Goal: Information Seeking & Learning: Learn about a topic

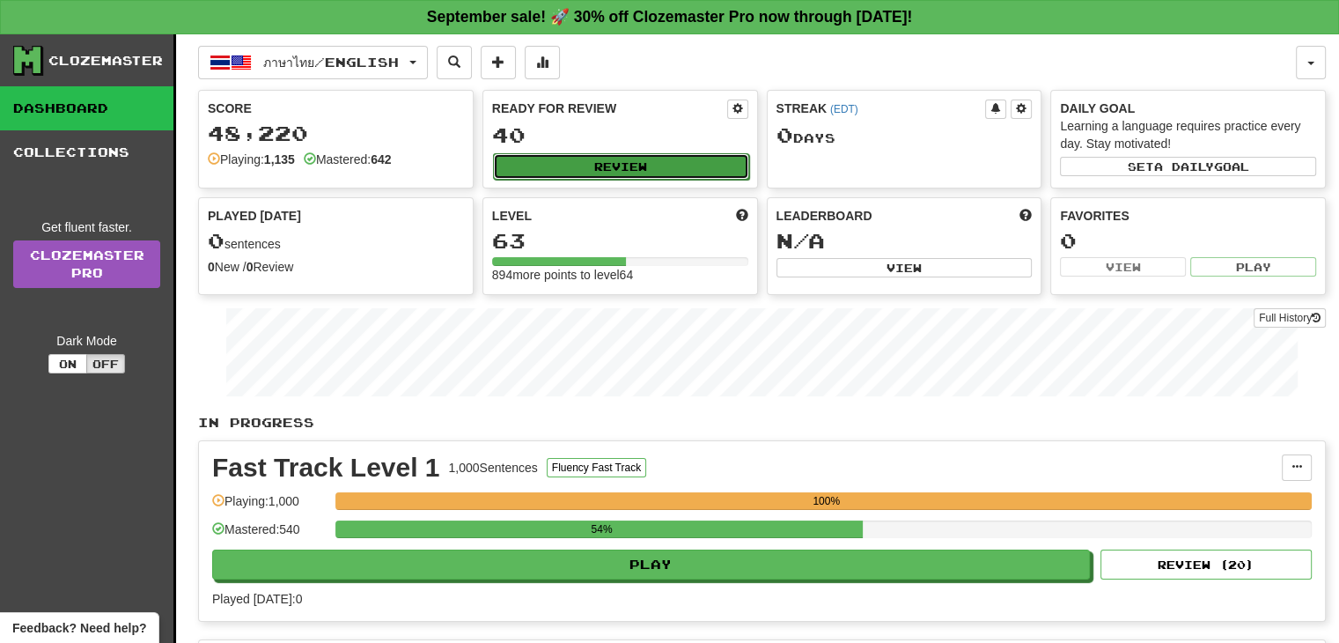
click at [623, 159] on button "Review" at bounding box center [621, 166] width 256 height 26
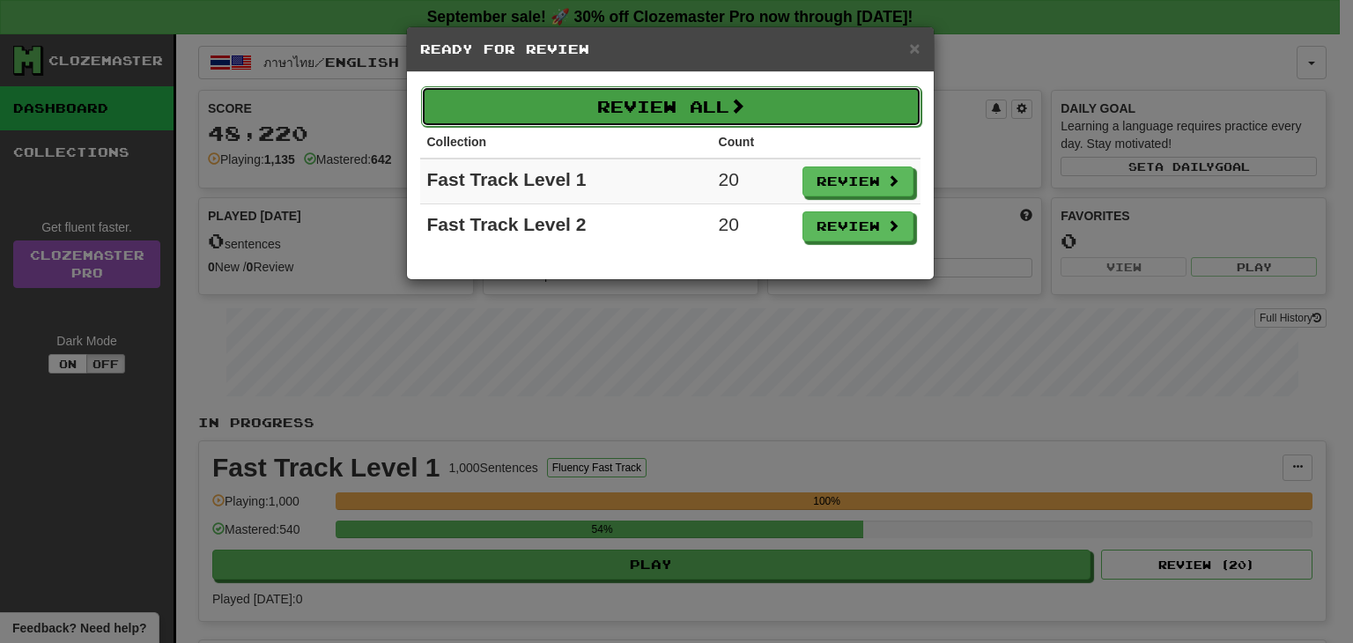
click at [677, 100] on button "Review All" at bounding box center [671, 106] width 500 height 41
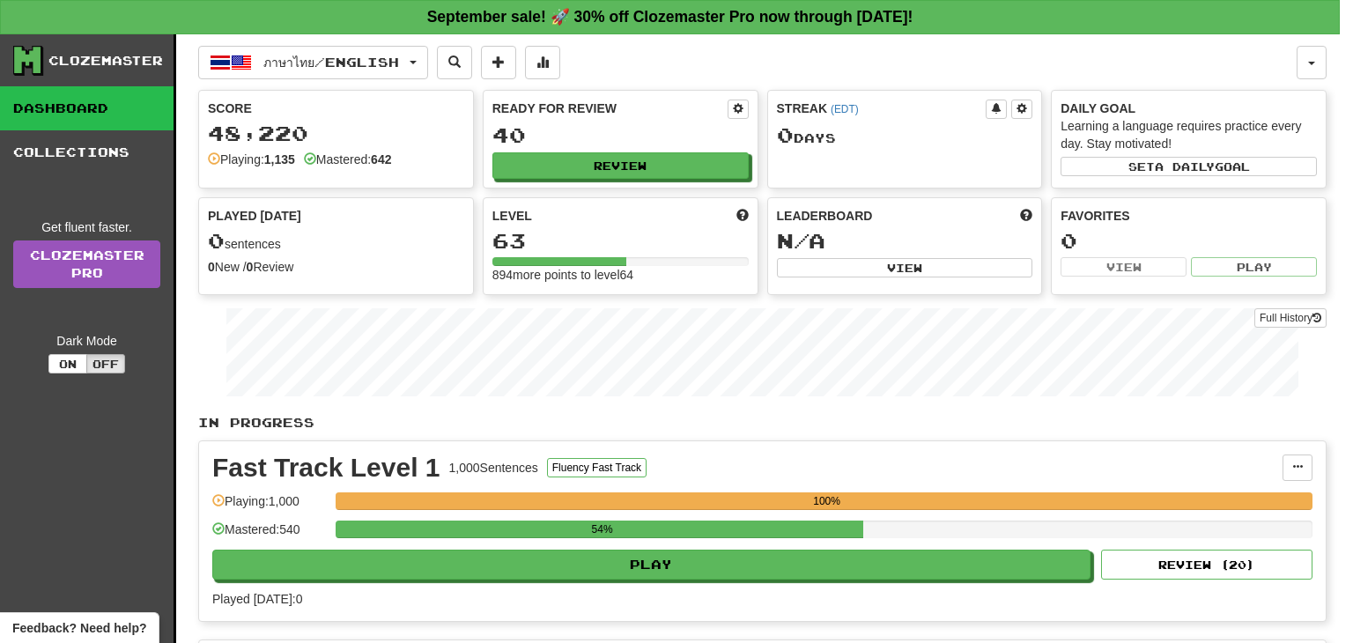
select select "**"
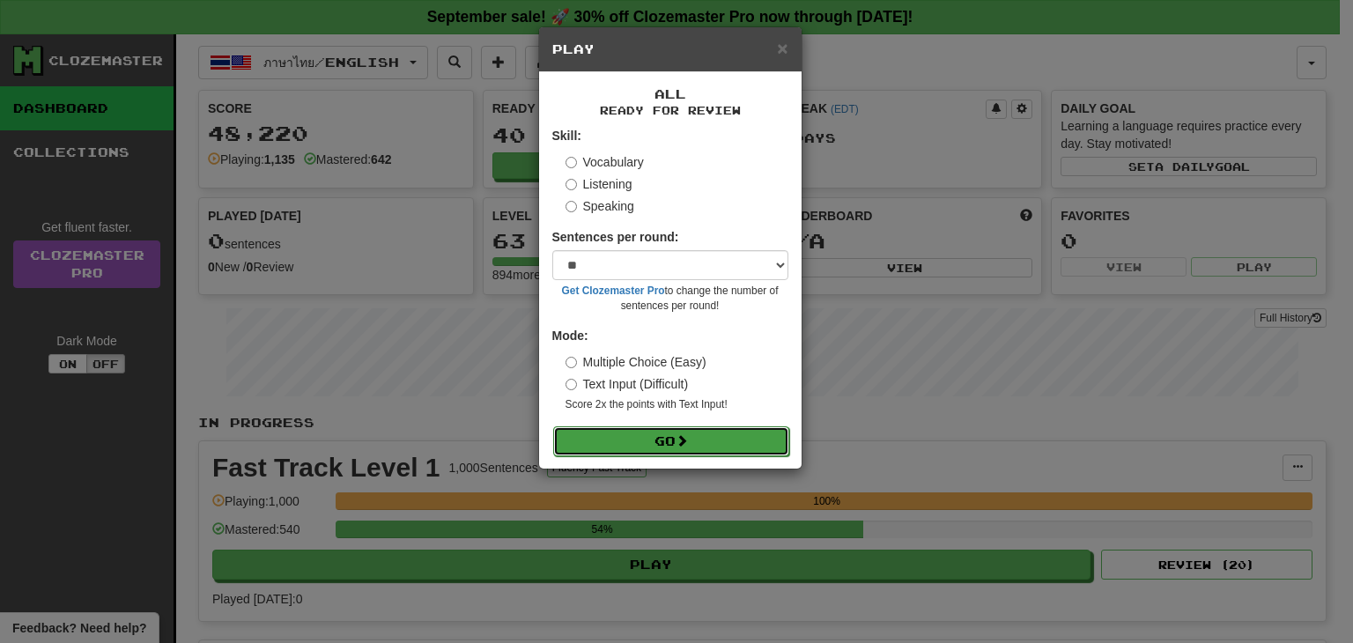
click at [652, 434] on button "Go" at bounding box center [671, 441] width 236 height 30
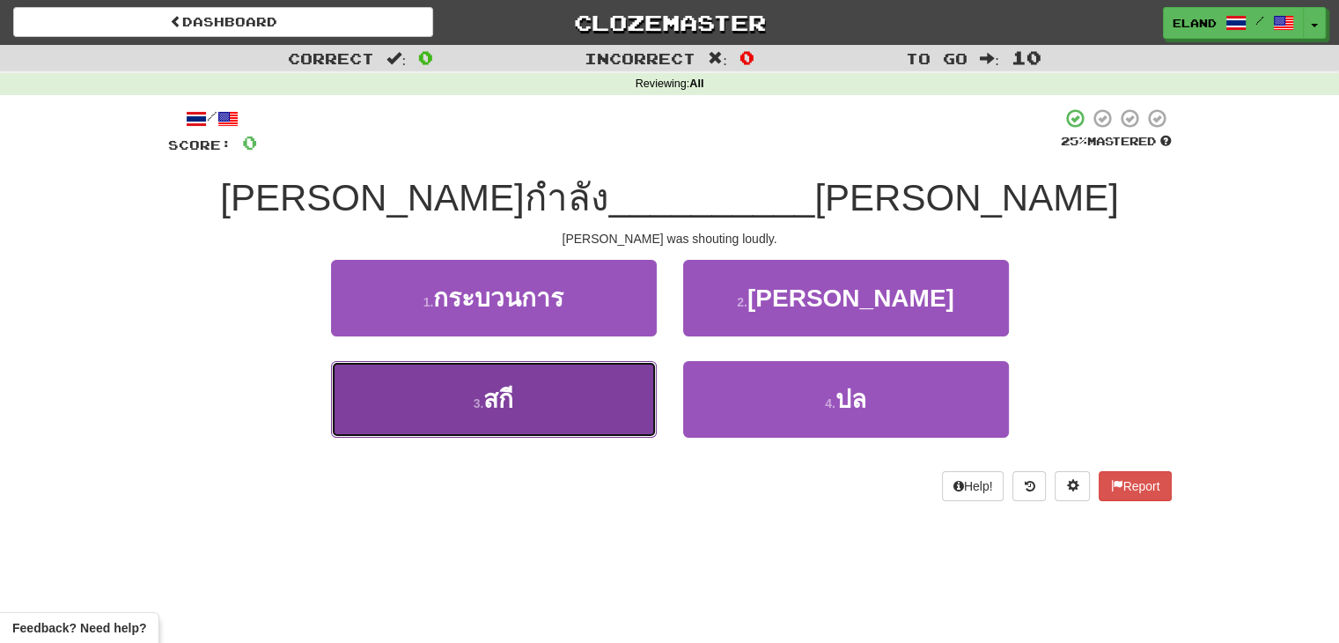
click at [608, 413] on button "3 . สกี" at bounding box center [494, 399] width 326 height 77
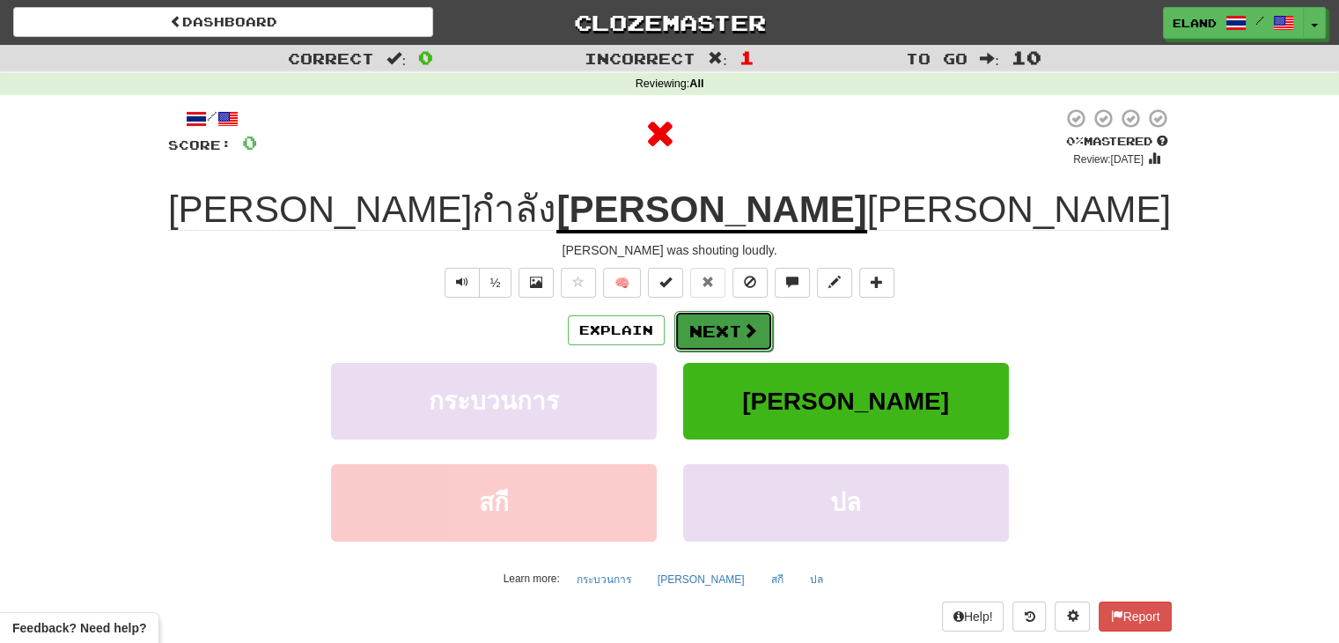
click at [720, 329] on button "Next" at bounding box center [724, 331] width 99 height 41
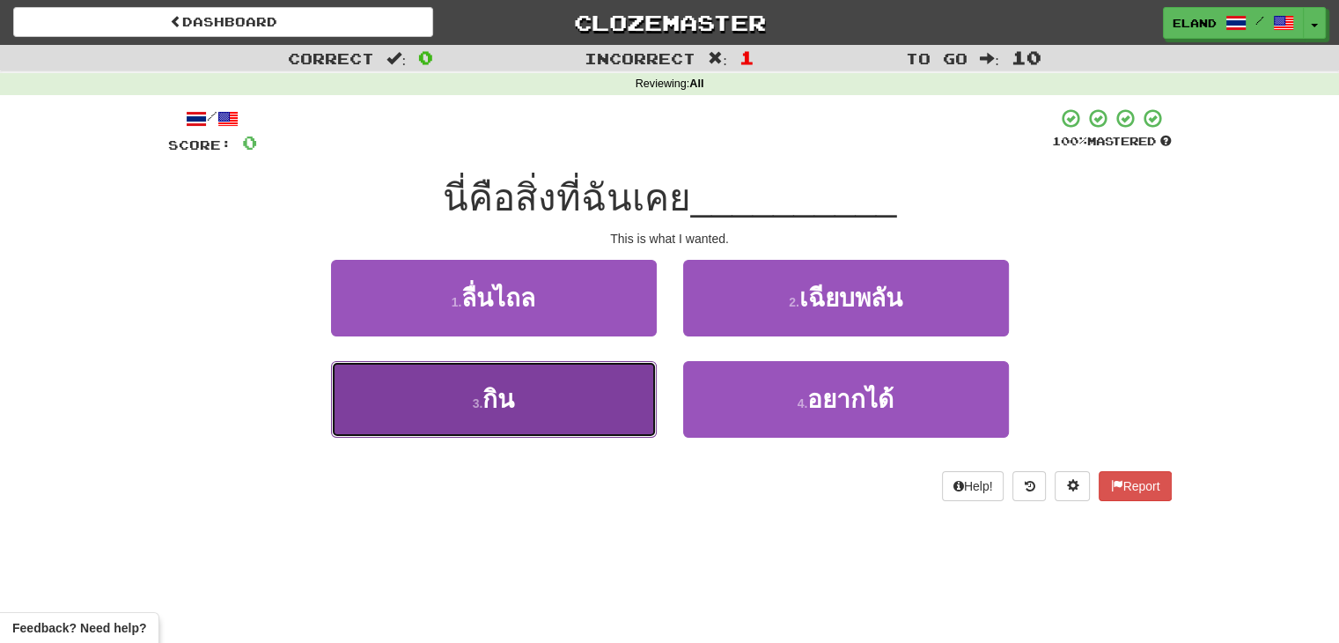
click at [544, 398] on button "3 . กิน" at bounding box center [494, 399] width 326 height 77
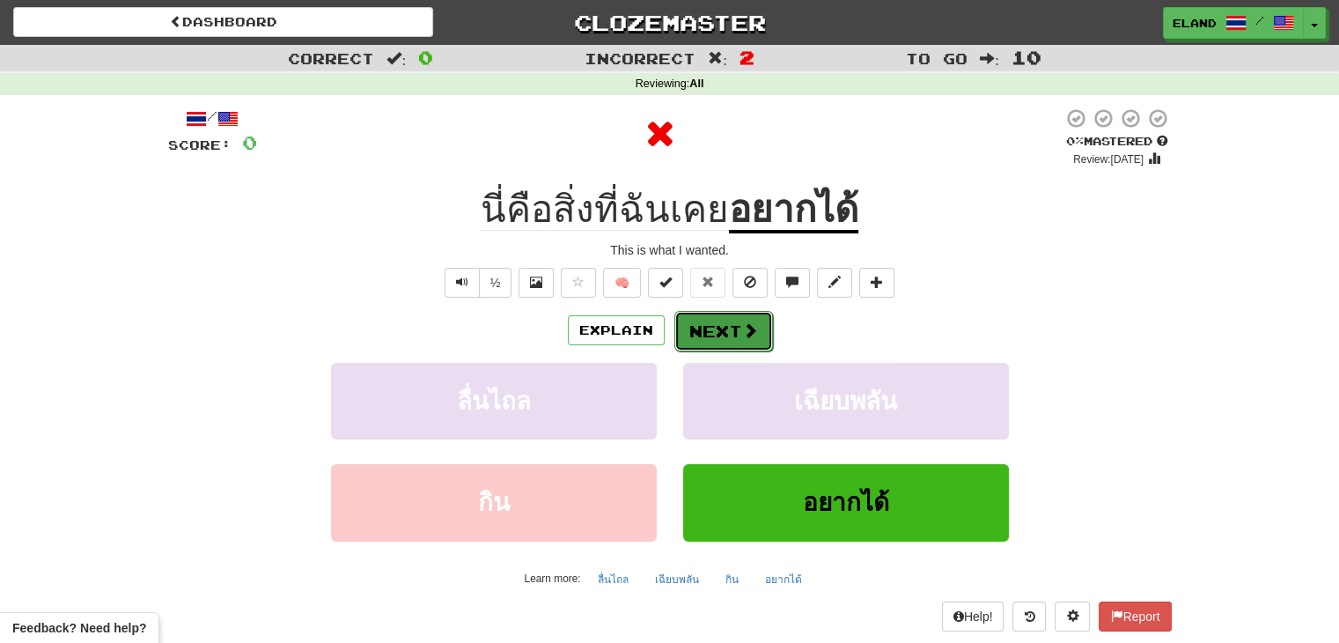
click at [722, 333] on button "Next" at bounding box center [724, 331] width 99 height 41
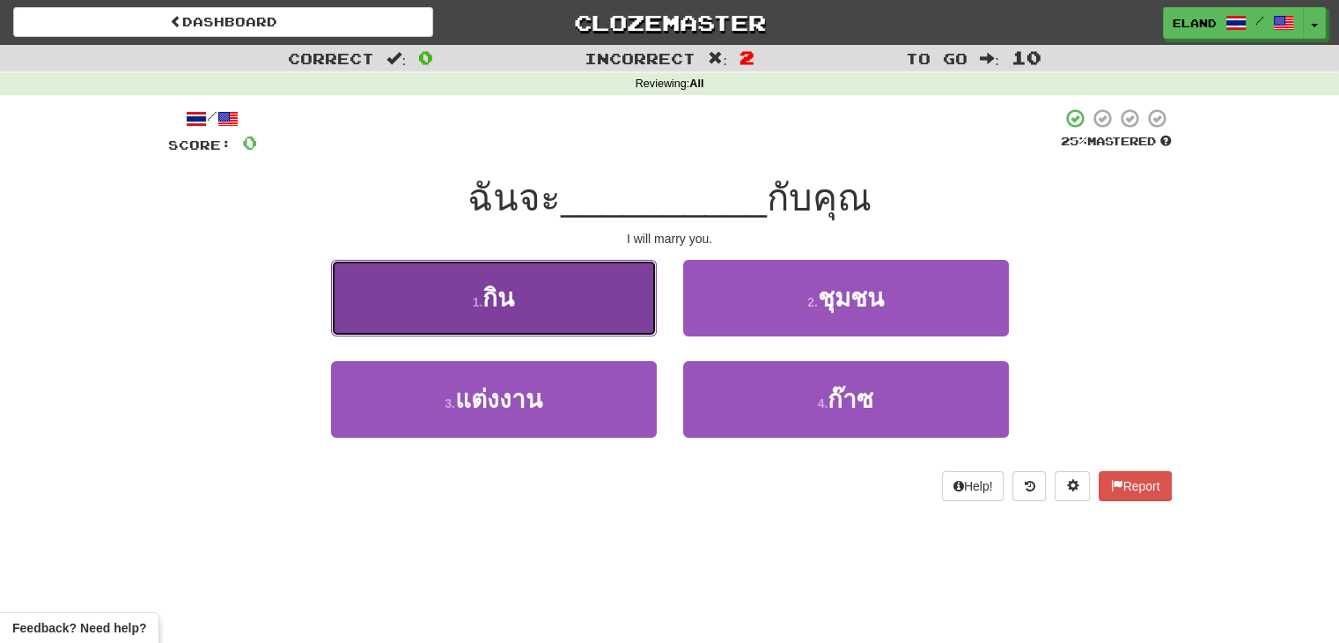
click at [612, 319] on button "1 . กิน" at bounding box center [494, 298] width 326 height 77
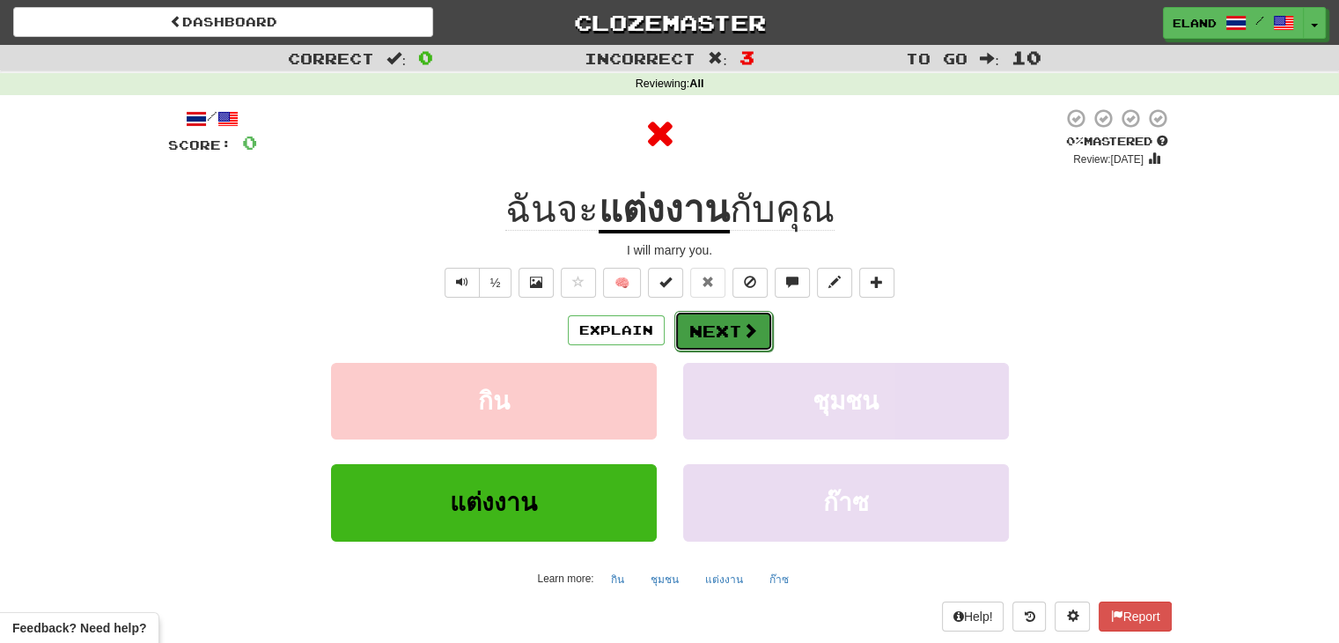
click at [717, 332] on button "Next" at bounding box center [724, 331] width 99 height 41
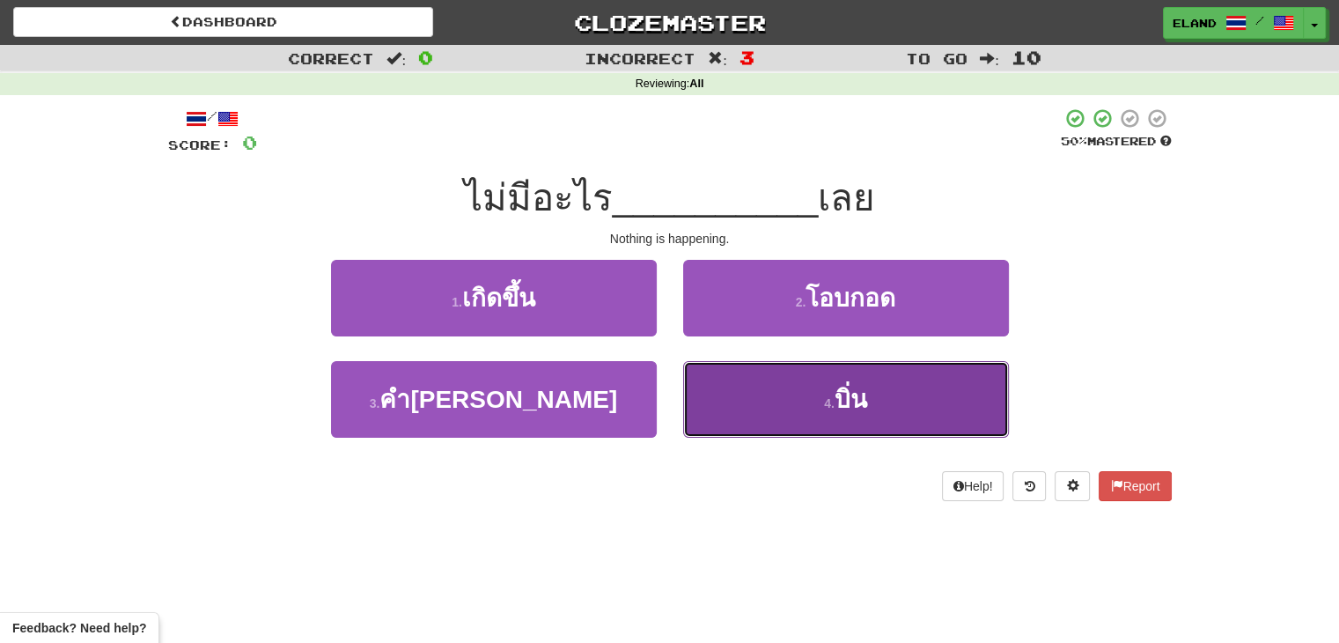
click at [776, 384] on button "4 . บิ่น" at bounding box center [846, 399] width 326 height 77
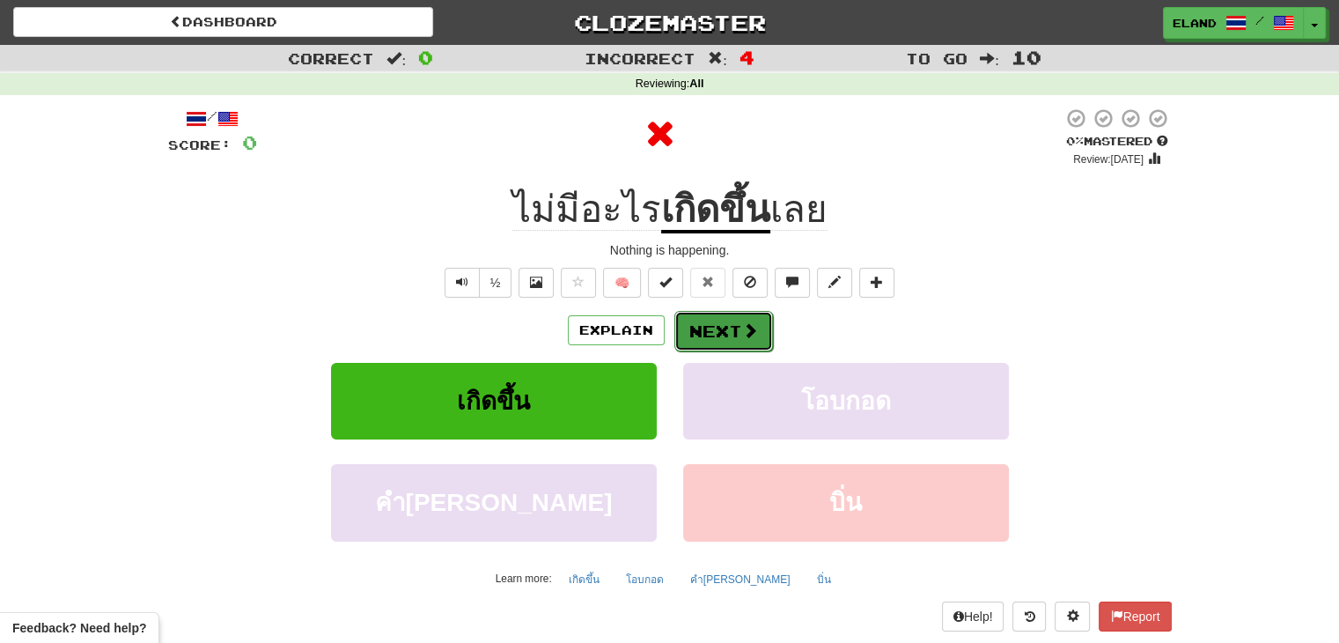
click at [705, 328] on button "Next" at bounding box center [724, 331] width 99 height 41
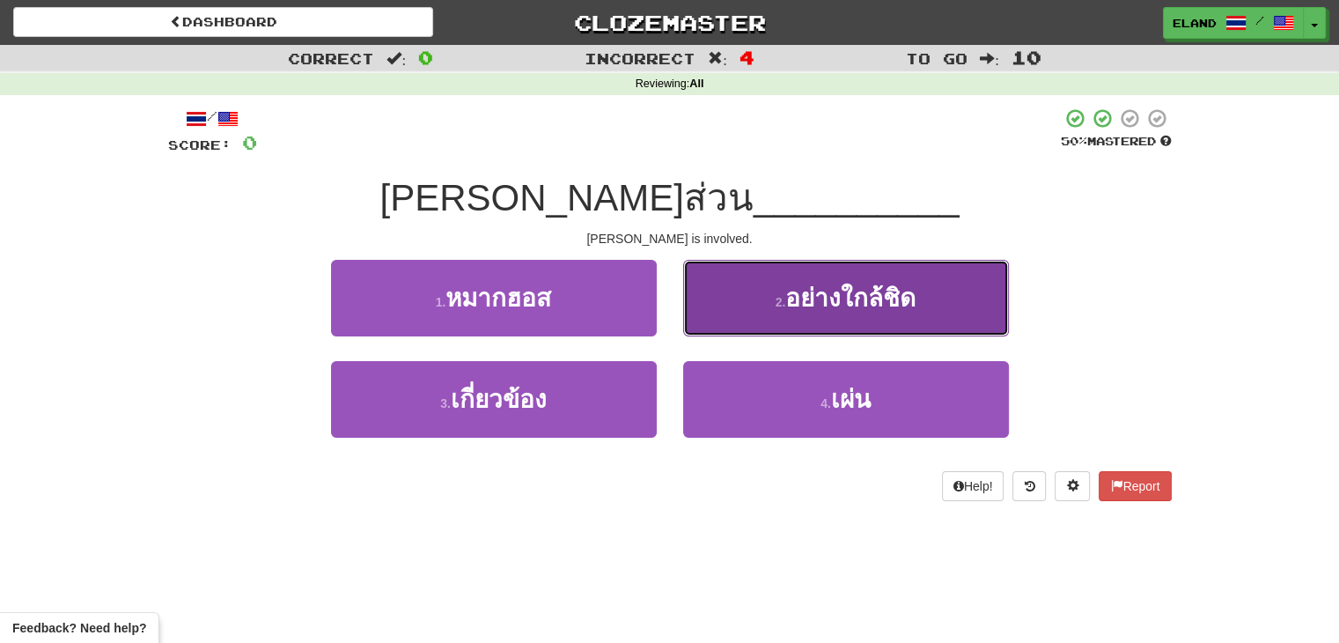
click at [781, 297] on small "2 ." at bounding box center [781, 302] width 11 height 14
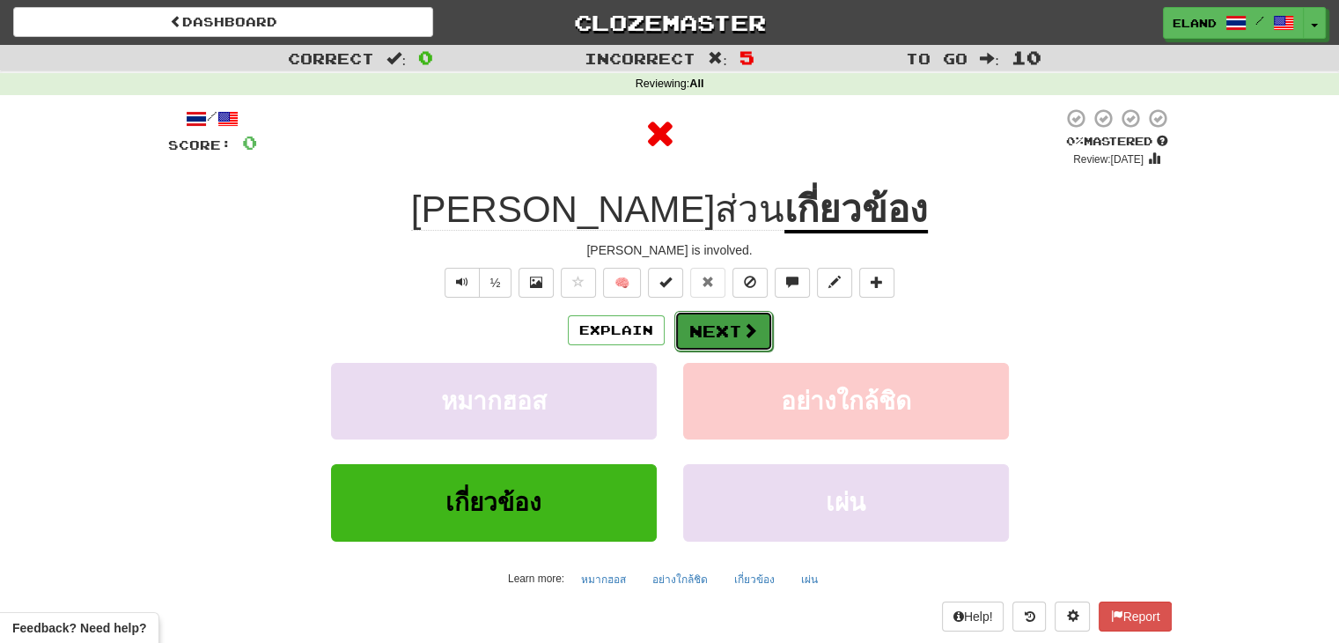
click at [719, 336] on button "Next" at bounding box center [724, 331] width 99 height 41
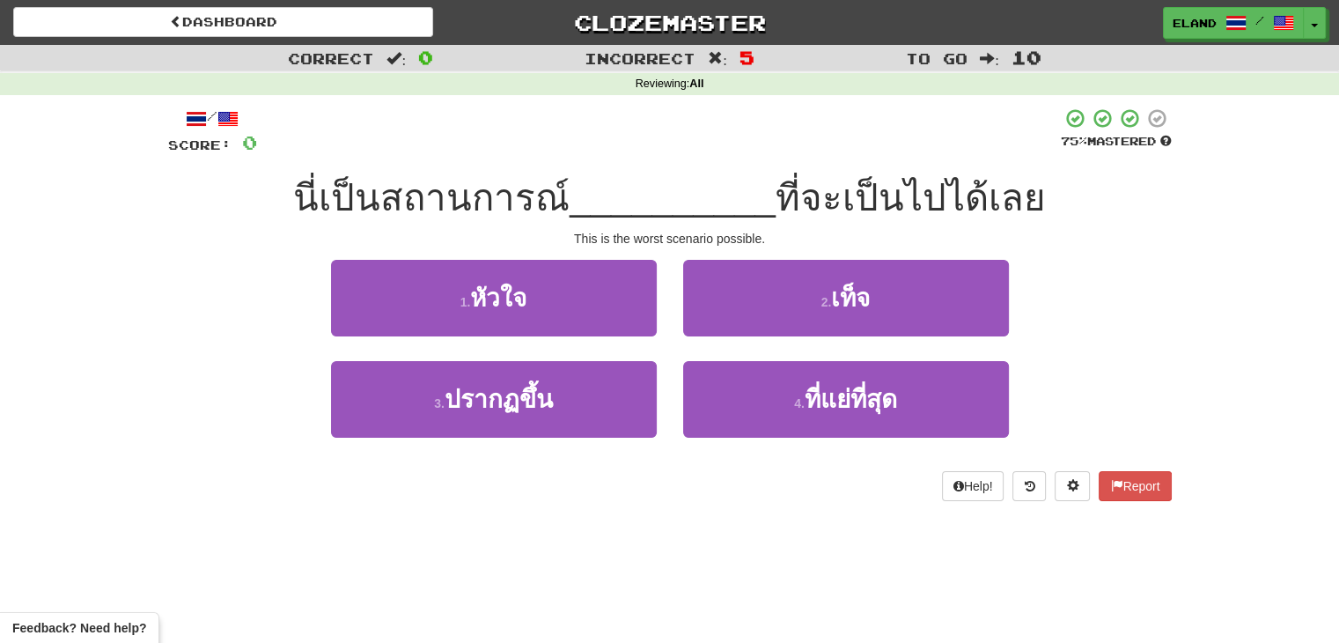
click at [791, 359] on div "2 . เท็จ" at bounding box center [846, 310] width 352 height 101
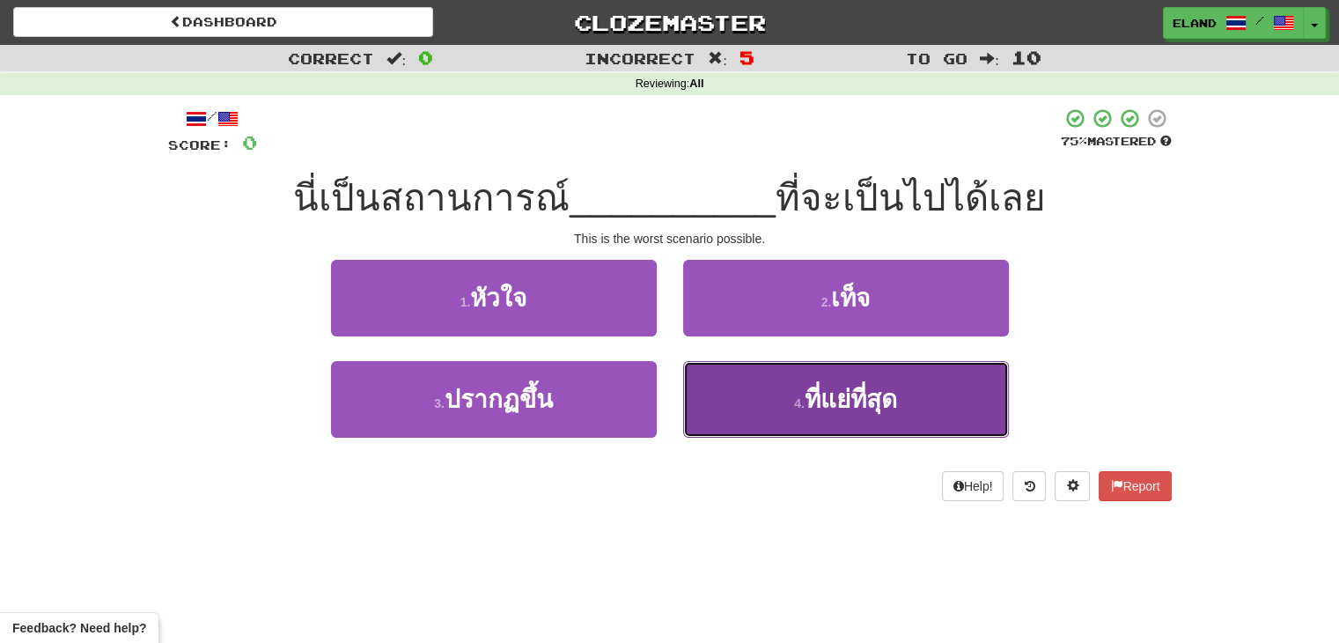
click at [800, 383] on button "4 . ที่แย่ที่สุด" at bounding box center [846, 399] width 326 height 77
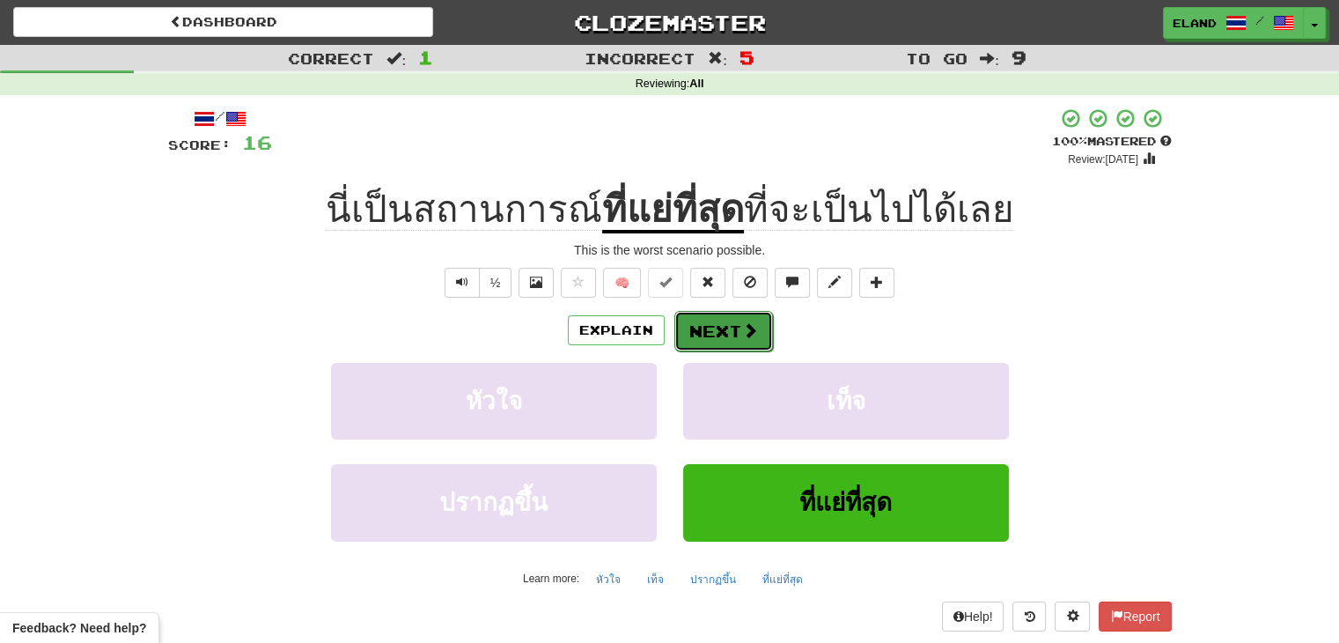
click at [717, 327] on button "Next" at bounding box center [724, 331] width 99 height 41
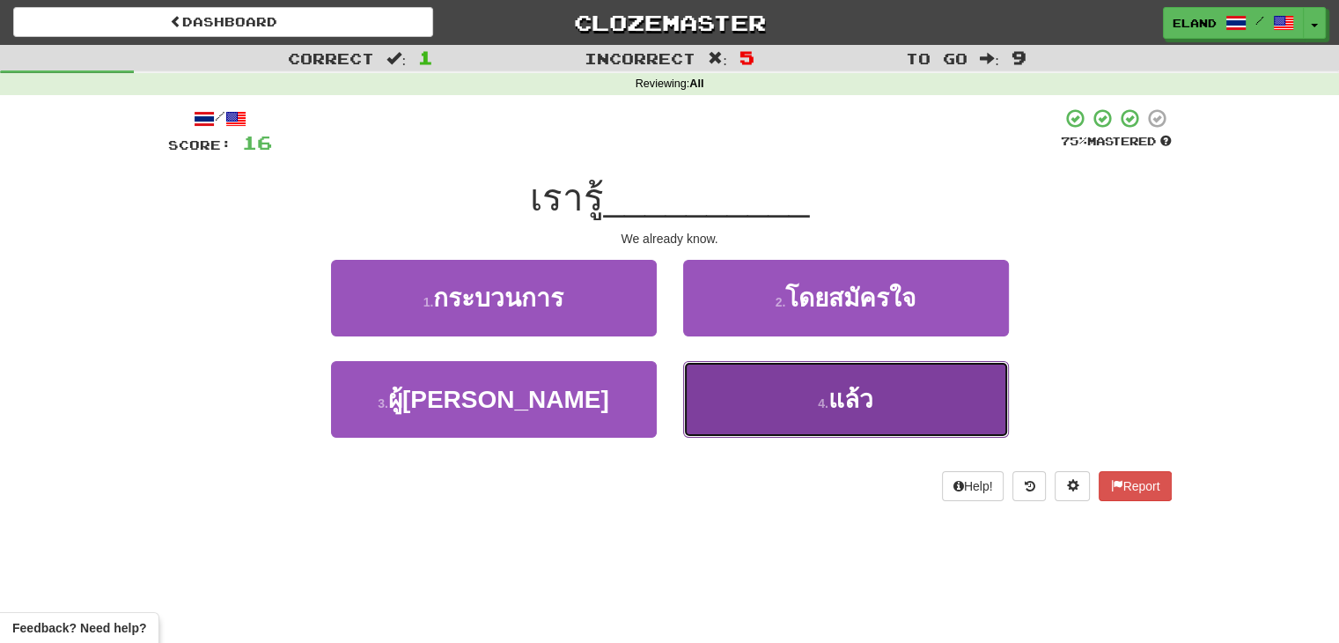
click at [793, 391] on button "4 . แล้ว" at bounding box center [846, 399] width 326 height 77
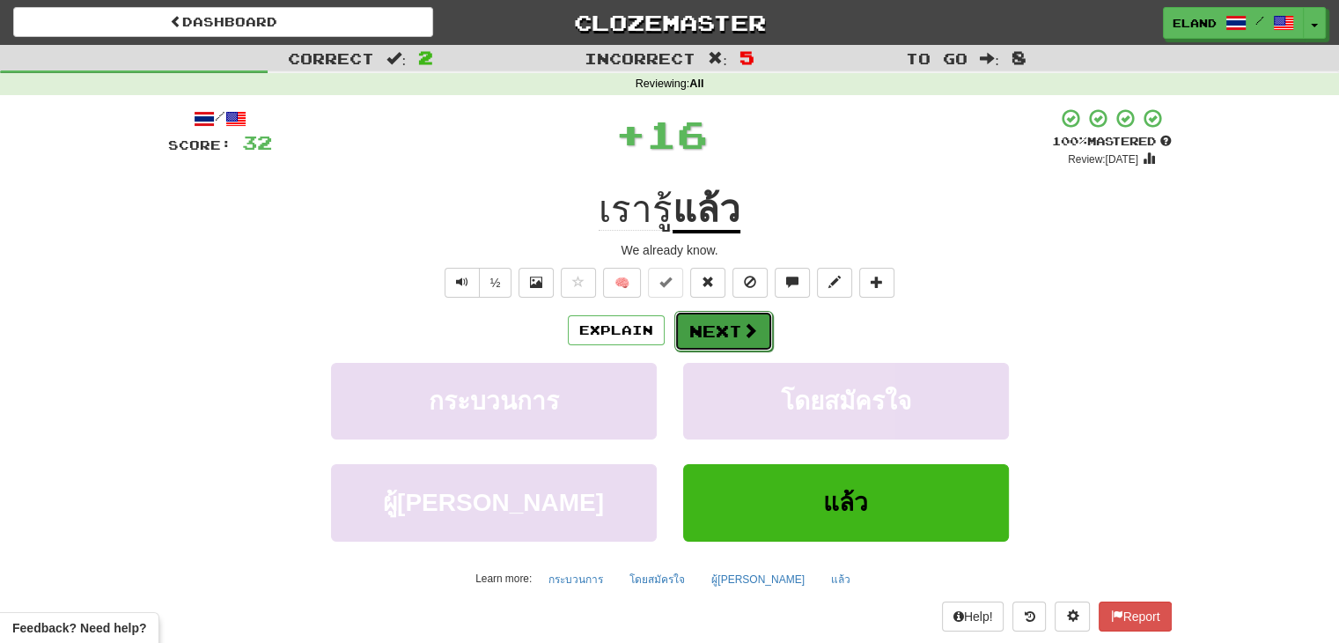
click at [729, 335] on button "Next" at bounding box center [724, 331] width 99 height 41
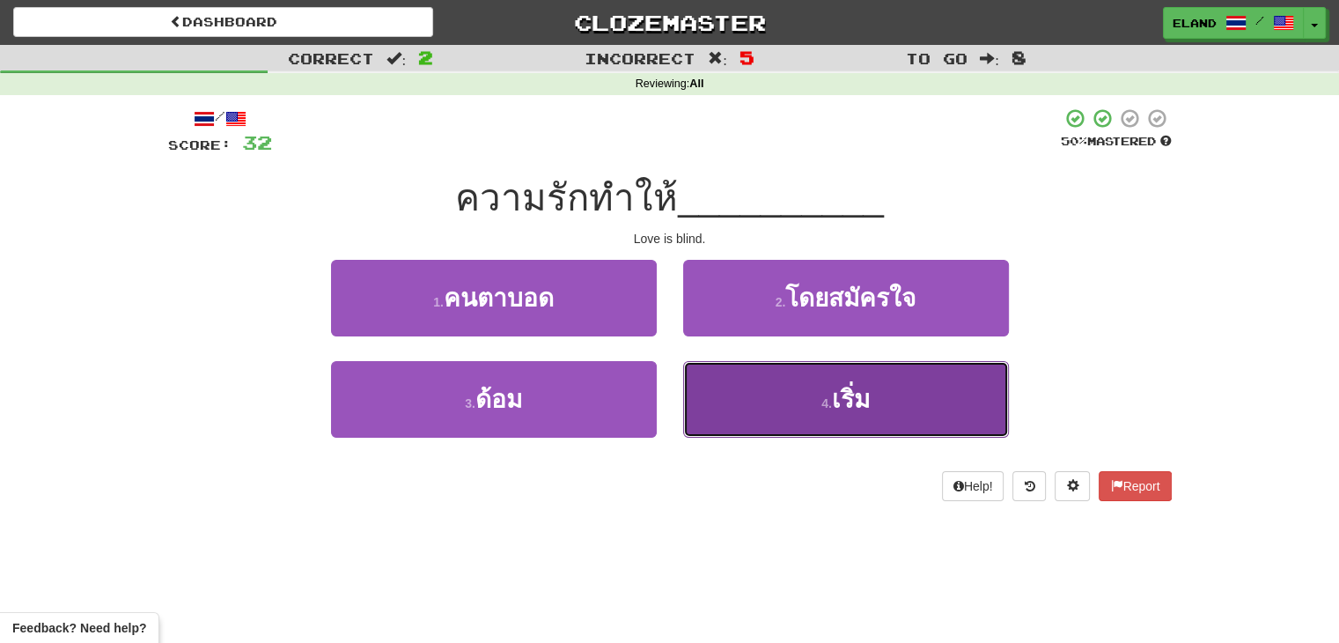
click at [771, 379] on button "4 . เริ่ม" at bounding box center [846, 399] width 326 height 77
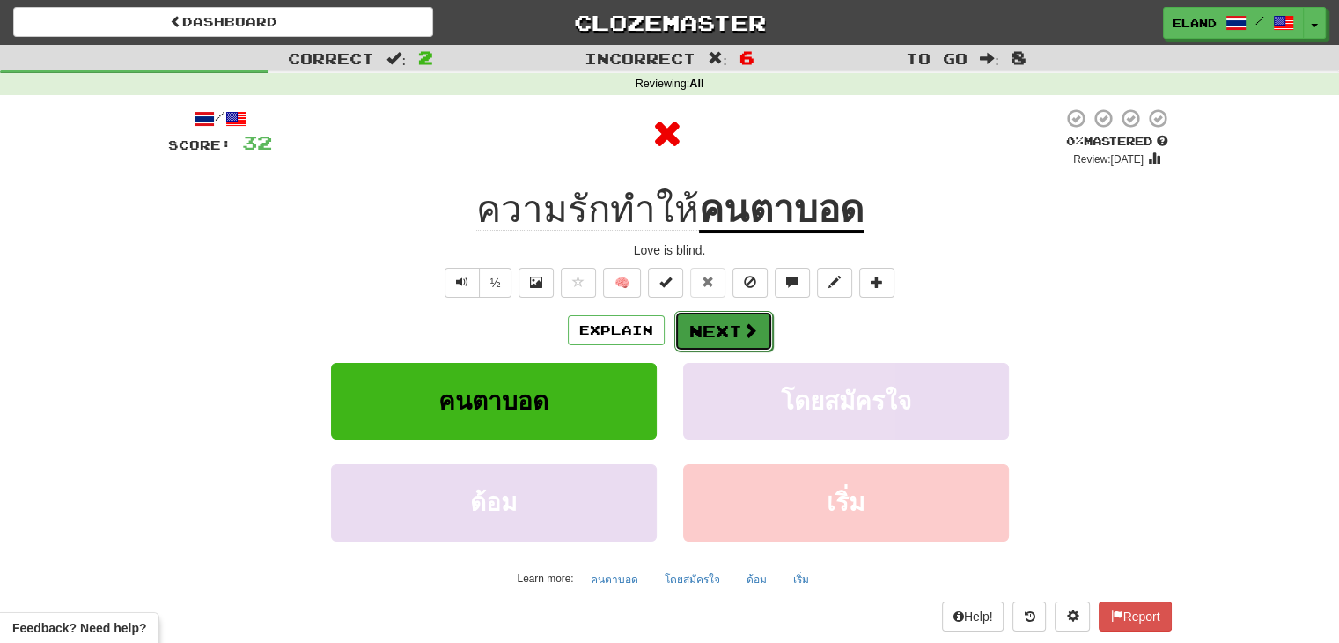
click at [719, 329] on button "Next" at bounding box center [724, 331] width 99 height 41
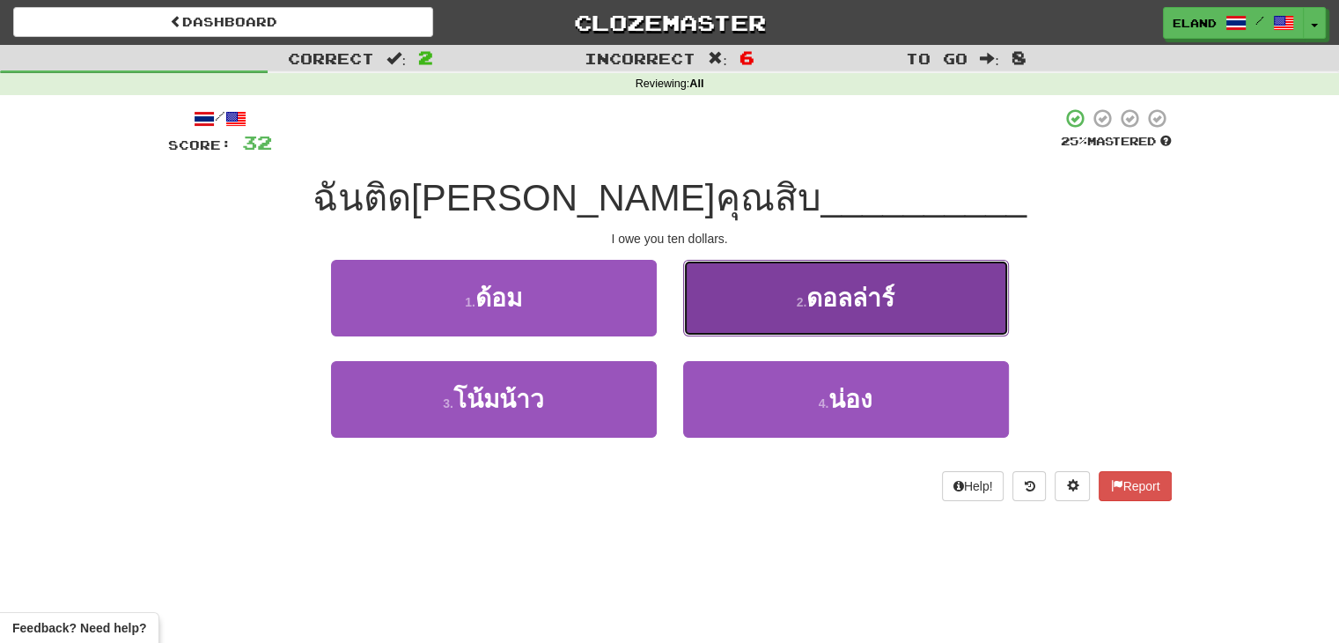
click at [732, 314] on button "2 . ดอลล่าร์" at bounding box center [846, 298] width 326 height 77
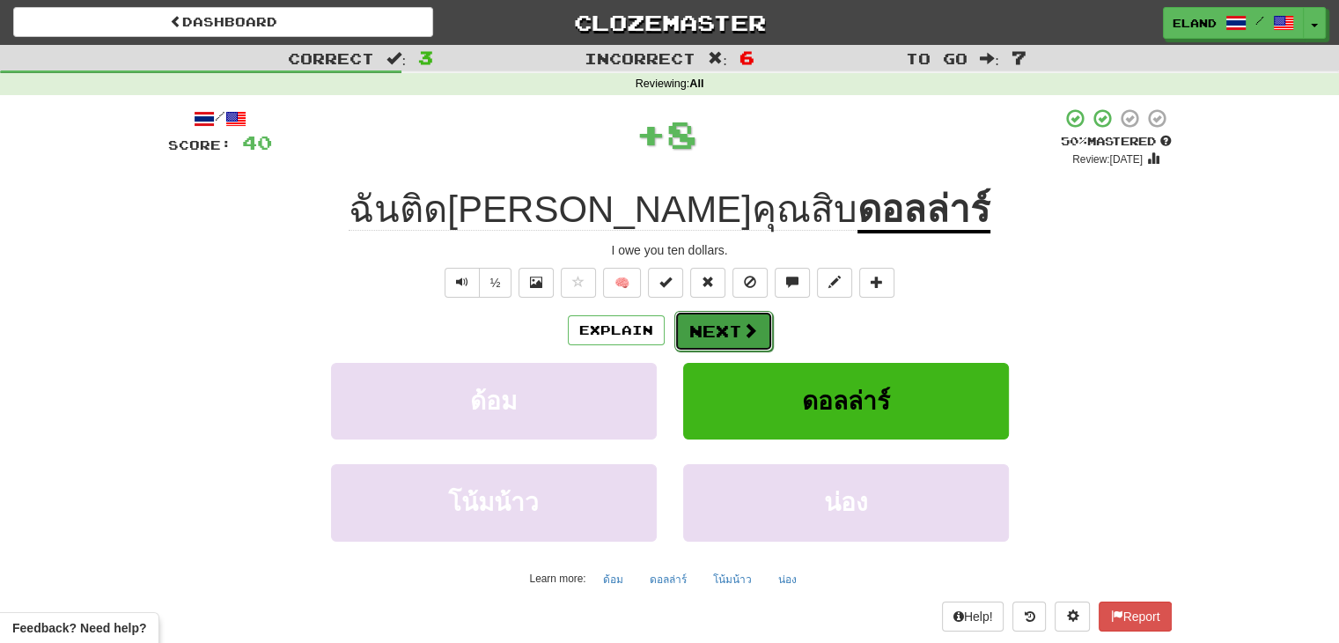
click at [736, 333] on button "Next" at bounding box center [724, 331] width 99 height 41
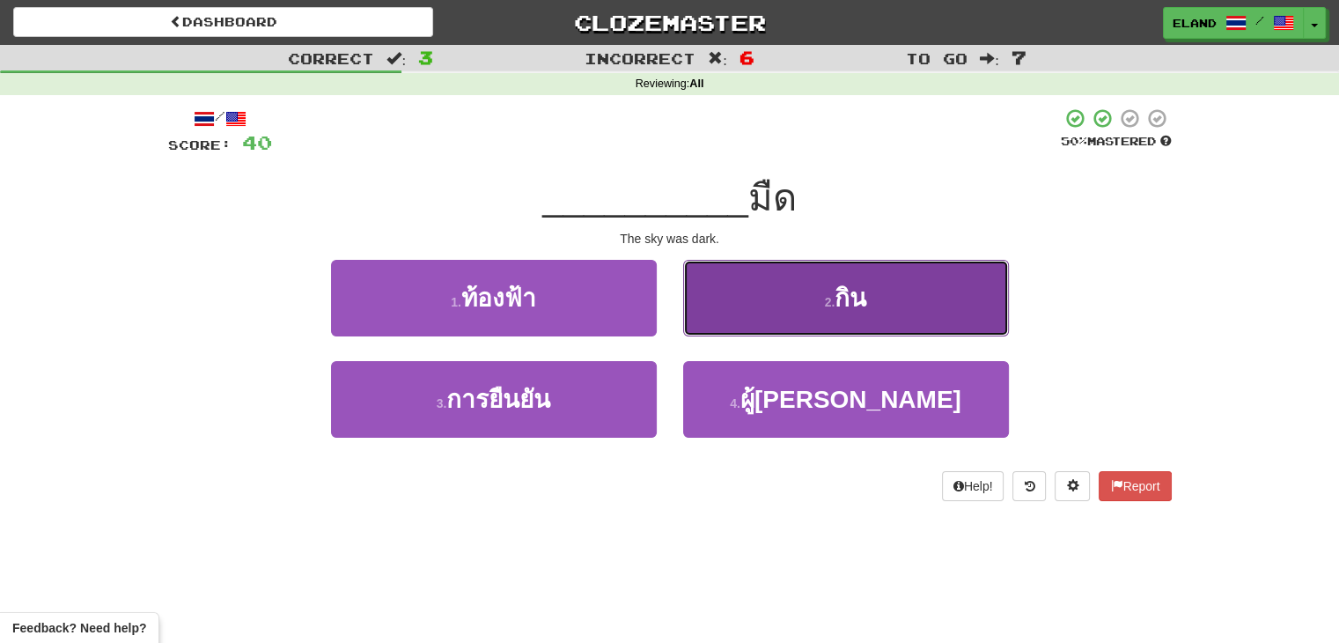
click at [733, 313] on button "2 . กิน" at bounding box center [846, 298] width 326 height 77
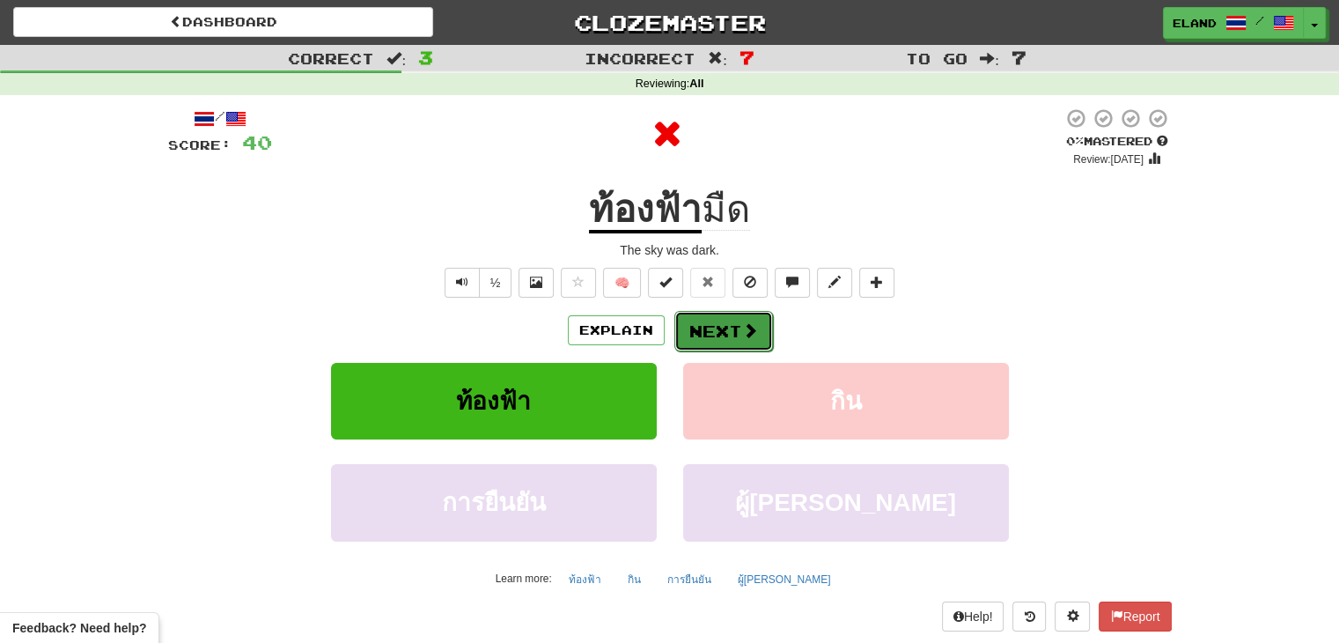
click at [725, 331] on button "Next" at bounding box center [724, 331] width 99 height 41
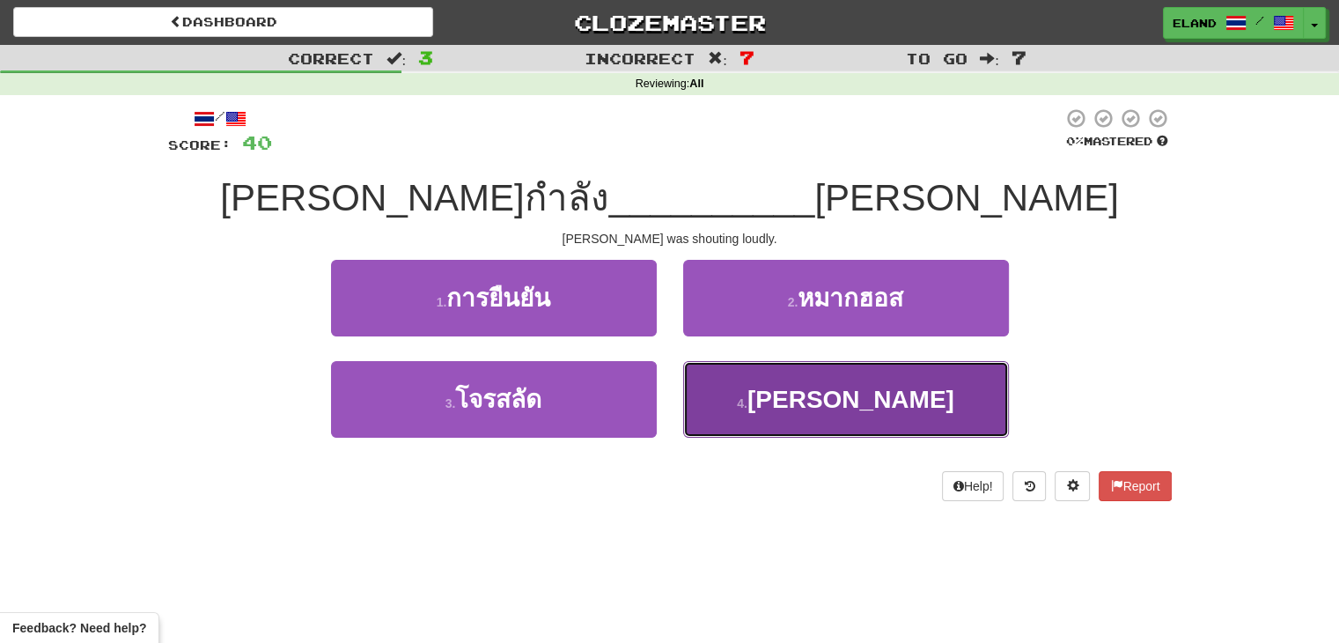
click at [746, 384] on button "4 . [PERSON_NAME]" at bounding box center [846, 399] width 326 height 77
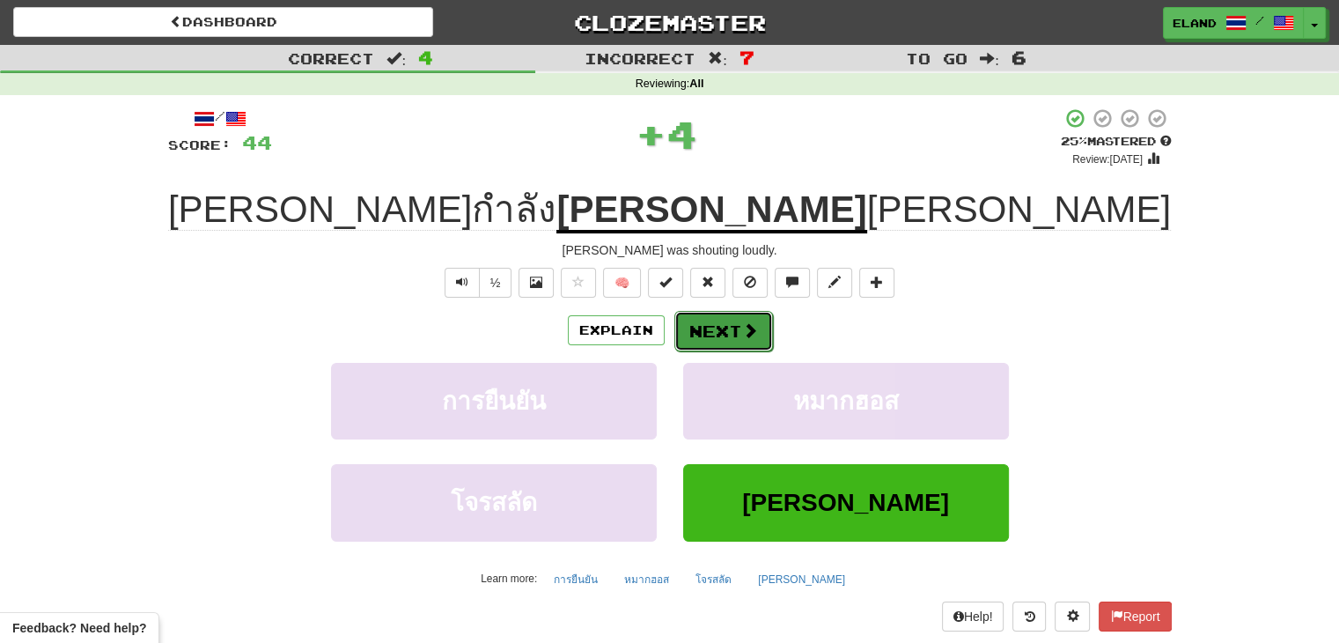
click at [725, 332] on button "Next" at bounding box center [724, 331] width 99 height 41
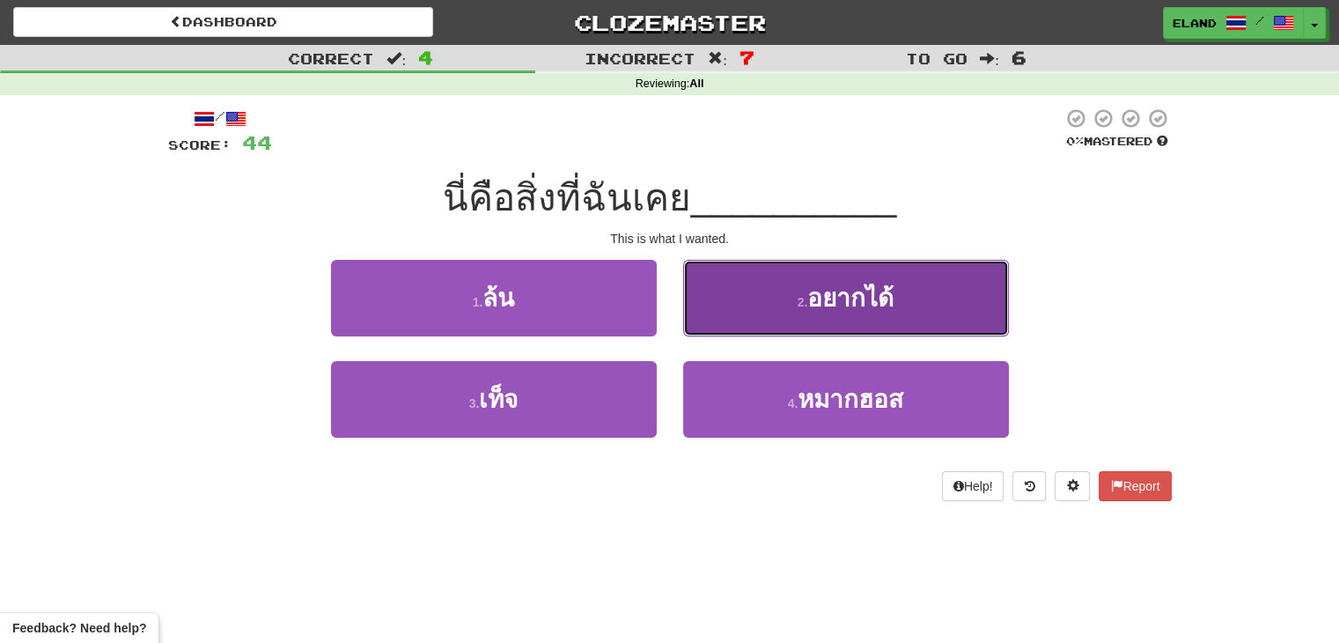
click at [765, 326] on button "2 . อยากได้" at bounding box center [846, 298] width 326 height 77
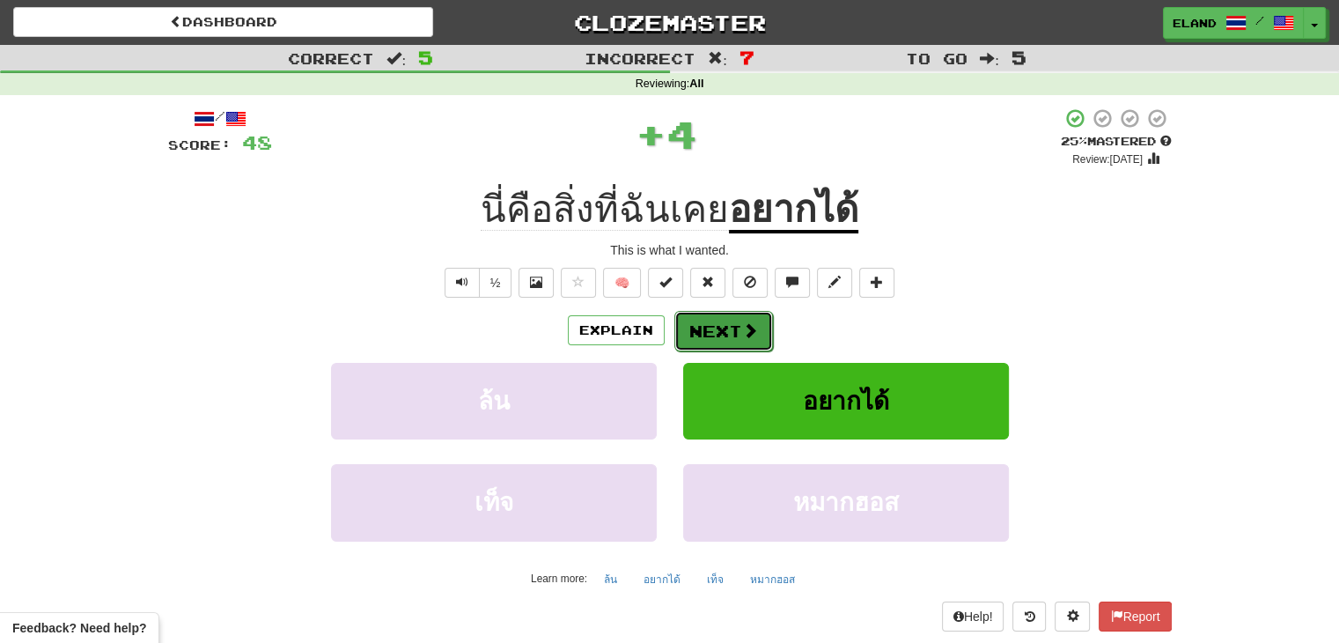
click at [760, 335] on button "Next" at bounding box center [724, 331] width 99 height 41
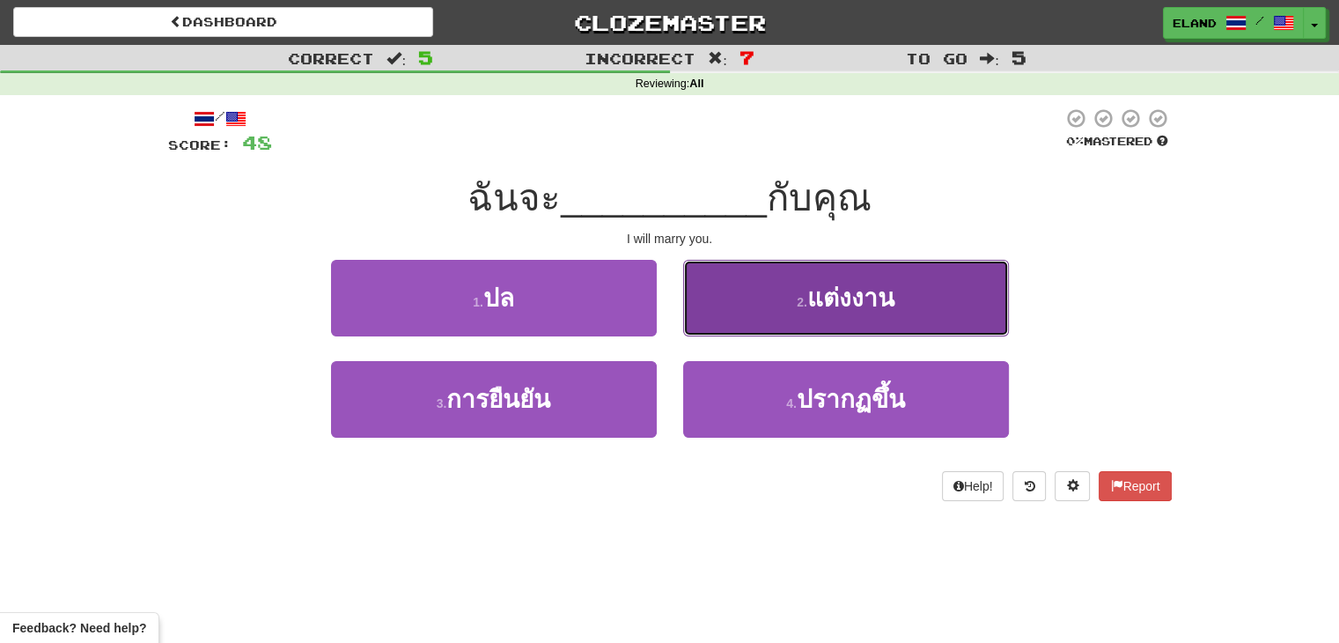
click at [752, 303] on button "2 . แต่งงาน" at bounding box center [846, 298] width 326 height 77
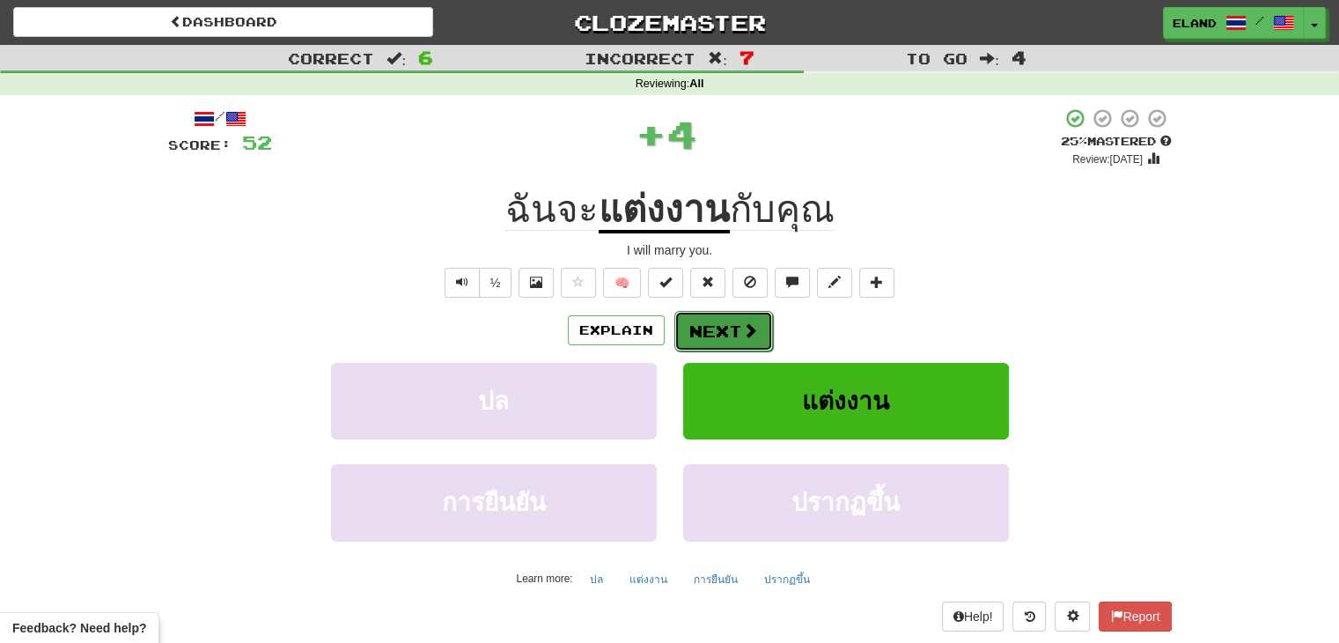
click at [729, 333] on button "Next" at bounding box center [724, 331] width 99 height 41
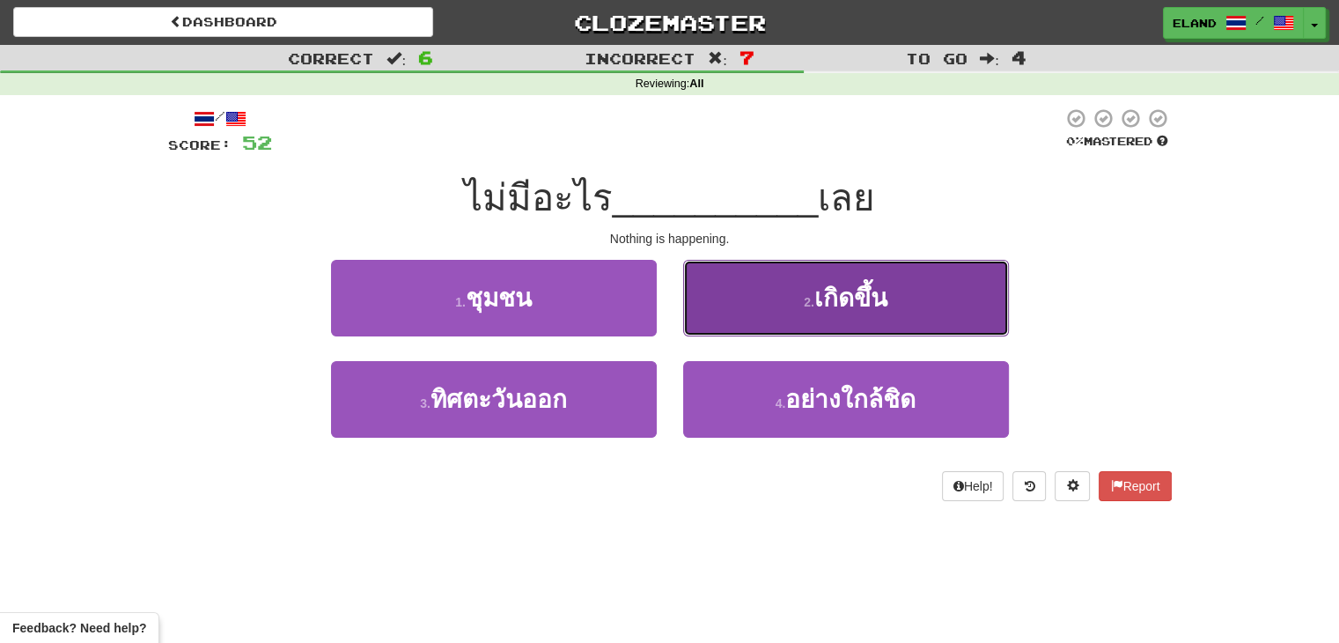
click at [733, 295] on button "2 . เกิดขึ้น" at bounding box center [846, 298] width 326 height 77
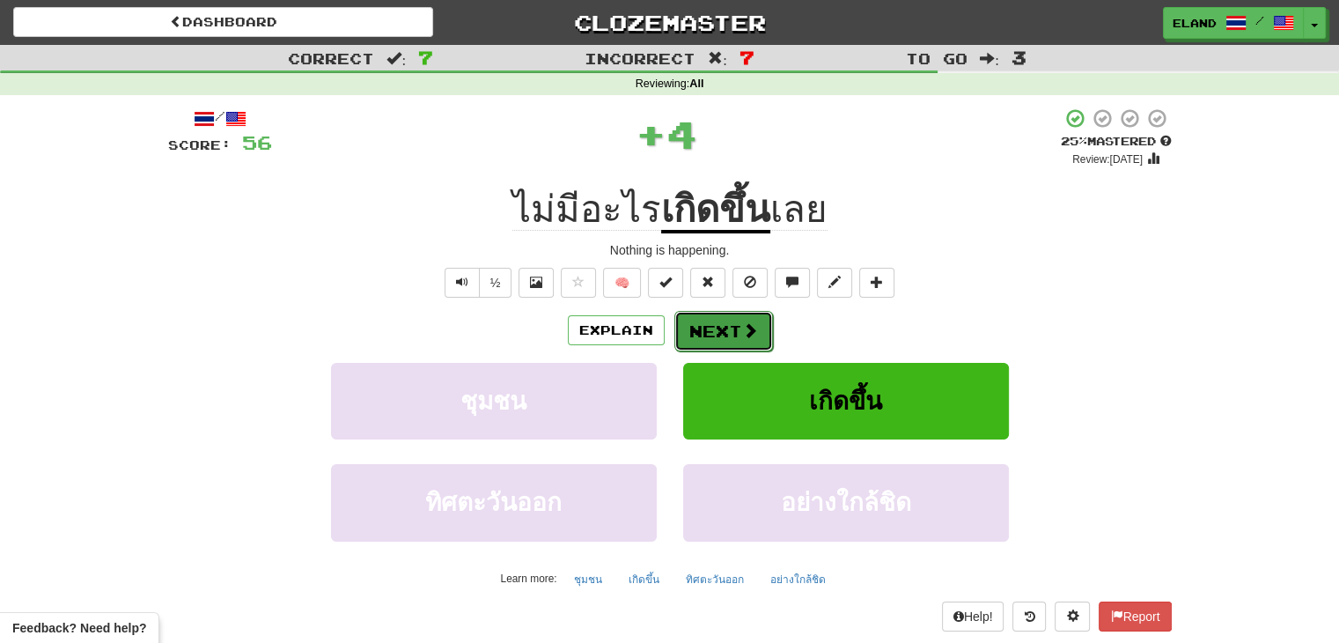
click at [714, 321] on button "Next" at bounding box center [724, 331] width 99 height 41
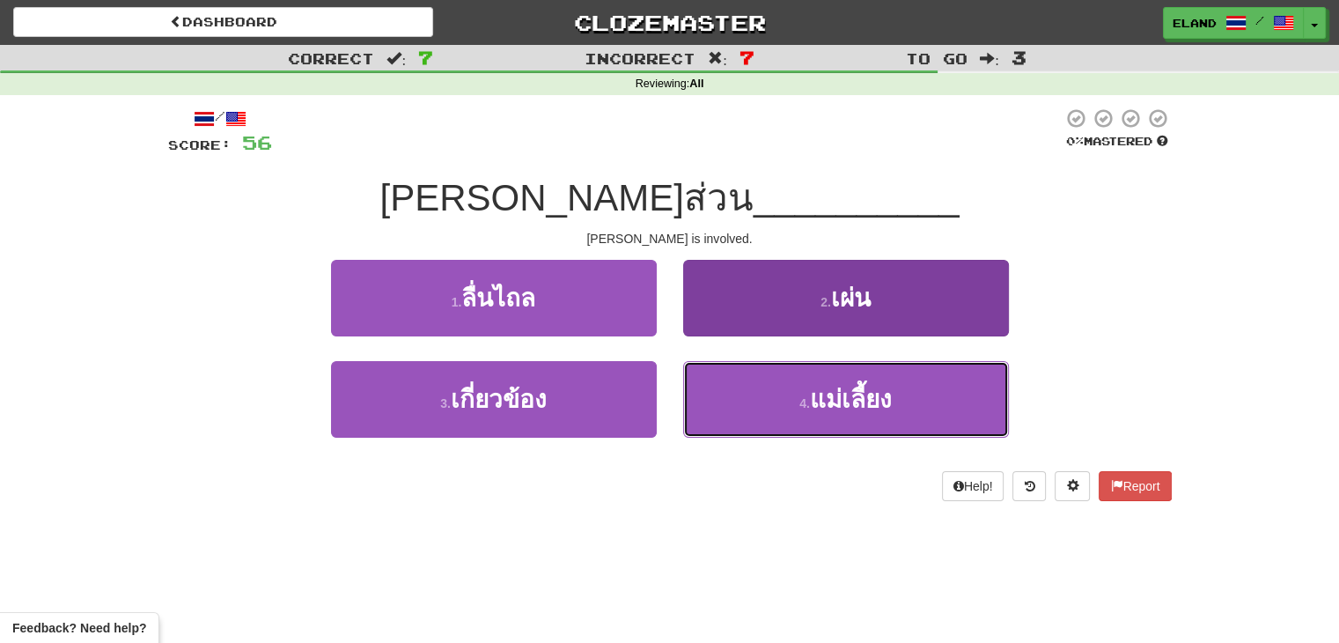
click at [757, 378] on button "4 . แม่เลี้ยง" at bounding box center [846, 399] width 326 height 77
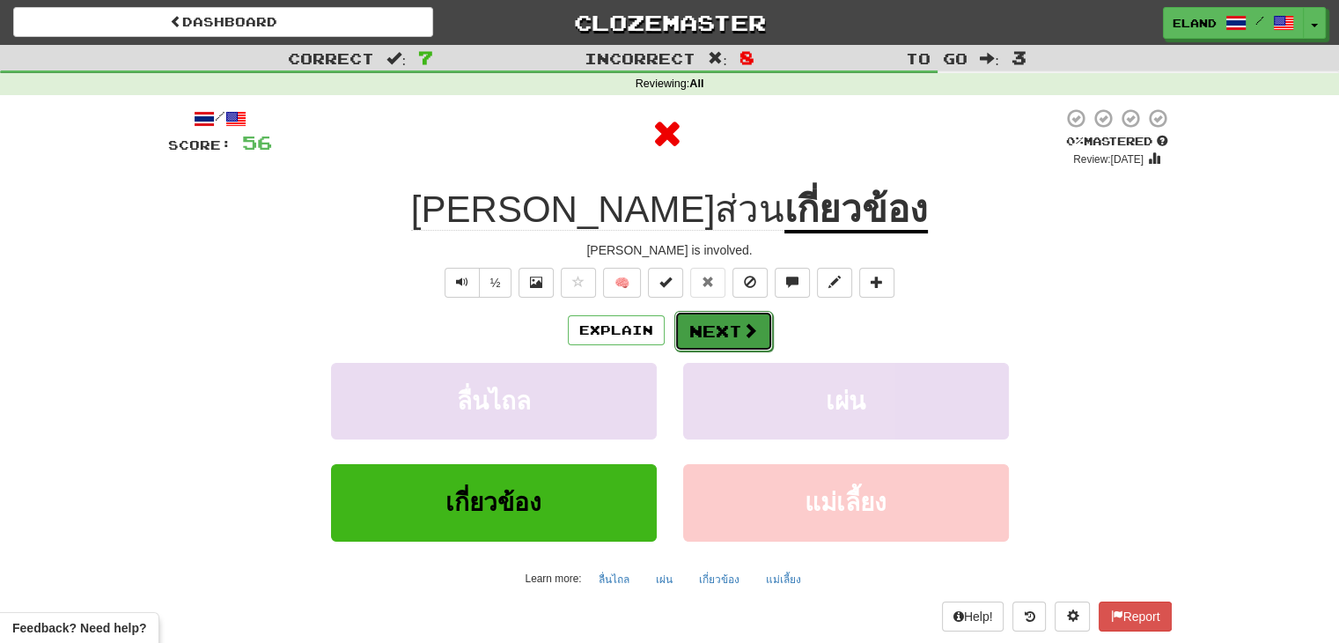
click at [731, 321] on button "Next" at bounding box center [724, 331] width 99 height 41
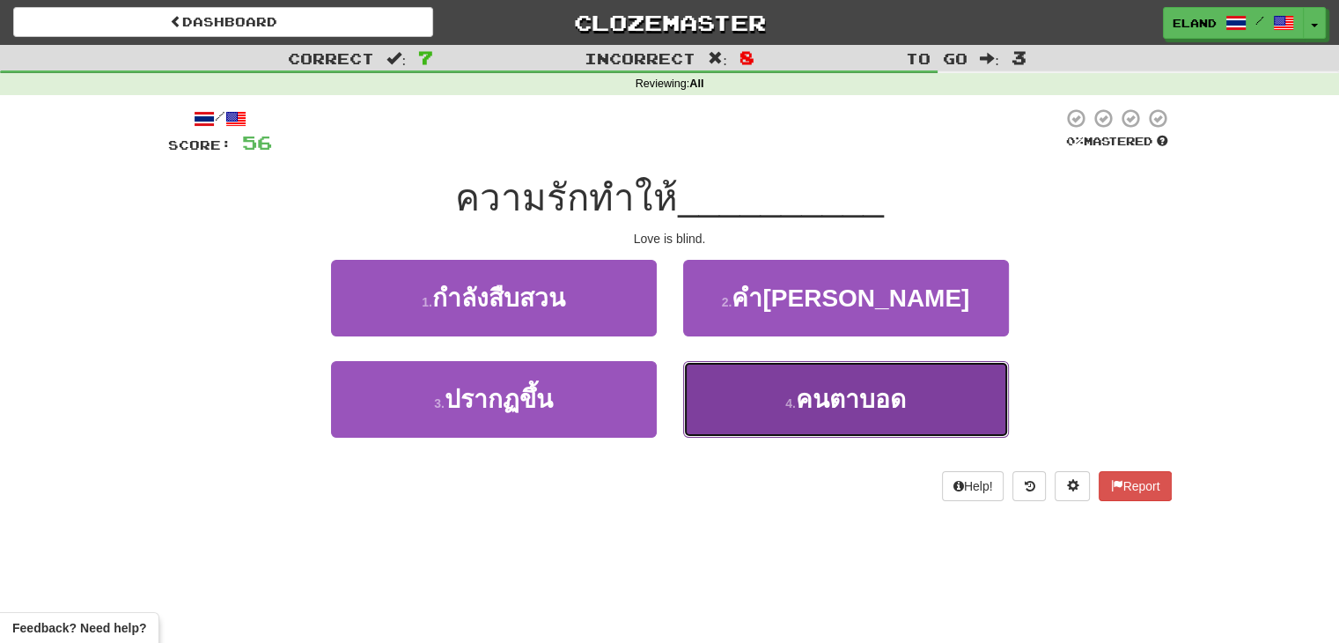
click at [808, 391] on span "คนตาบอด" at bounding box center [851, 399] width 110 height 27
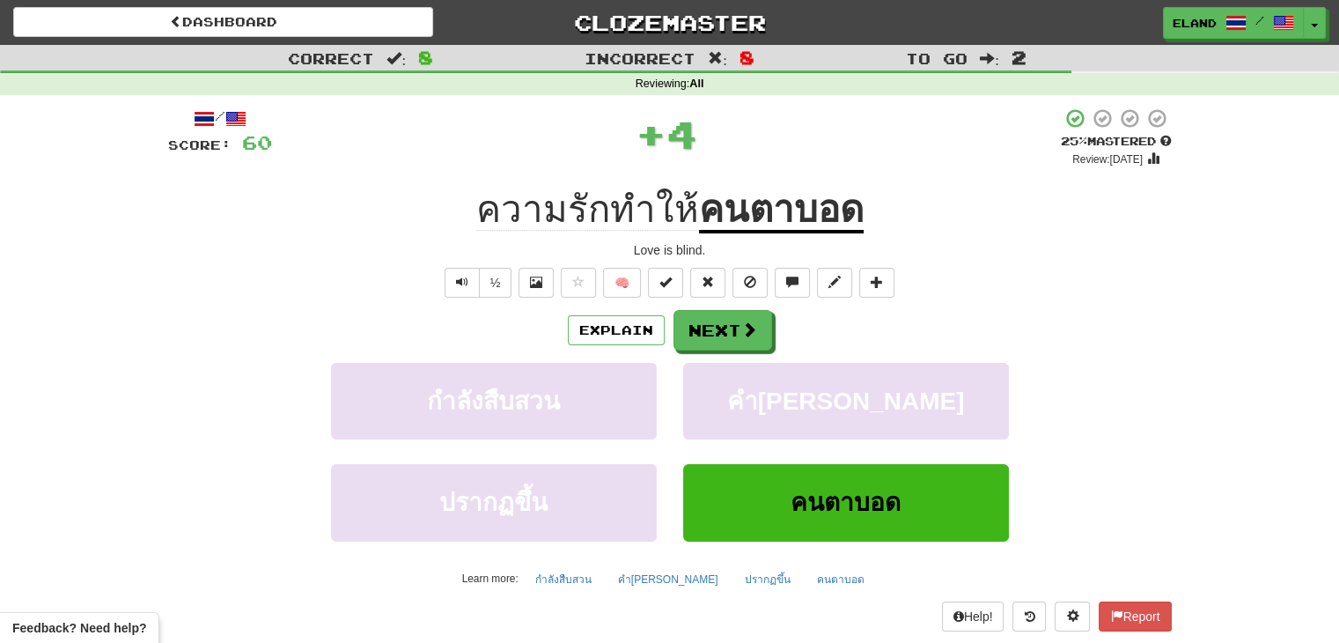
click at [770, 340] on div "Explain Next" at bounding box center [670, 330] width 1004 height 41
click at [761, 339] on button "Next" at bounding box center [724, 331] width 99 height 41
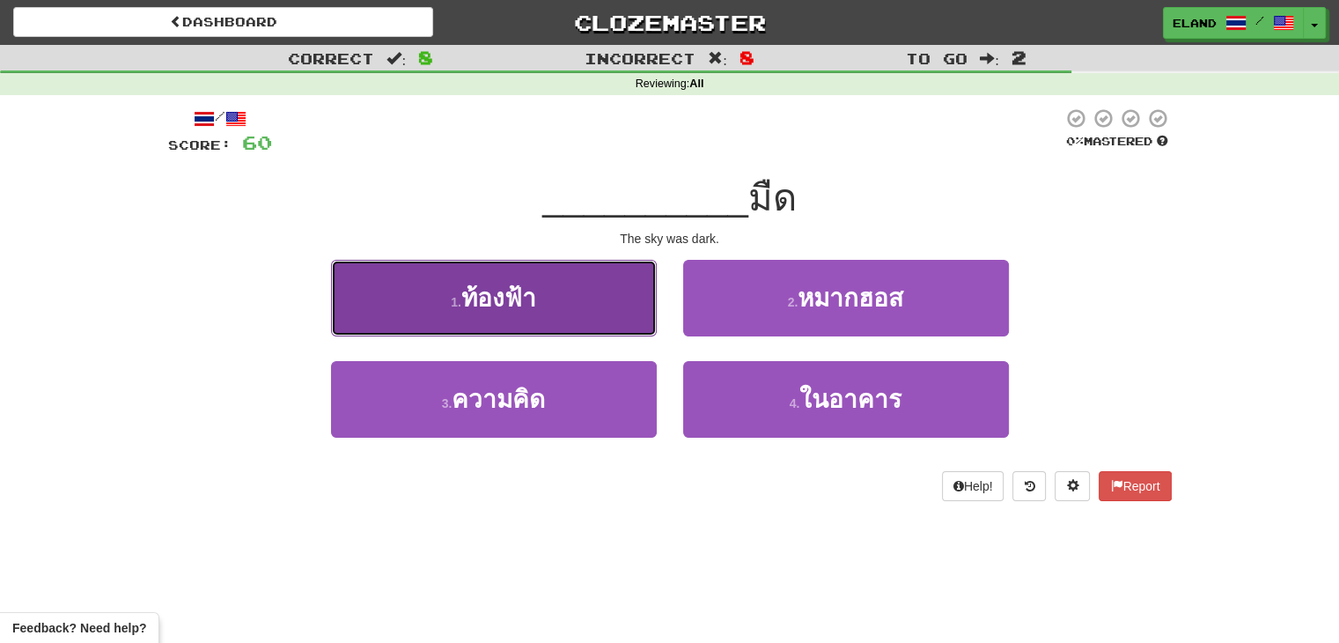
click at [581, 306] on button "1 . ท้องฟ้า" at bounding box center [494, 298] width 326 height 77
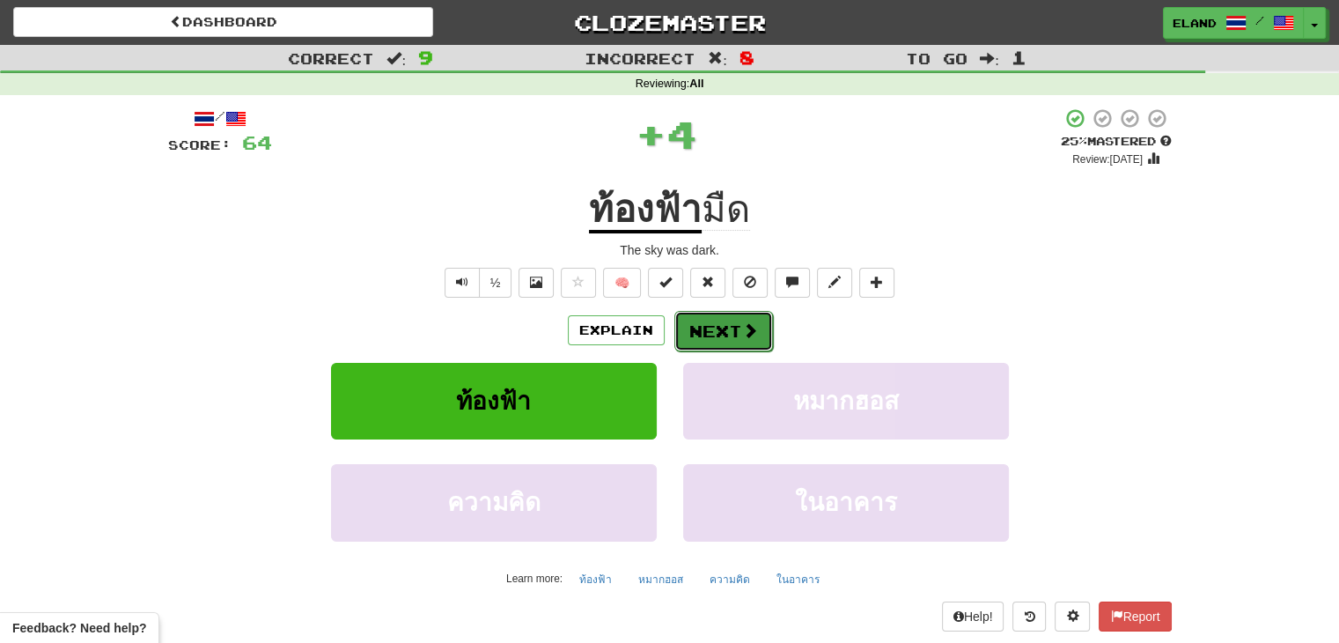
click at [719, 332] on button "Next" at bounding box center [724, 331] width 99 height 41
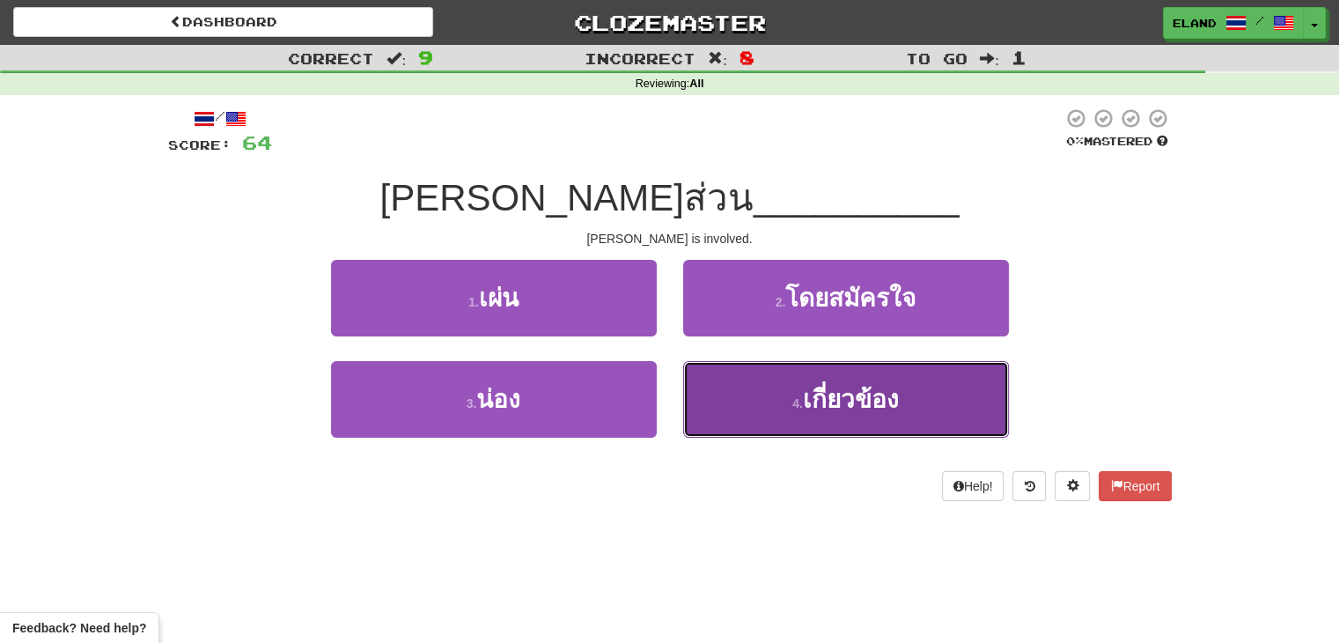
click at [800, 392] on button "4 . เกี่ยวข้อง" at bounding box center [846, 399] width 326 height 77
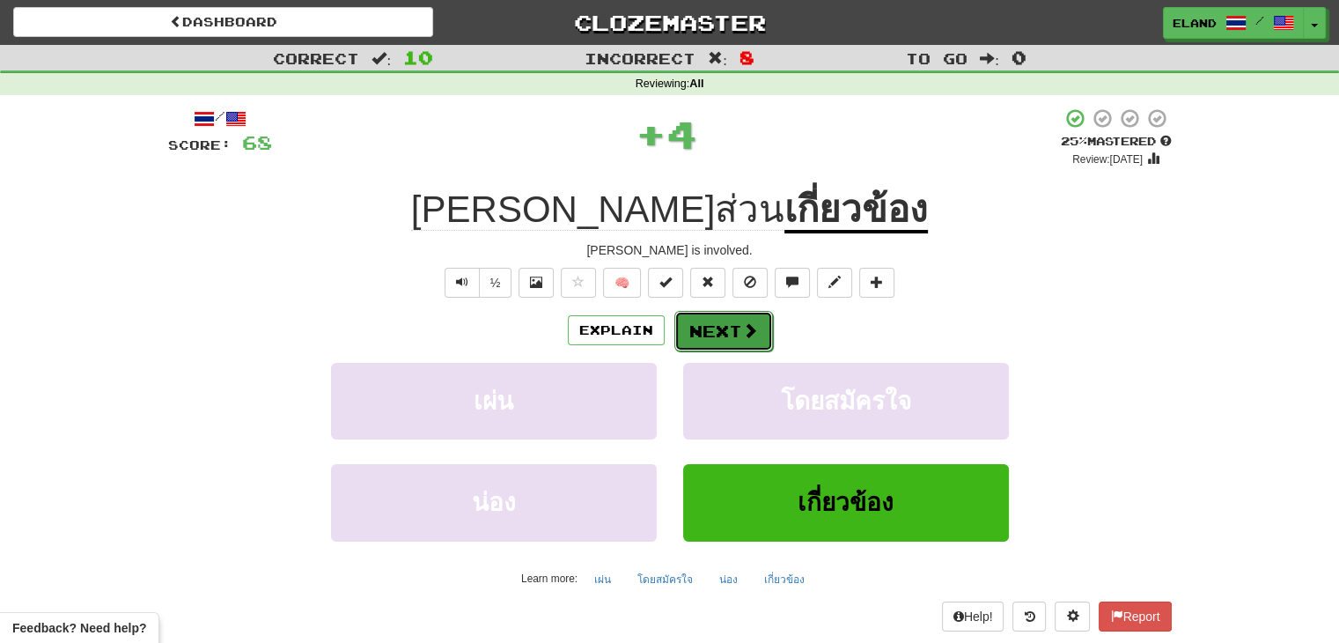
click at [736, 330] on button "Next" at bounding box center [724, 331] width 99 height 41
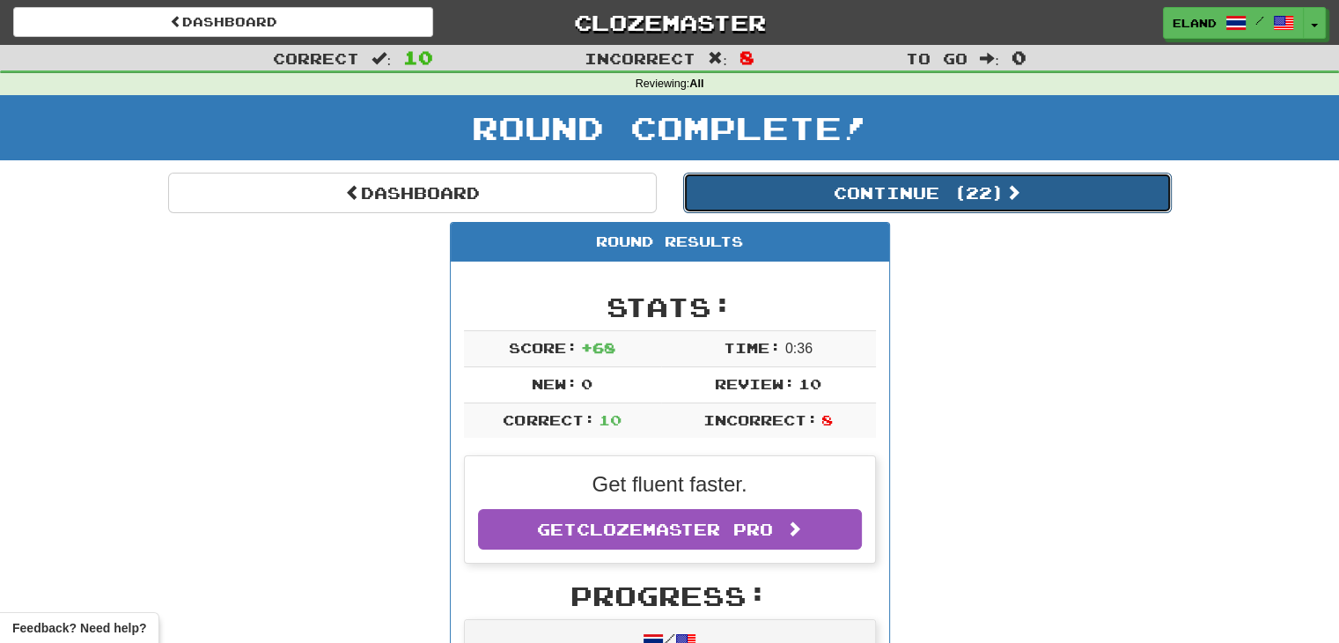
click at [785, 194] on button "Continue ( 22 )" at bounding box center [927, 193] width 489 height 41
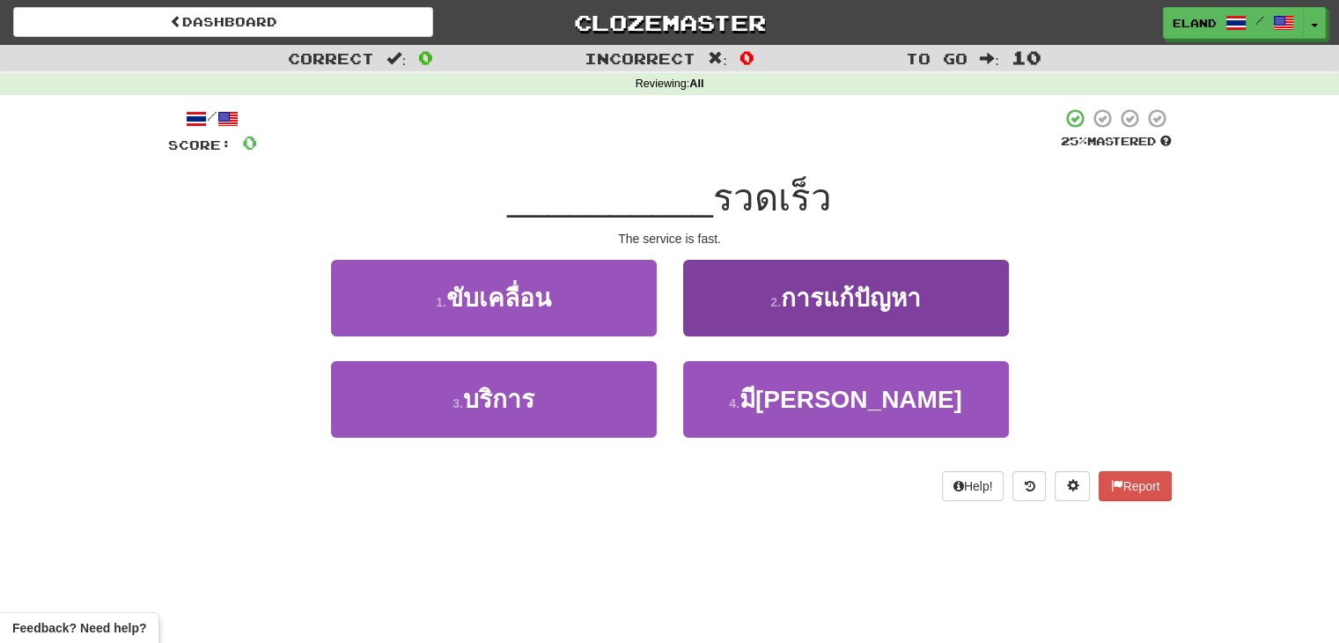
drag, startPoint x: 681, startPoint y: 303, endPoint x: 725, endPoint y: 306, distance: 44.2
click at [687, 303] on div "2 . การแก้ปัญหา" at bounding box center [846, 310] width 352 height 101
click at [732, 308] on button "2 . การแก้ปัญหา" at bounding box center [846, 298] width 326 height 77
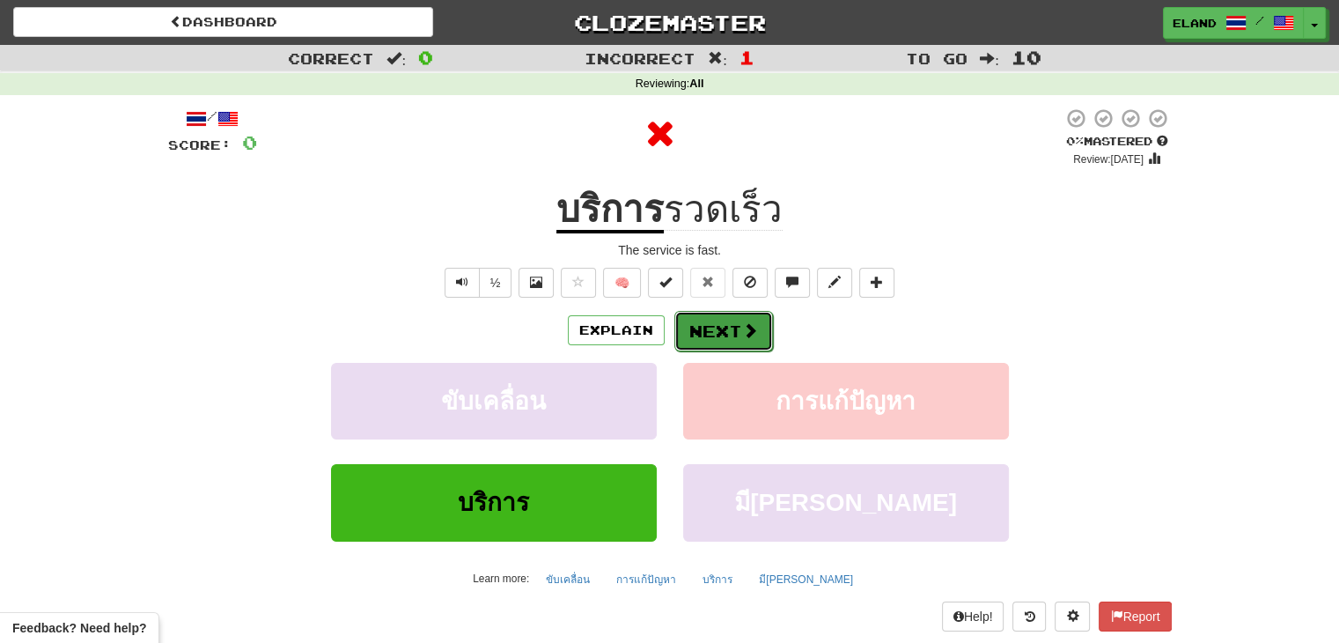
click at [728, 330] on button "Next" at bounding box center [724, 331] width 99 height 41
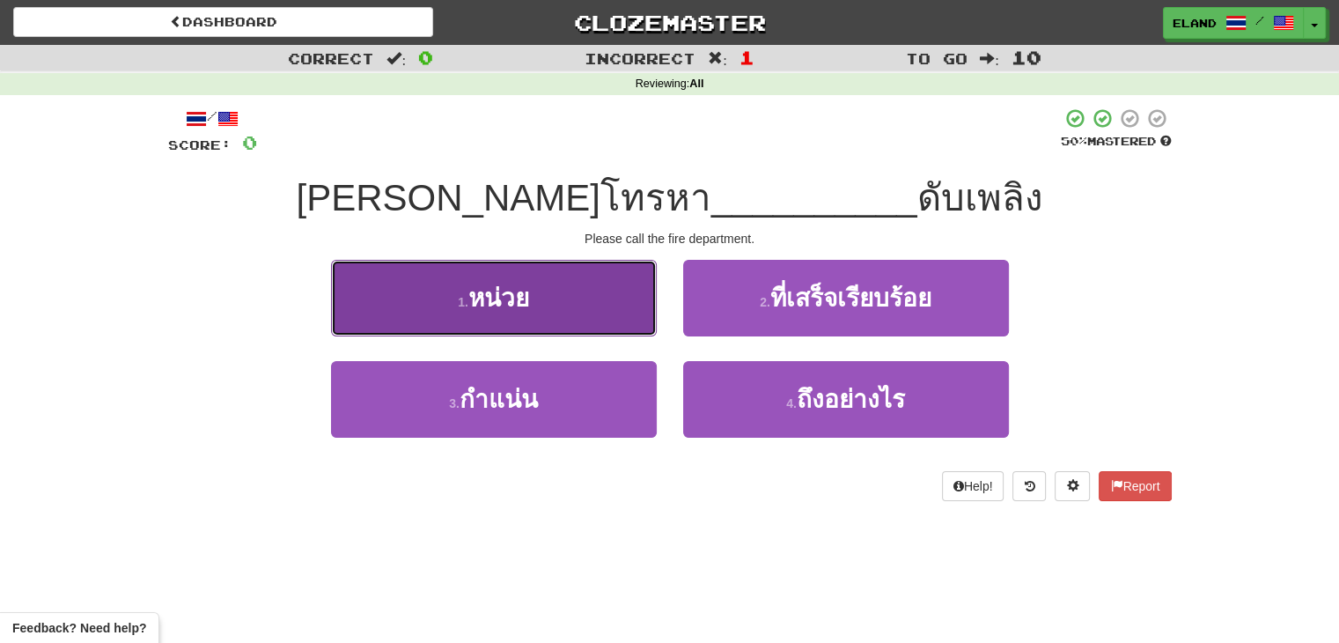
click at [573, 325] on button "1 . หน่วย" at bounding box center [494, 298] width 326 height 77
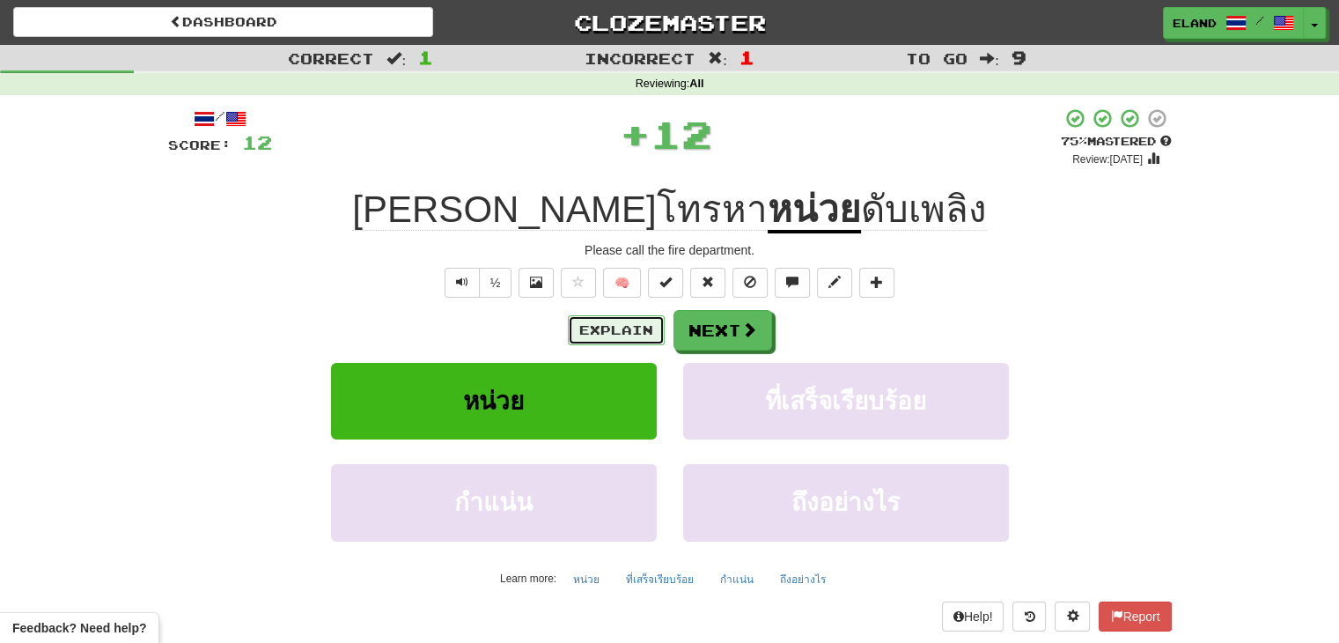
click at [638, 330] on button "Explain" at bounding box center [616, 330] width 97 height 30
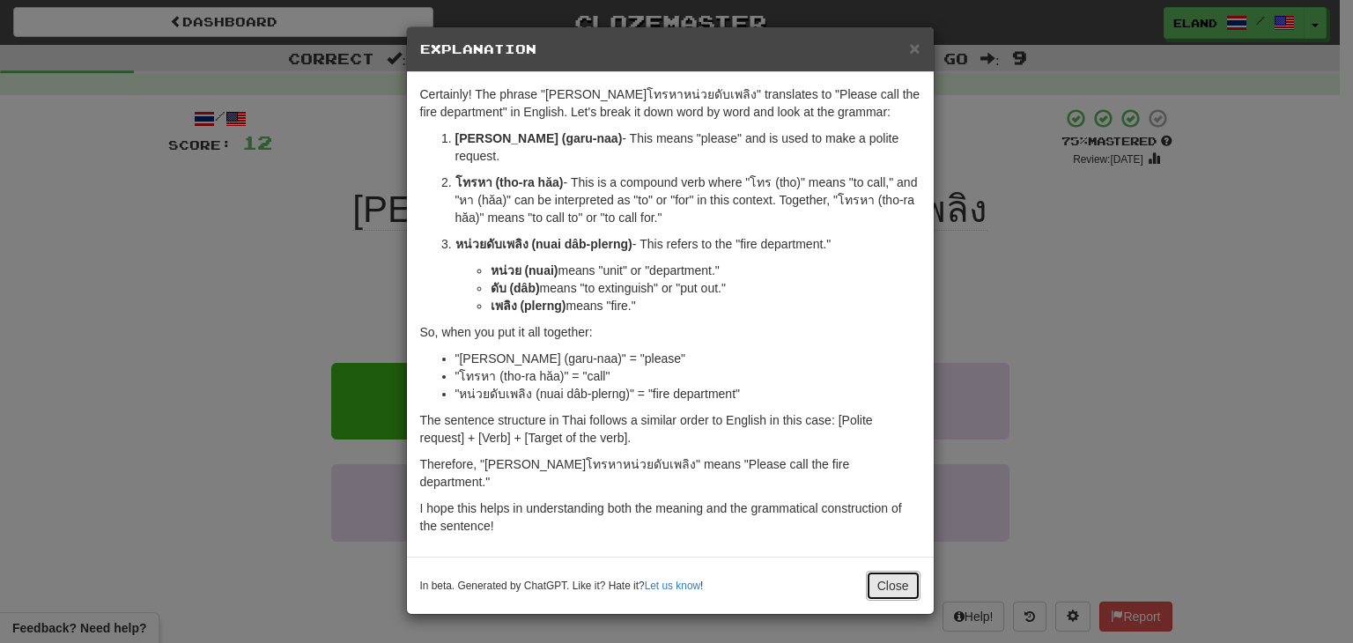
click at [904, 571] on button "Close" at bounding box center [893, 586] width 55 height 30
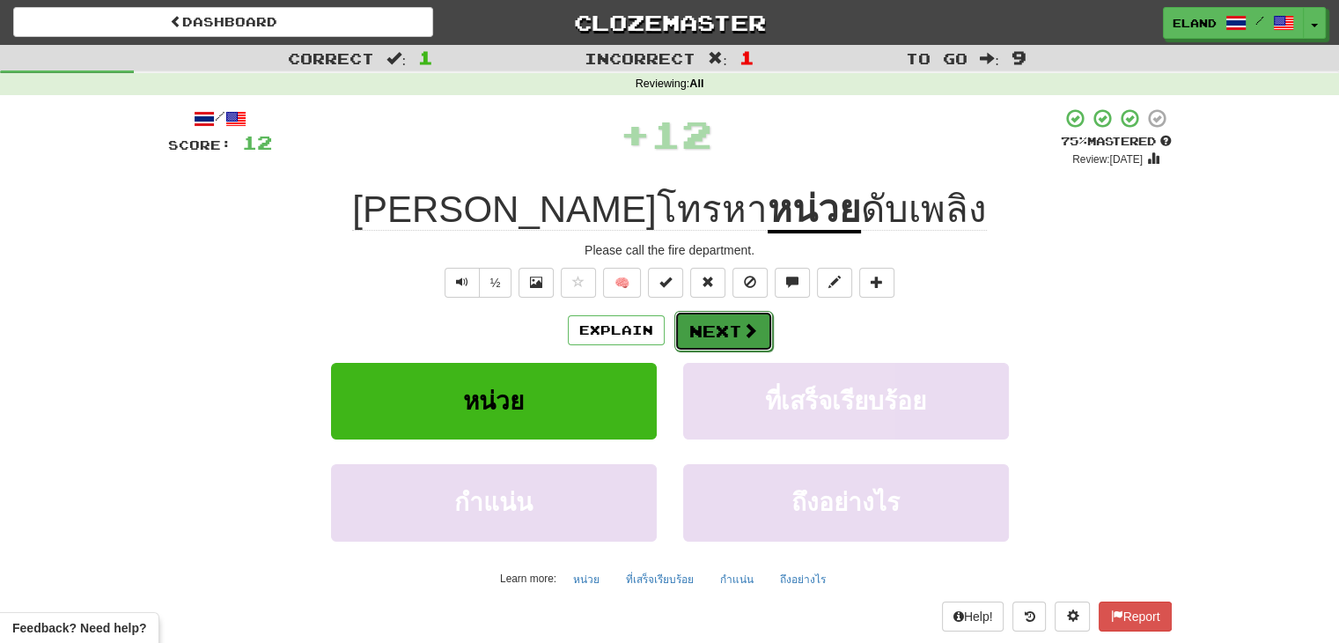
click at [734, 322] on button "Next" at bounding box center [724, 331] width 99 height 41
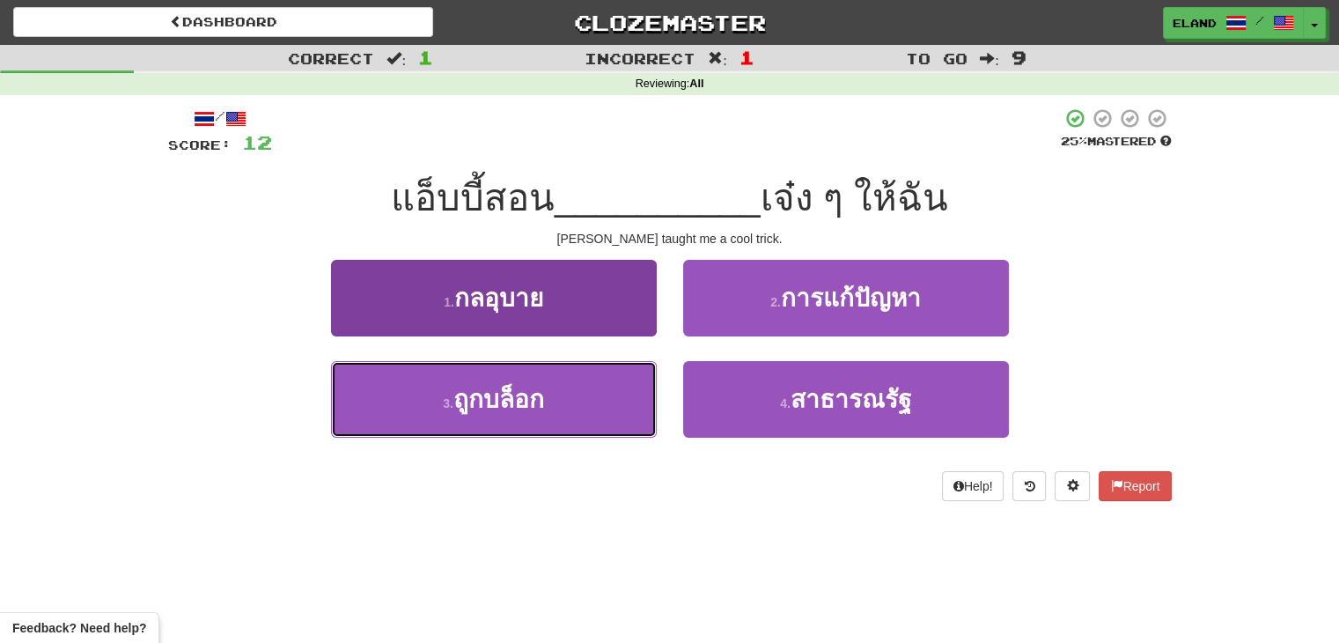
click at [606, 381] on button "3 . ถูกบล็อก" at bounding box center [494, 399] width 326 height 77
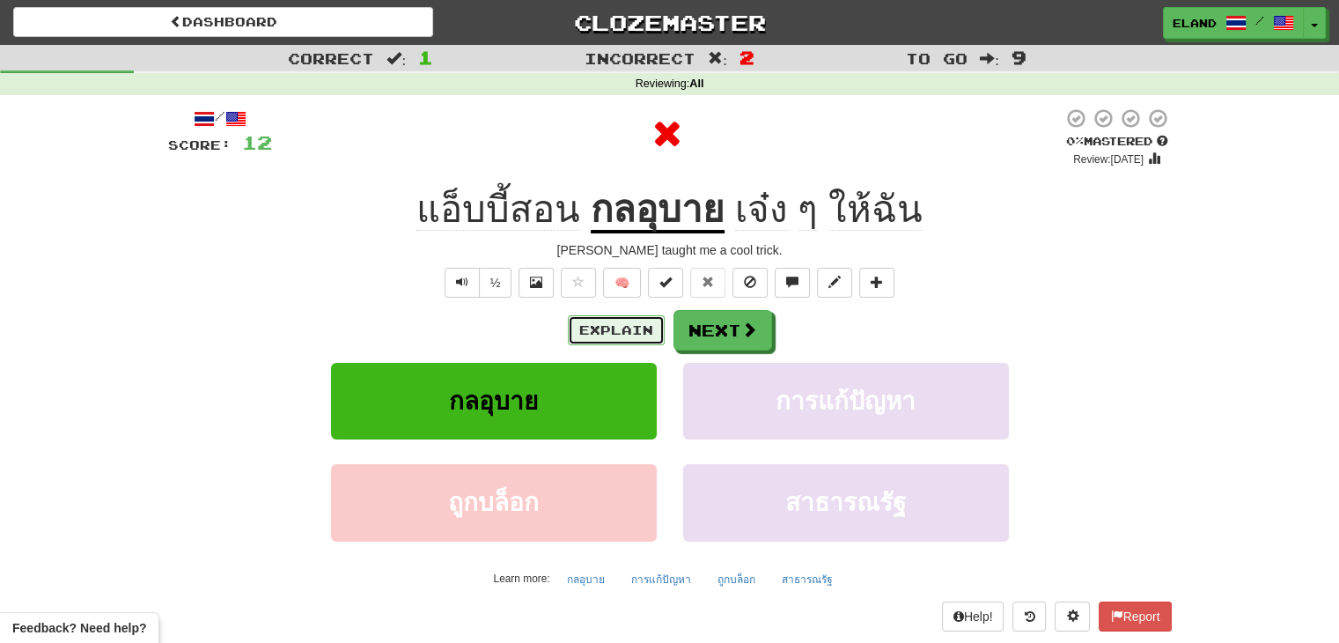
click at [626, 332] on button "Explain" at bounding box center [616, 330] width 97 height 30
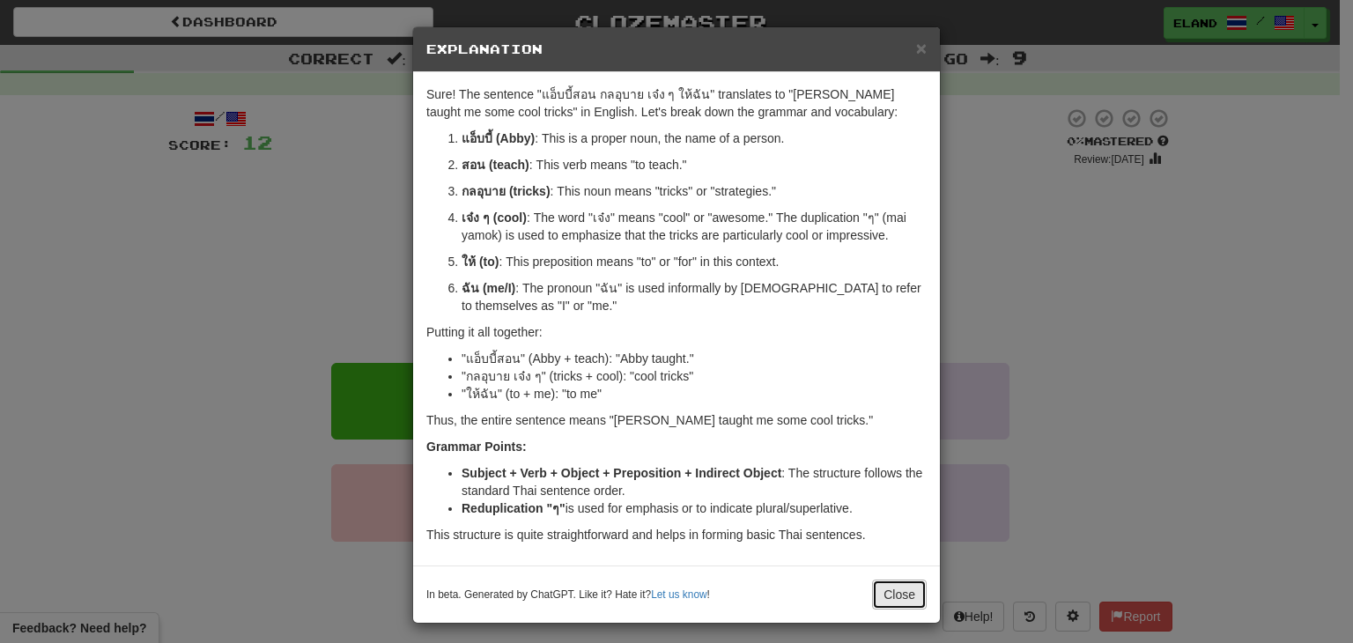
click at [916, 585] on button "Close" at bounding box center [899, 594] width 55 height 30
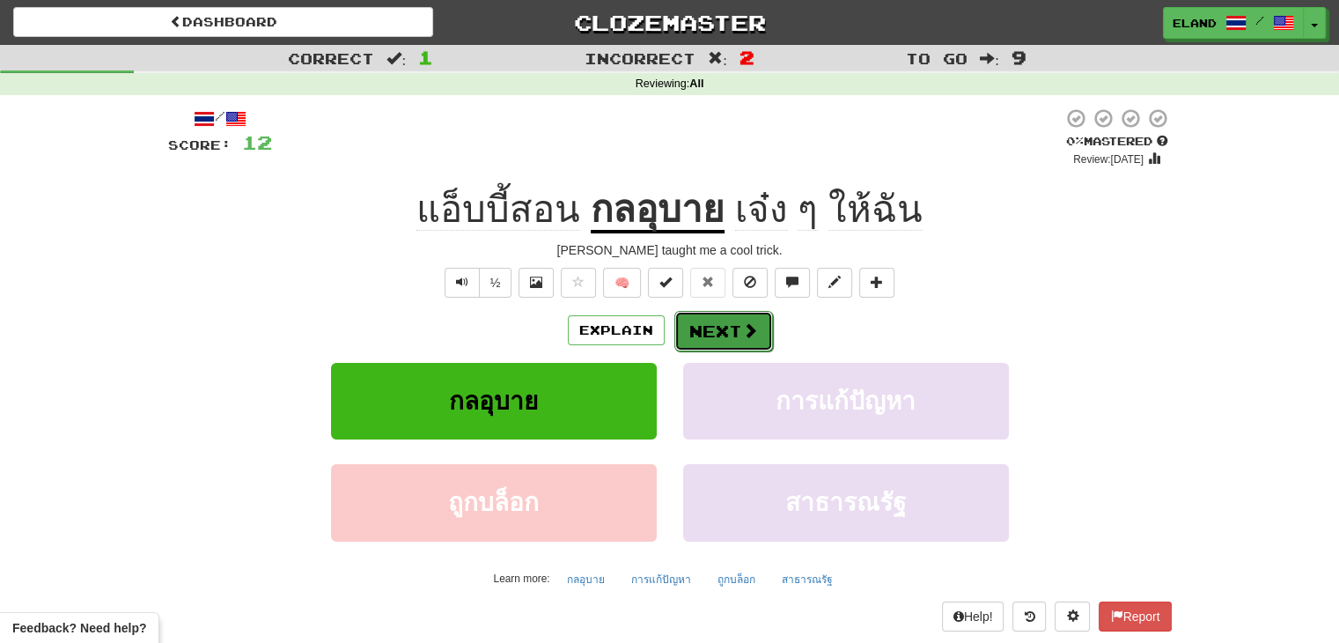
click at [742, 334] on span at bounding box center [750, 330] width 16 height 16
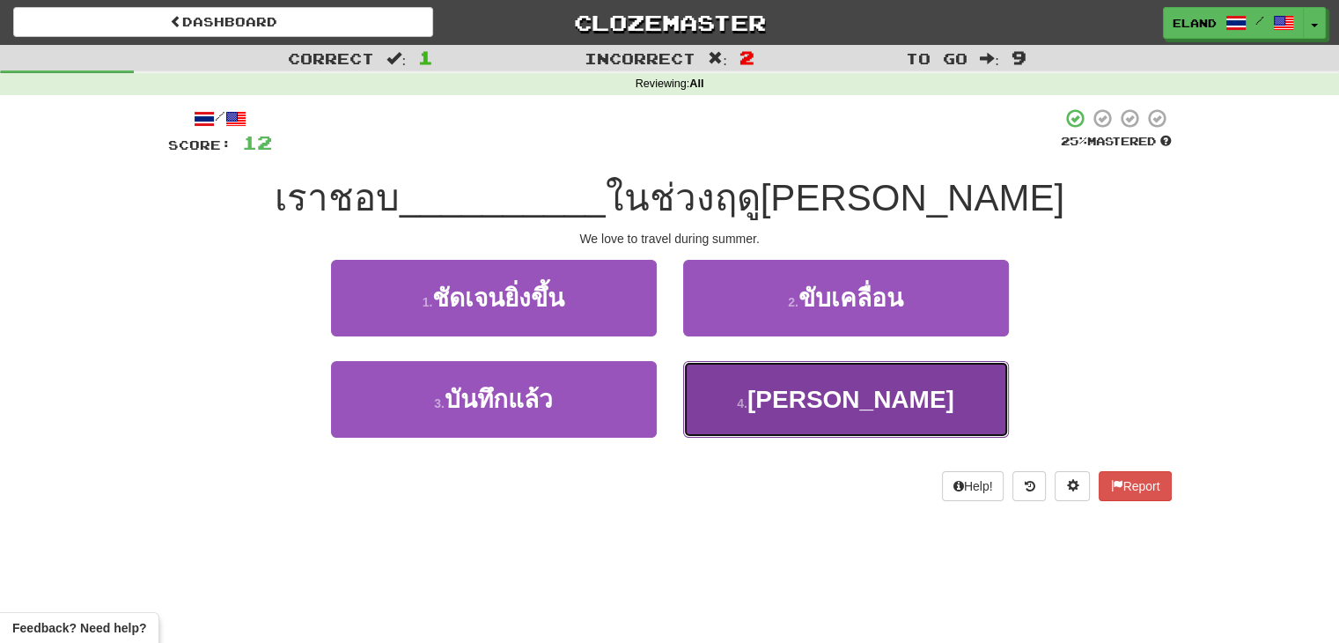
click at [738, 392] on button "4 . [PERSON_NAME]" at bounding box center [846, 399] width 326 height 77
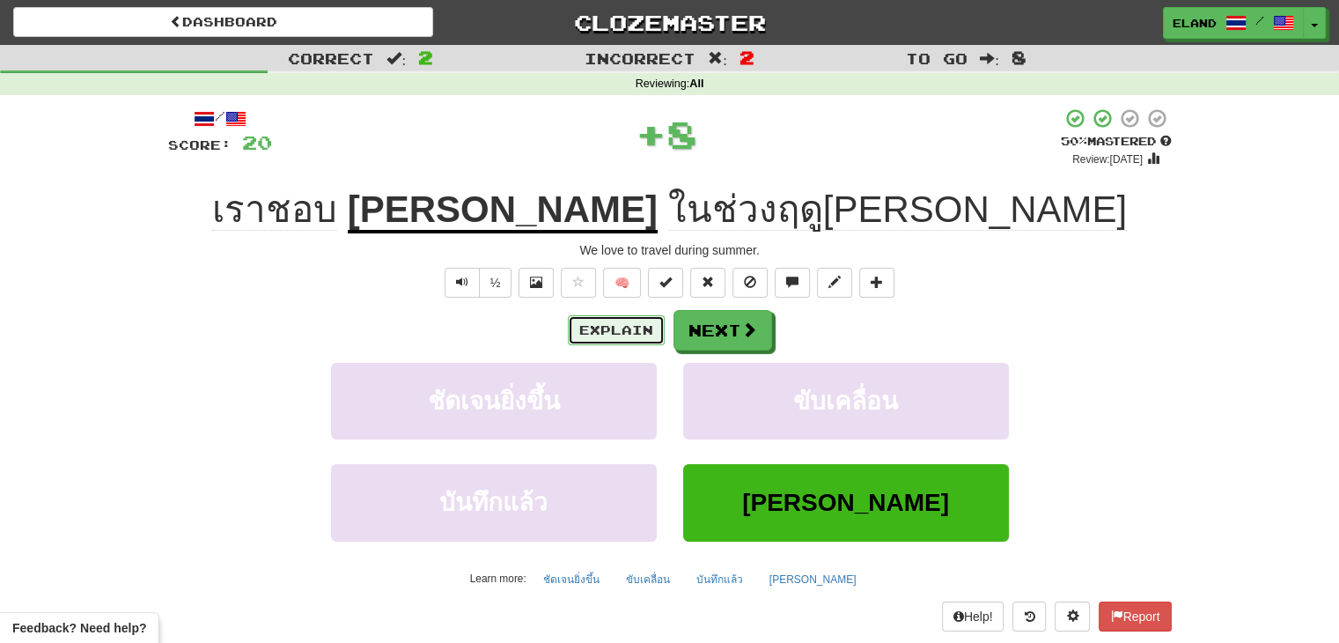
click at [659, 330] on button "Explain" at bounding box center [616, 330] width 97 height 30
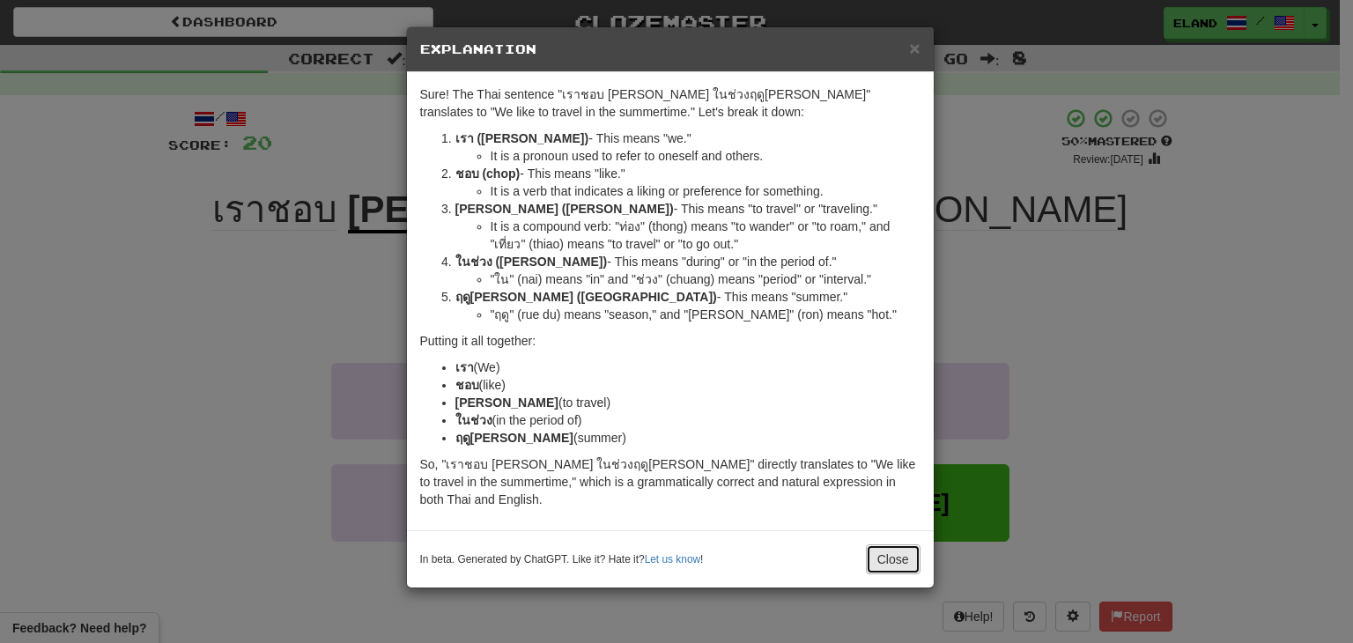
click at [882, 564] on button "Close" at bounding box center [893, 559] width 55 height 30
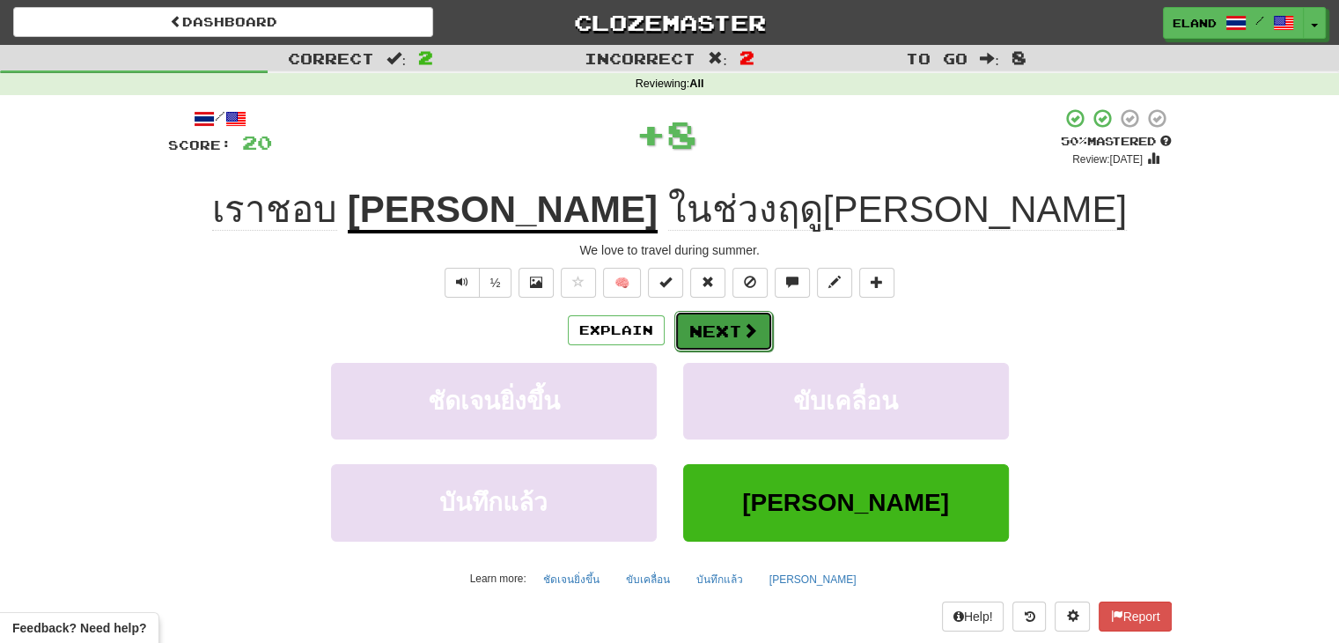
click at [714, 335] on button "Next" at bounding box center [724, 331] width 99 height 41
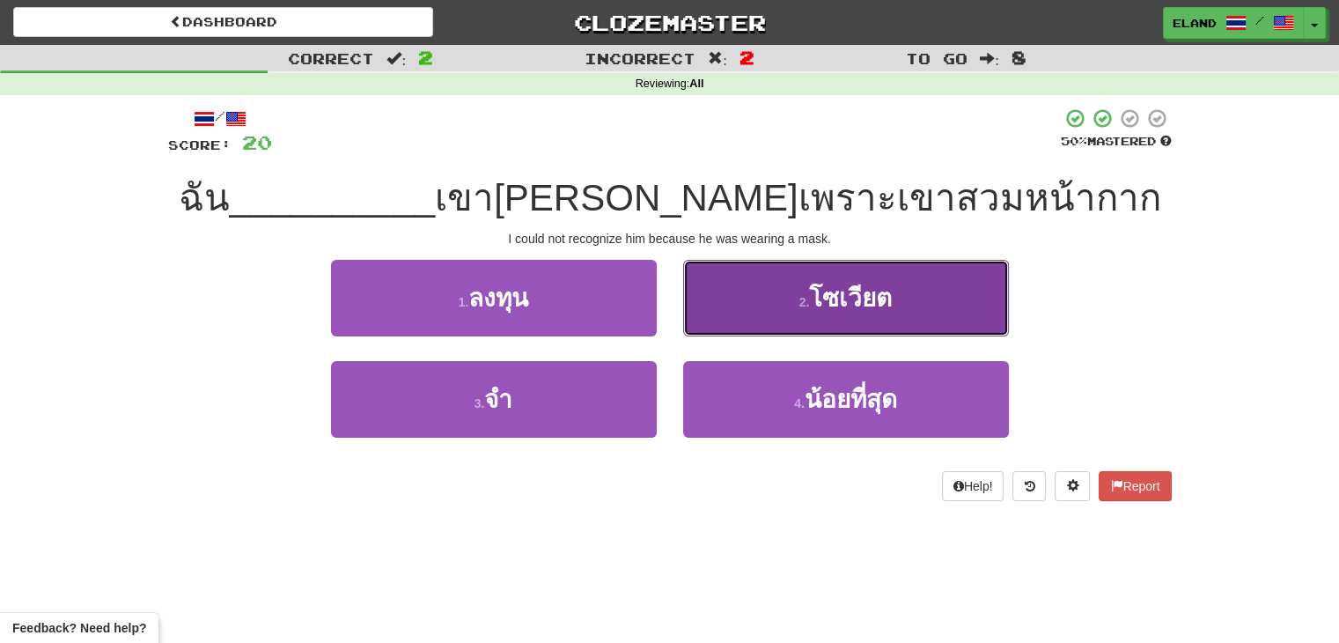
click at [769, 308] on button "2 . โซเวียต" at bounding box center [846, 298] width 326 height 77
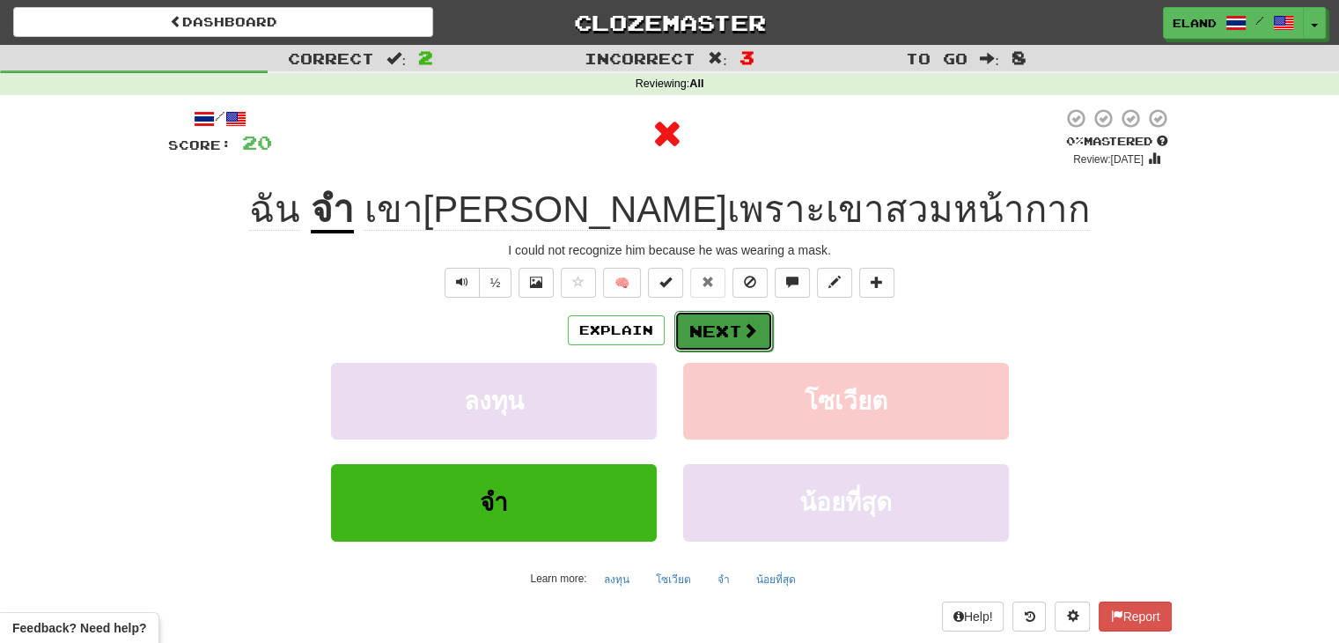
click at [715, 326] on button "Next" at bounding box center [724, 331] width 99 height 41
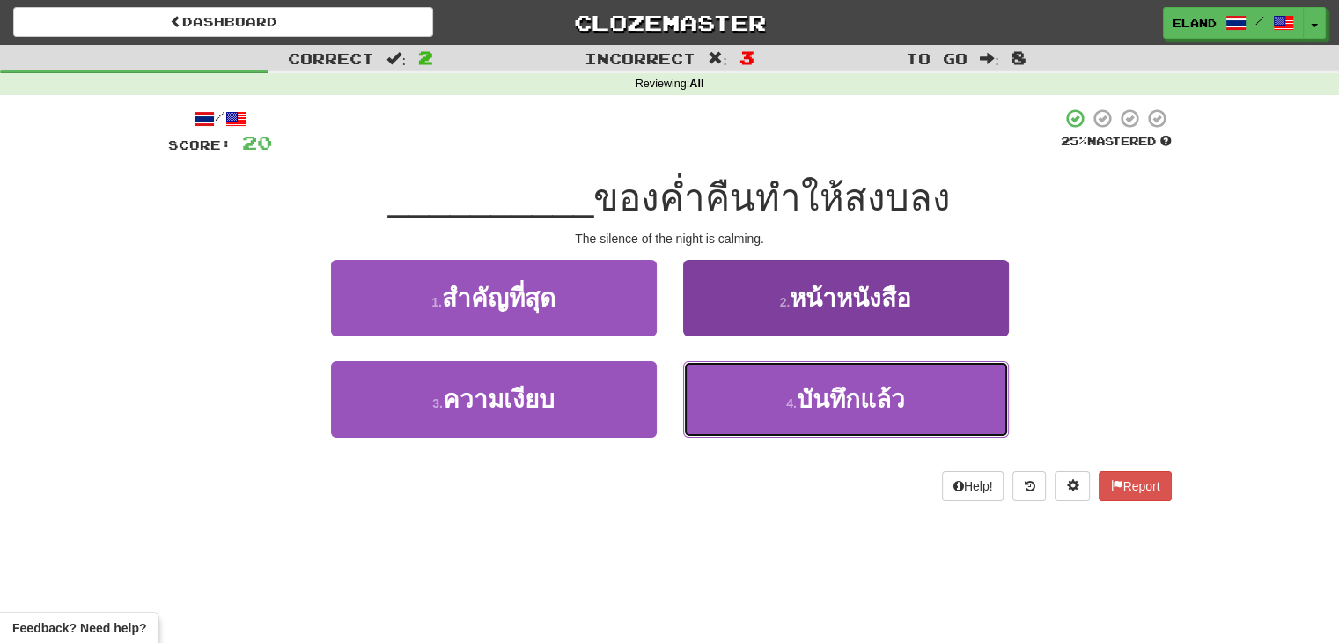
click at [807, 365] on button "4 . บันทึกแล้ว" at bounding box center [846, 399] width 326 height 77
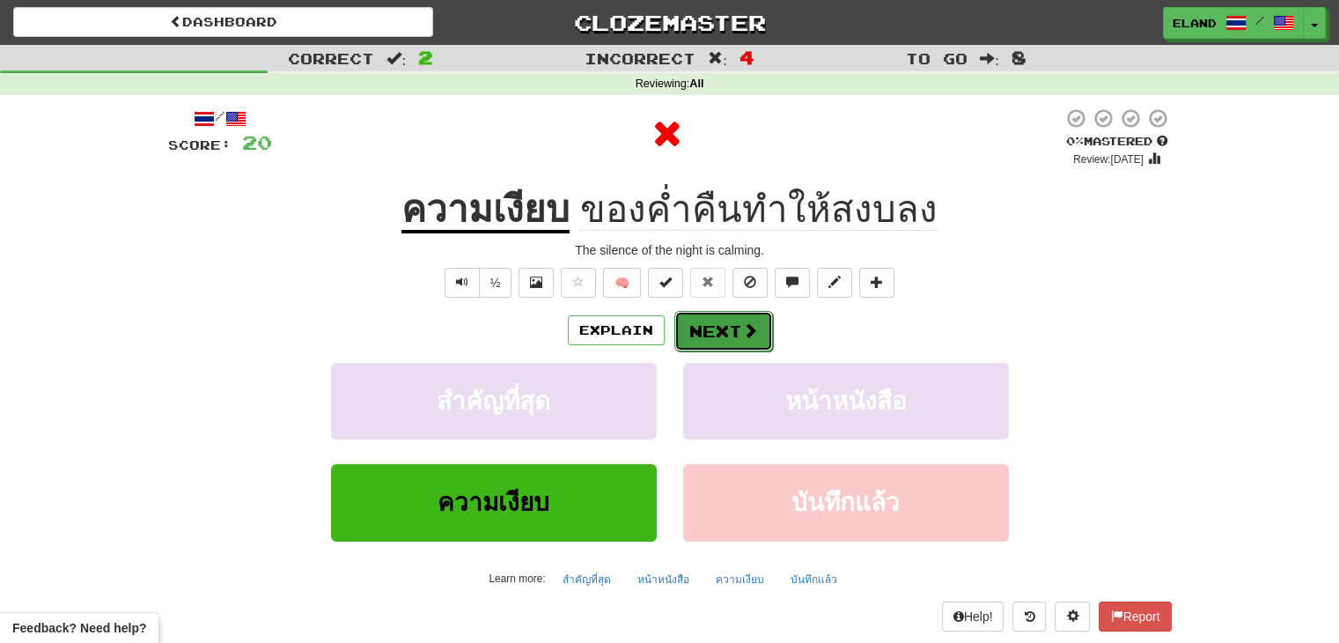
click at [727, 319] on button "Next" at bounding box center [724, 331] width 99 height 41
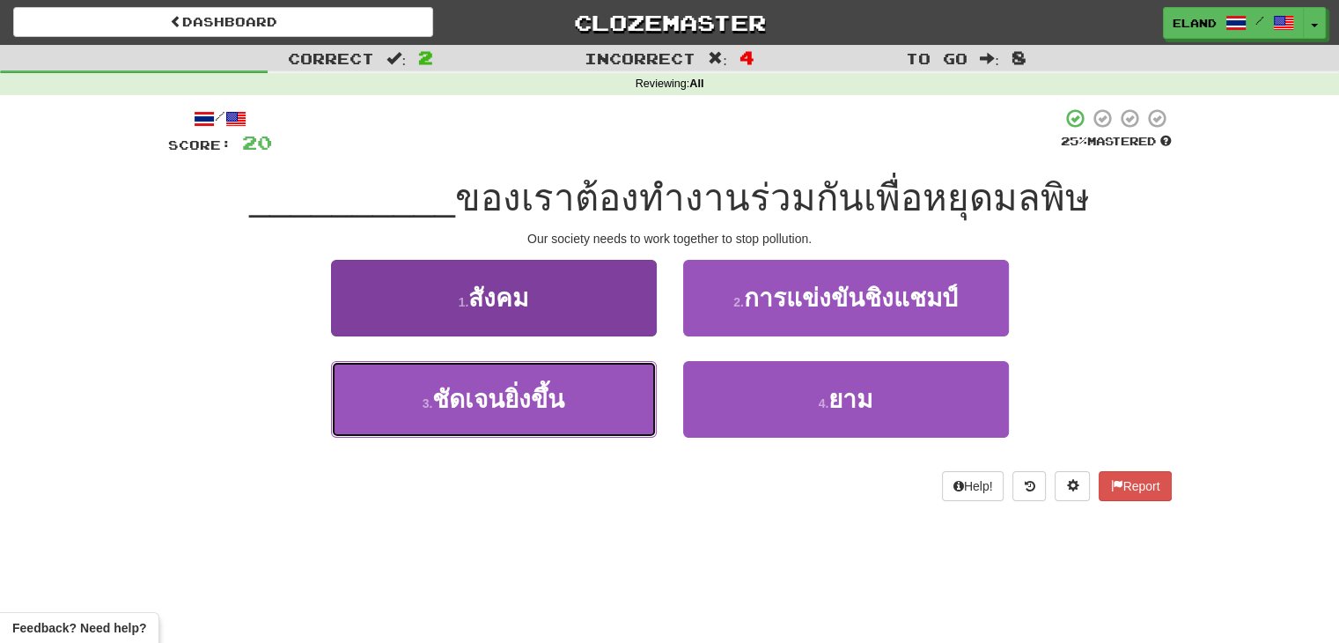
click at [564, 399] on span "ชัดเจนยิ่งขึ้น" at bounding box center [498, 399] width 132 height 27
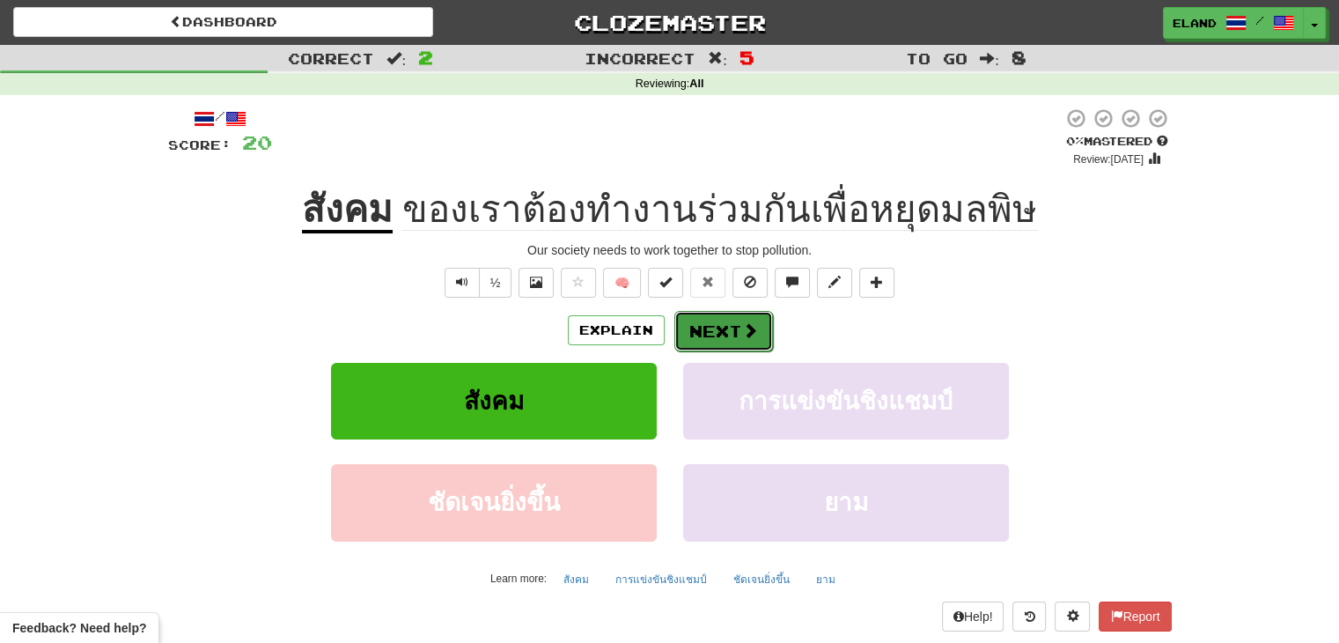
click at [734, 328] on button "Next" at bounding box center [724, 331] width 99 height 41
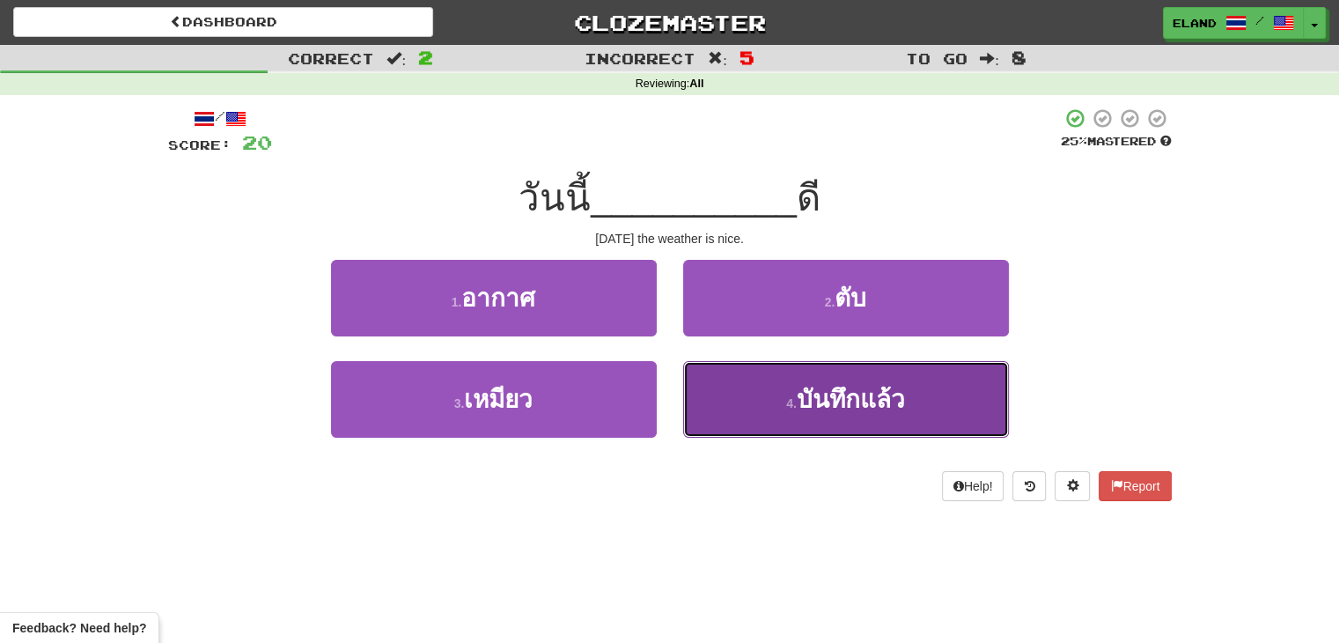
click at [789, 387] on button "4 . บันทึกแล้ว" at bounding box center [846, 399] width 326 height 77
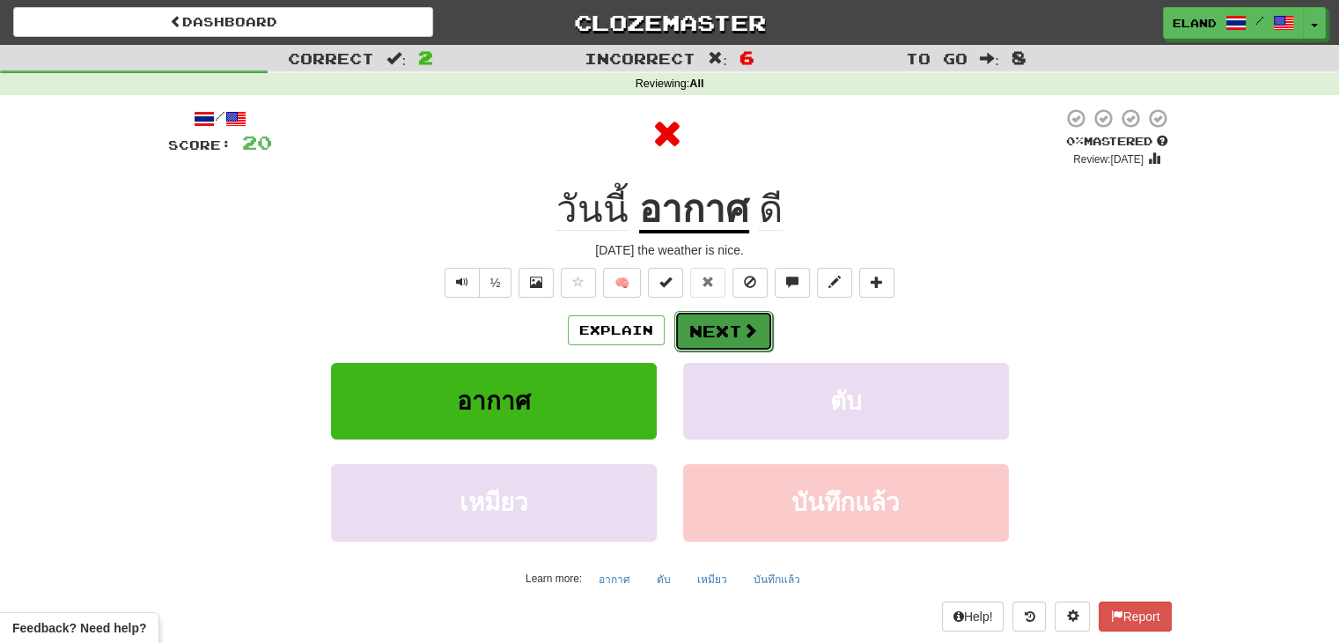
click at [719, 330] on button "Next" at bounding box center [724, 331] width 99 height 41
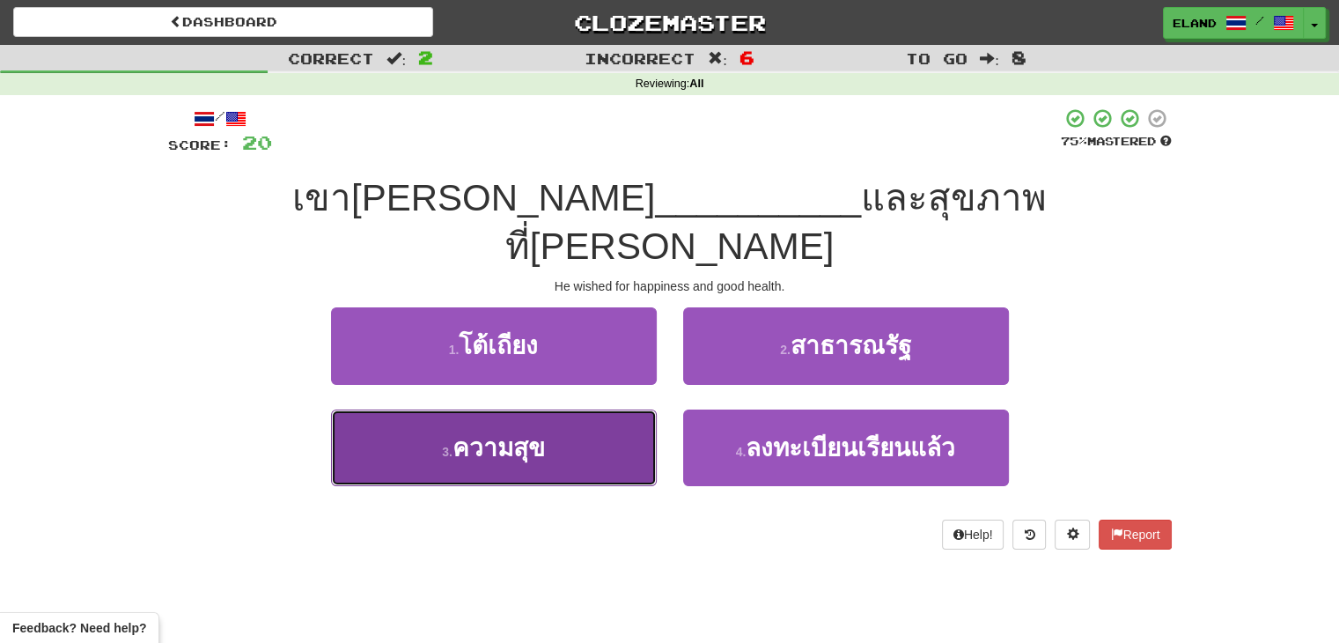
click at [592, 409] on button "3 . ความสุข" at bounding box center [494, 447] width 326 height 77
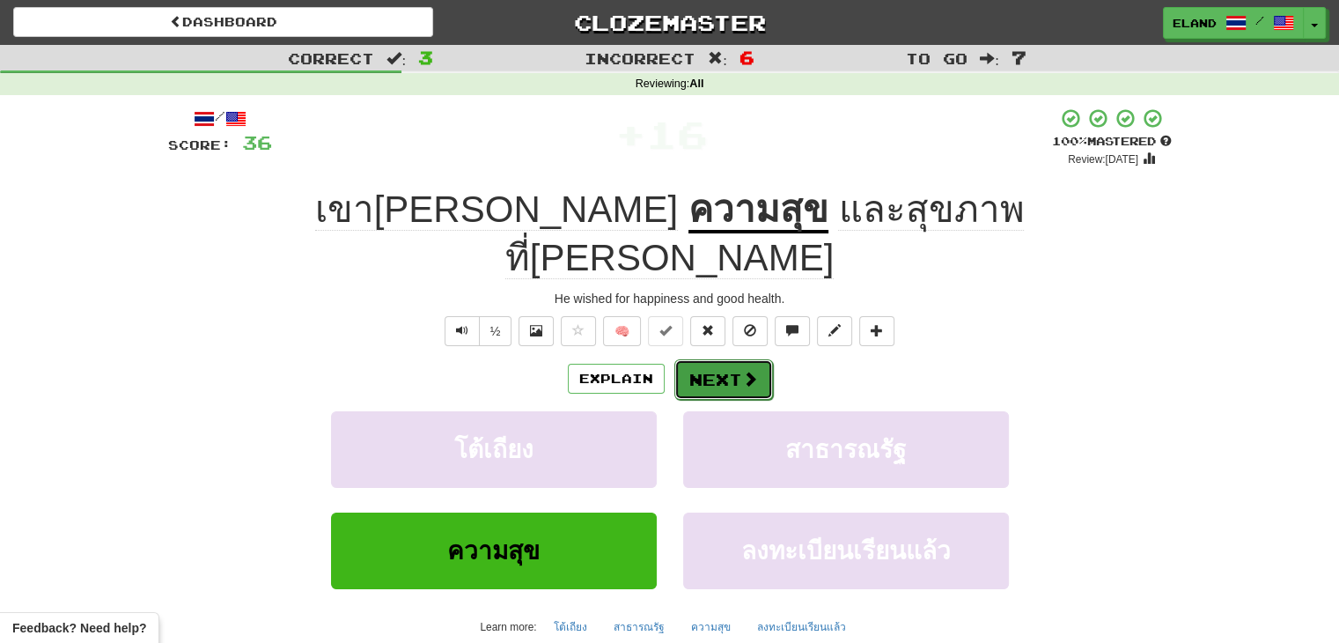
click at [726, 359] on button "Next" at bounding box center [724, 379] width 99 height 41
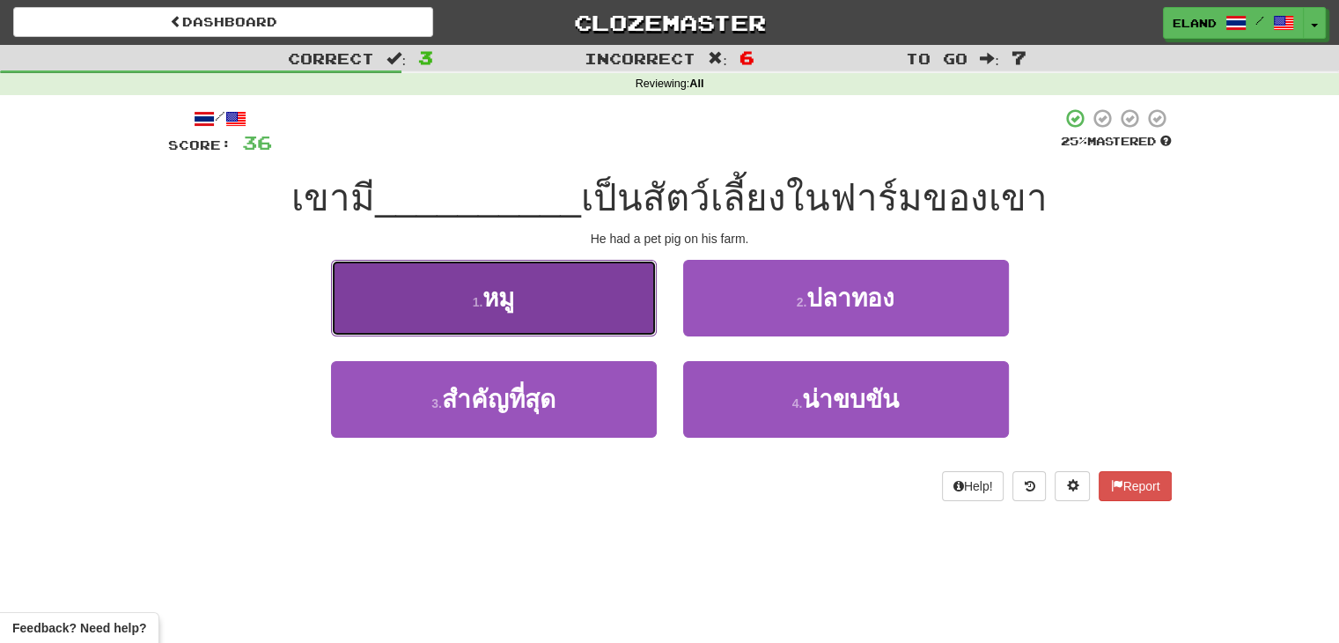
click at [586, 321] on button "1 . หมู" at bounding box center [494, 298] width 326 height 77
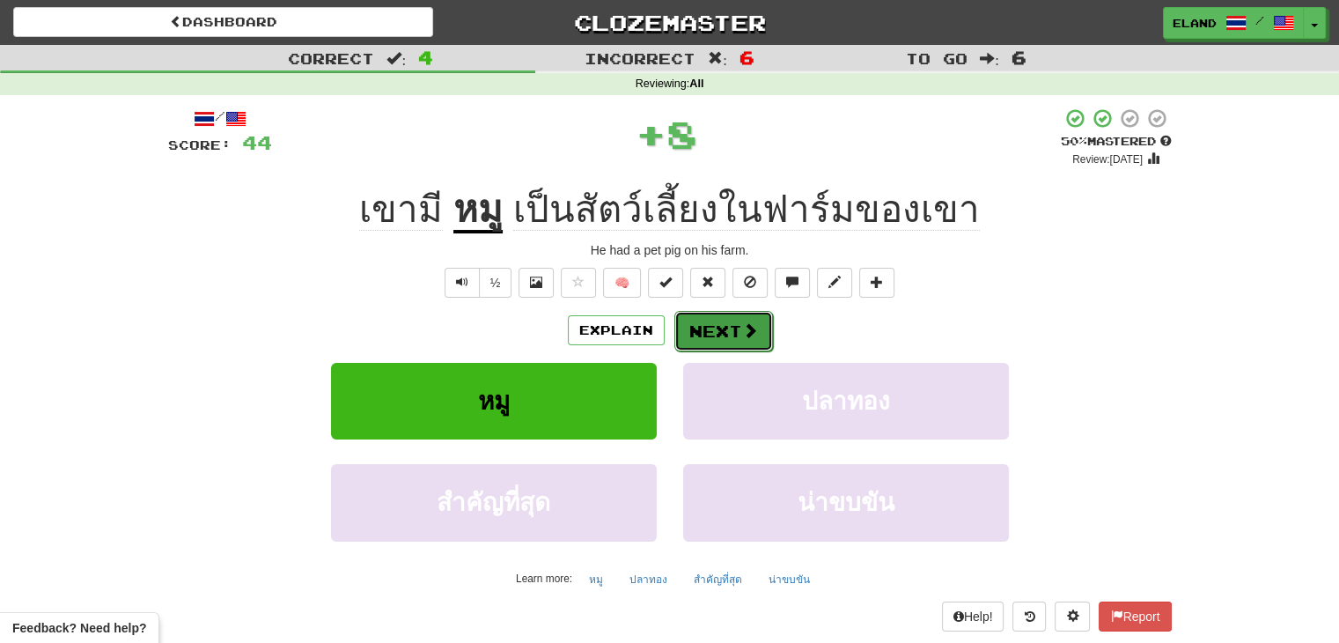
click at [757, 328] on button "Next" at bounding box center [724, 331] width 99 height 41
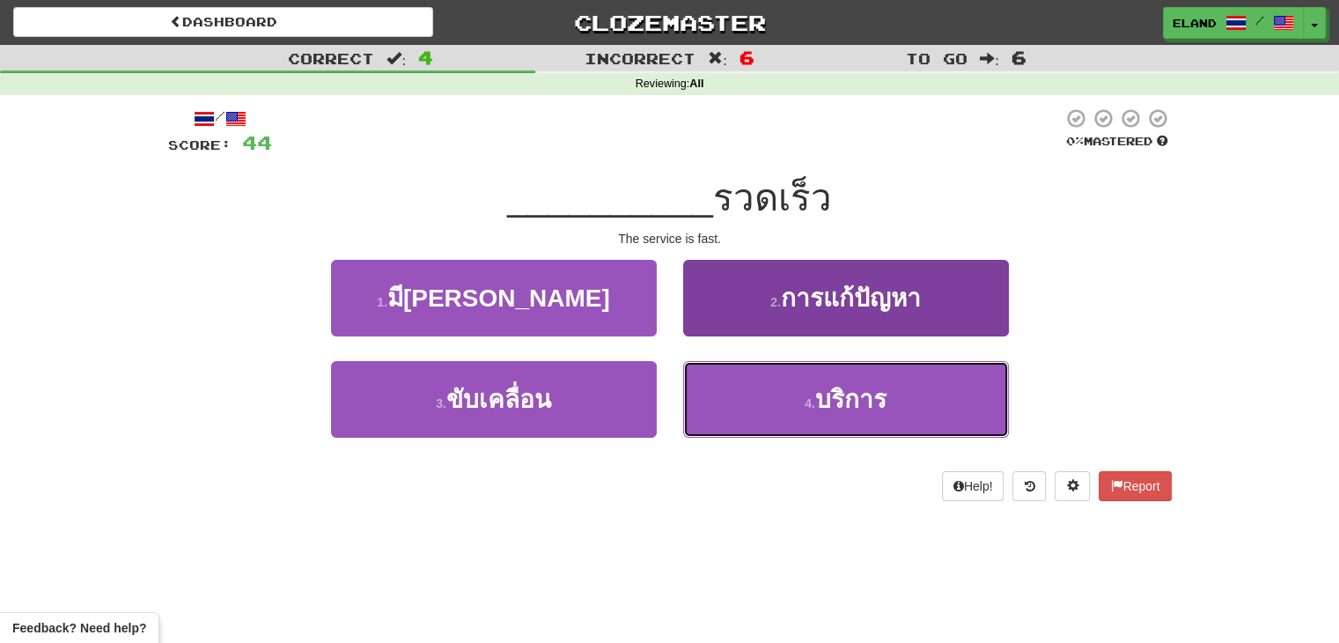
click at [785, 385] on button "4 . บริการ" at bounding box center [846, 399] width 326 height 77
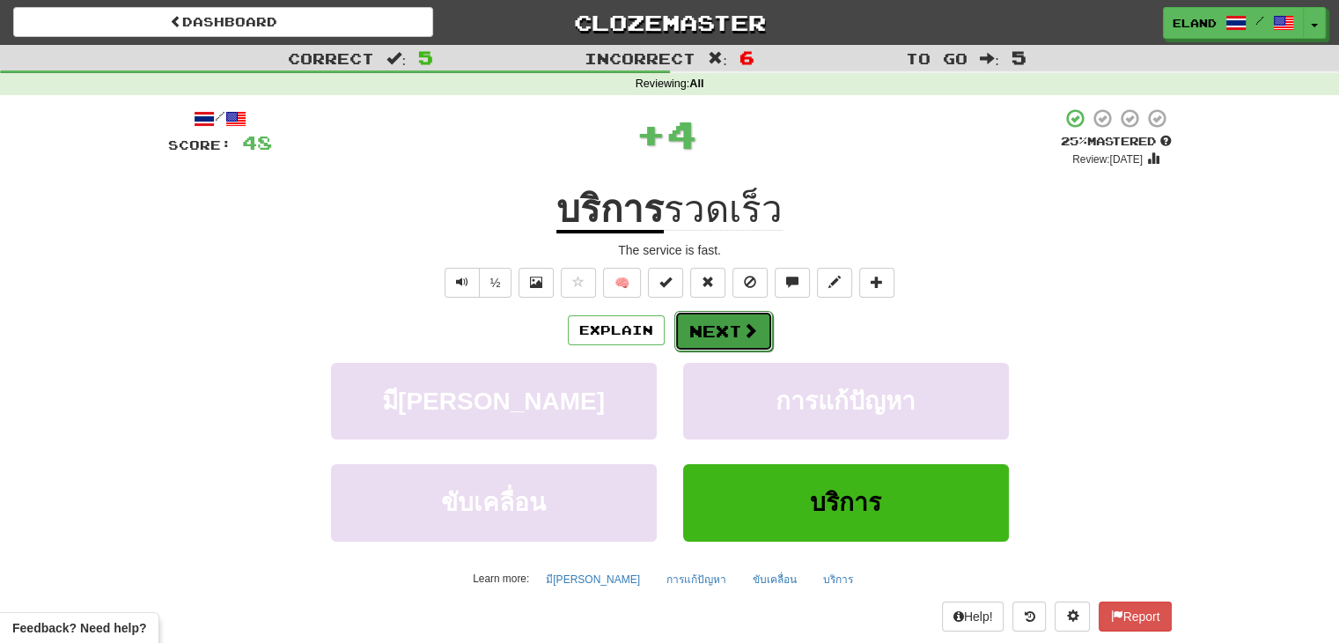
click at [736, 339] on button "Next" at bounding box center [724, 331] width 99 height 41
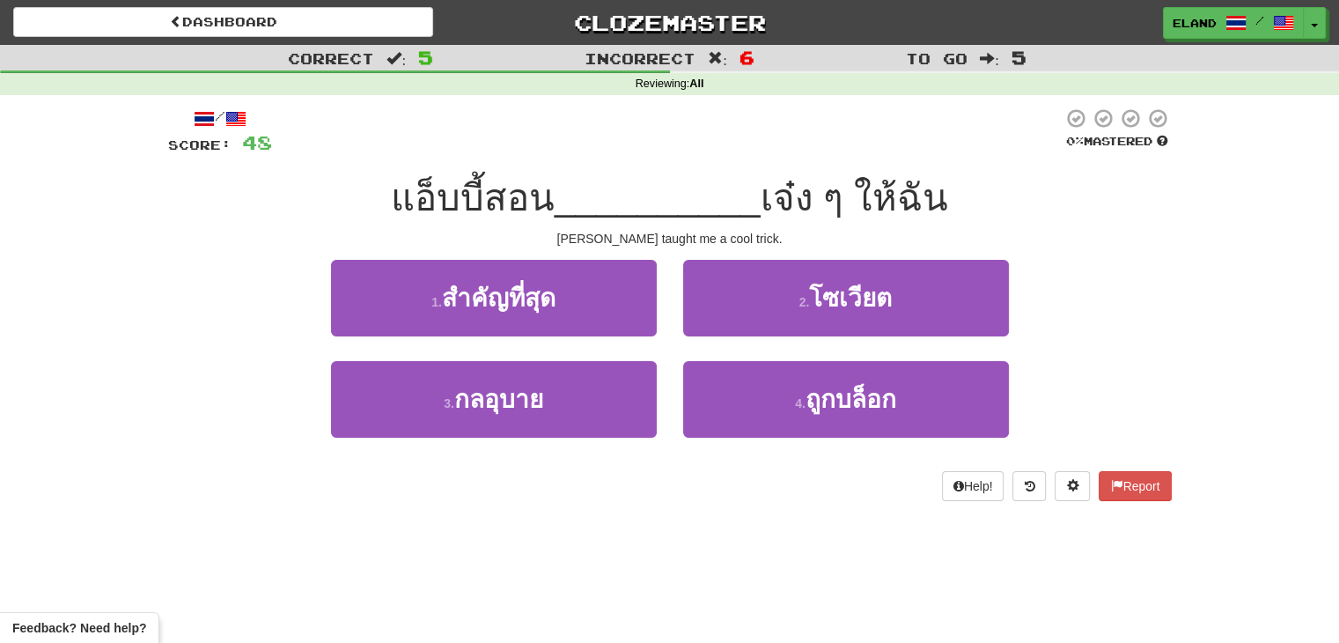
click at [664, 396] on div "3 . กลอุบาย" at bounding box center [494, 411] width 352 height 101
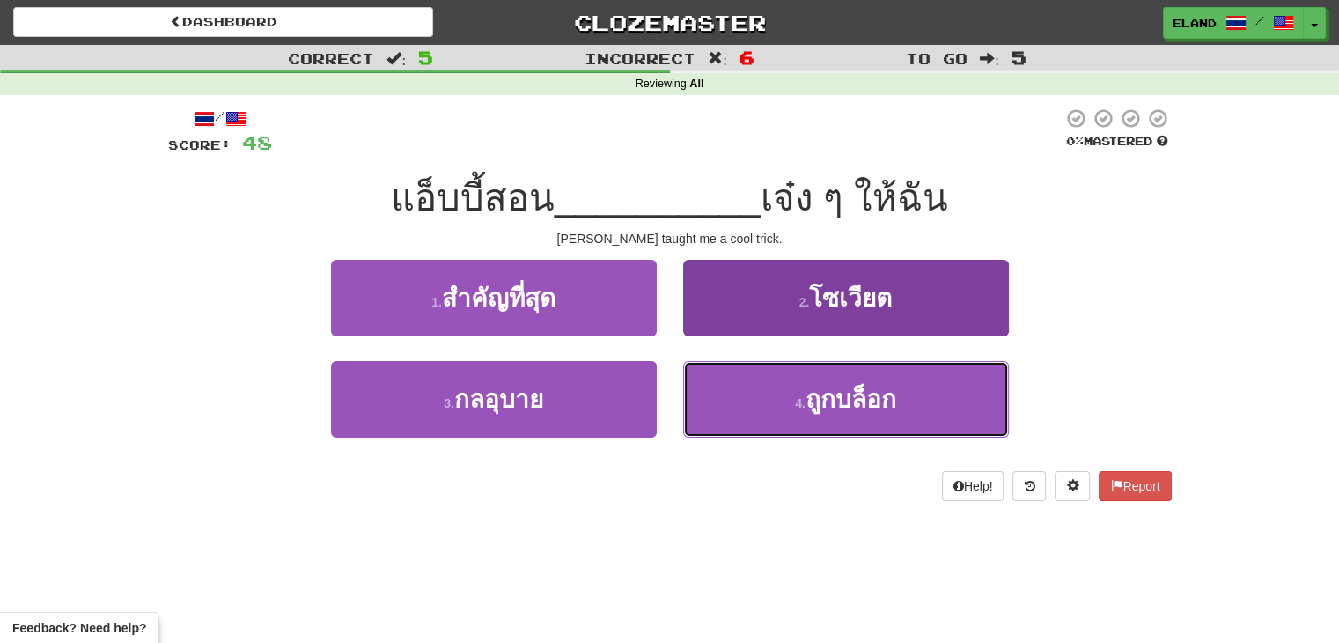
click at [708, 386] on button "4 . ถูกบล็อก" at bounding box center [846, 399] width 326 height 77
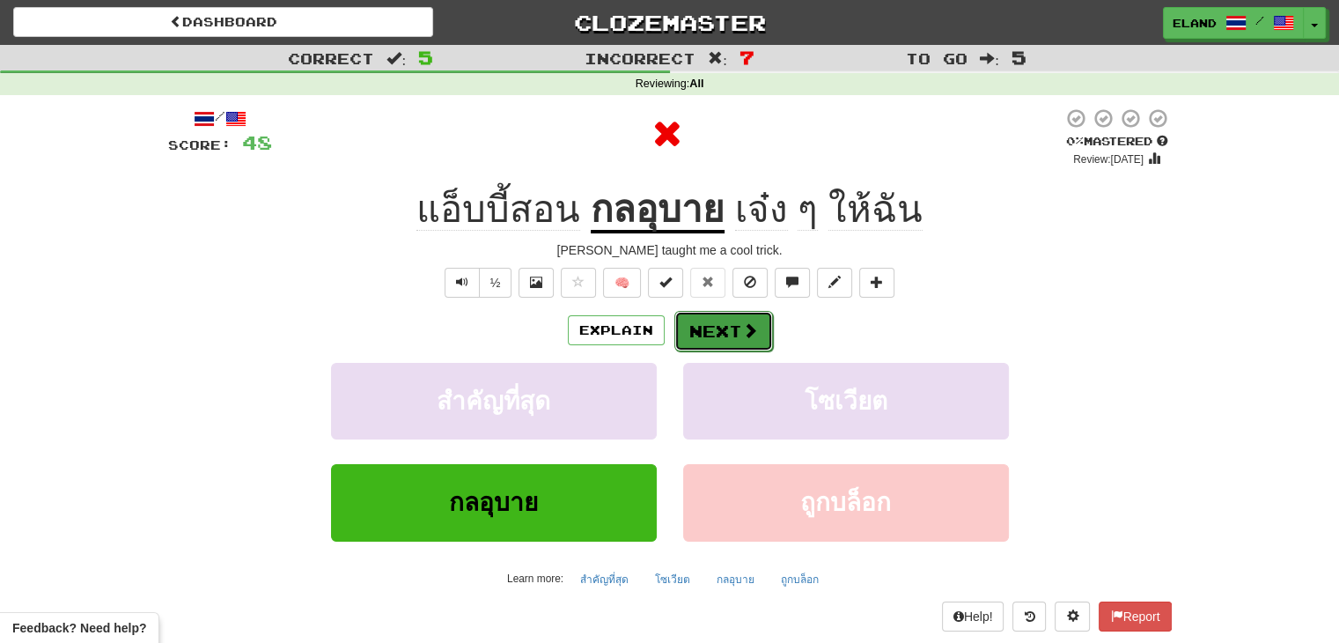
click at [721, 328] on button "Next" at bounding box center [724, 331] width 99 height 41
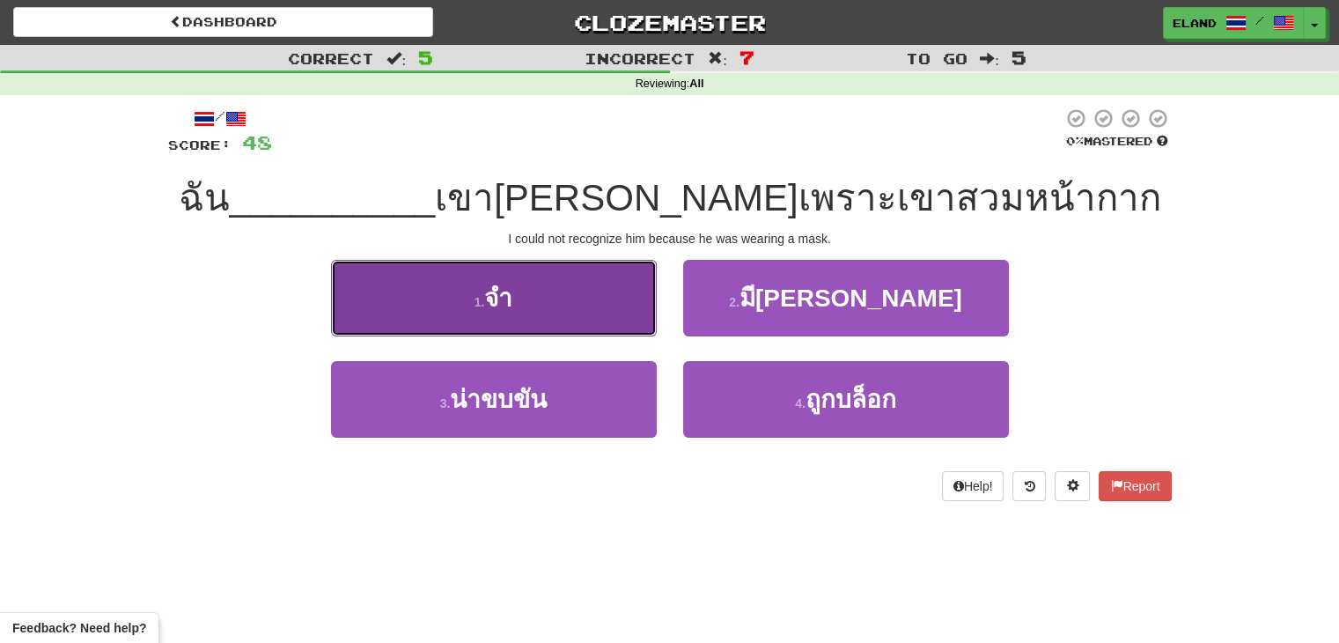
click at [532, 300] on button "1 . จำ" at bounding box center [494, 298] width 326 height 77
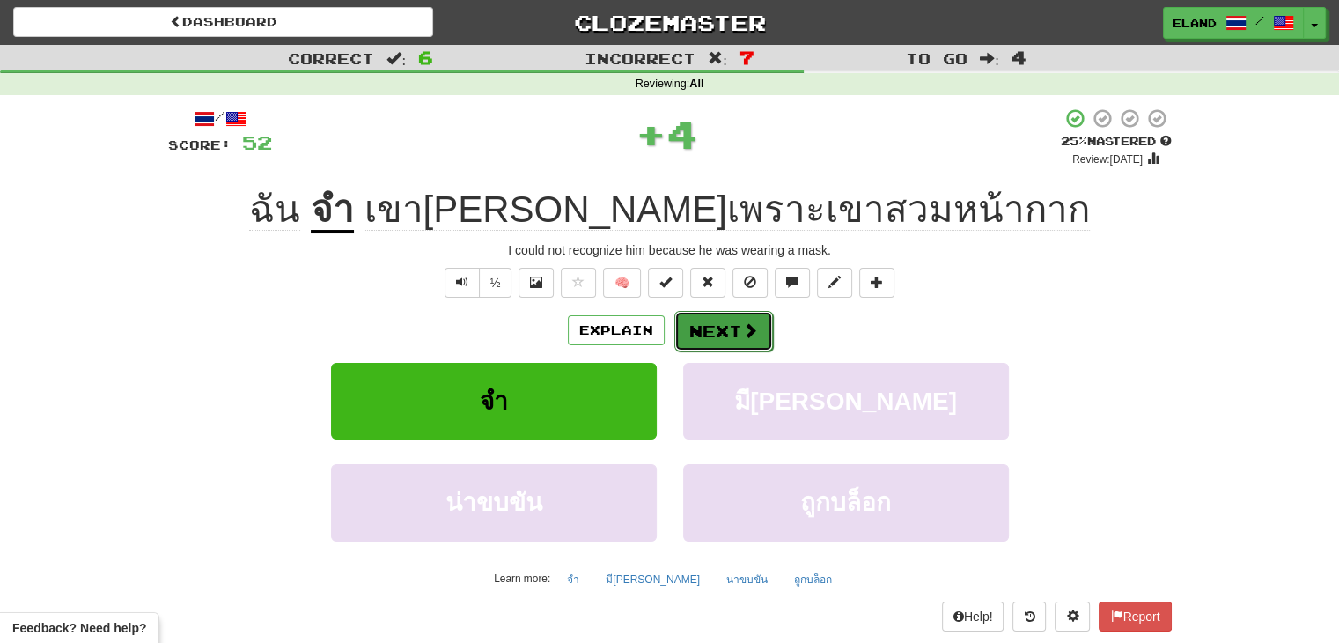
click at [726, 331] on button "Next" at bounding box center [724, 331] width 99 height 41
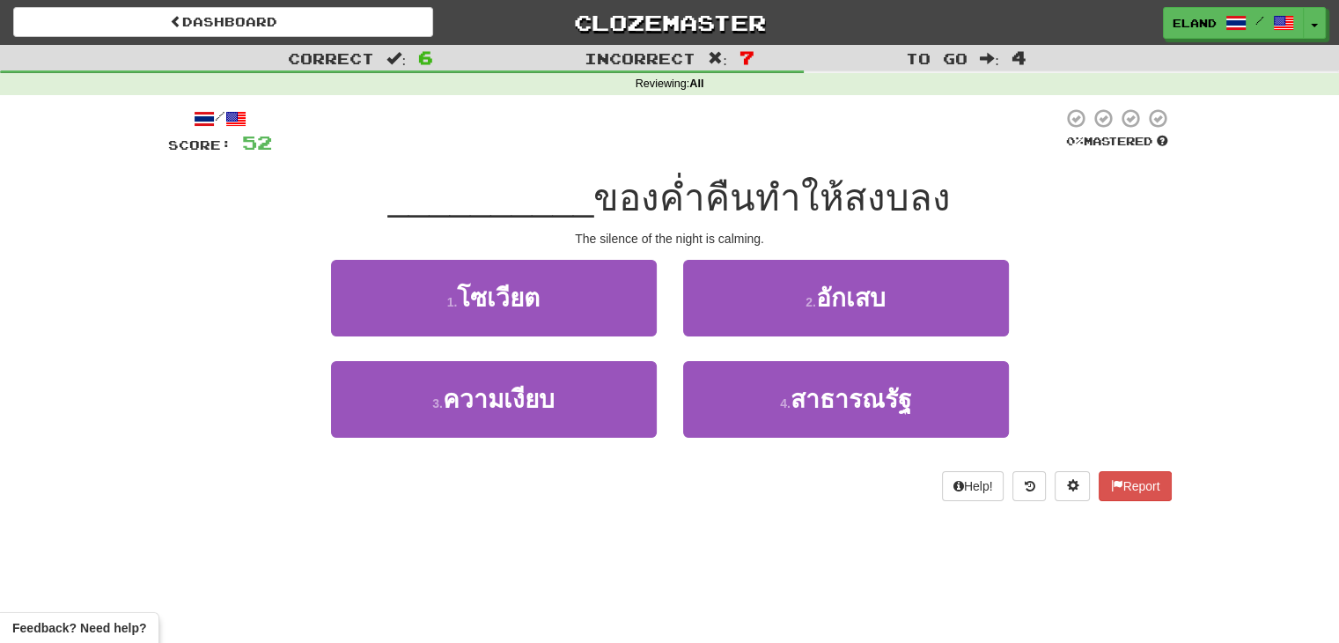
click at [578, 358] on div "1 . โซเวียต" at bounding box center [494, 310] width 352 height 101
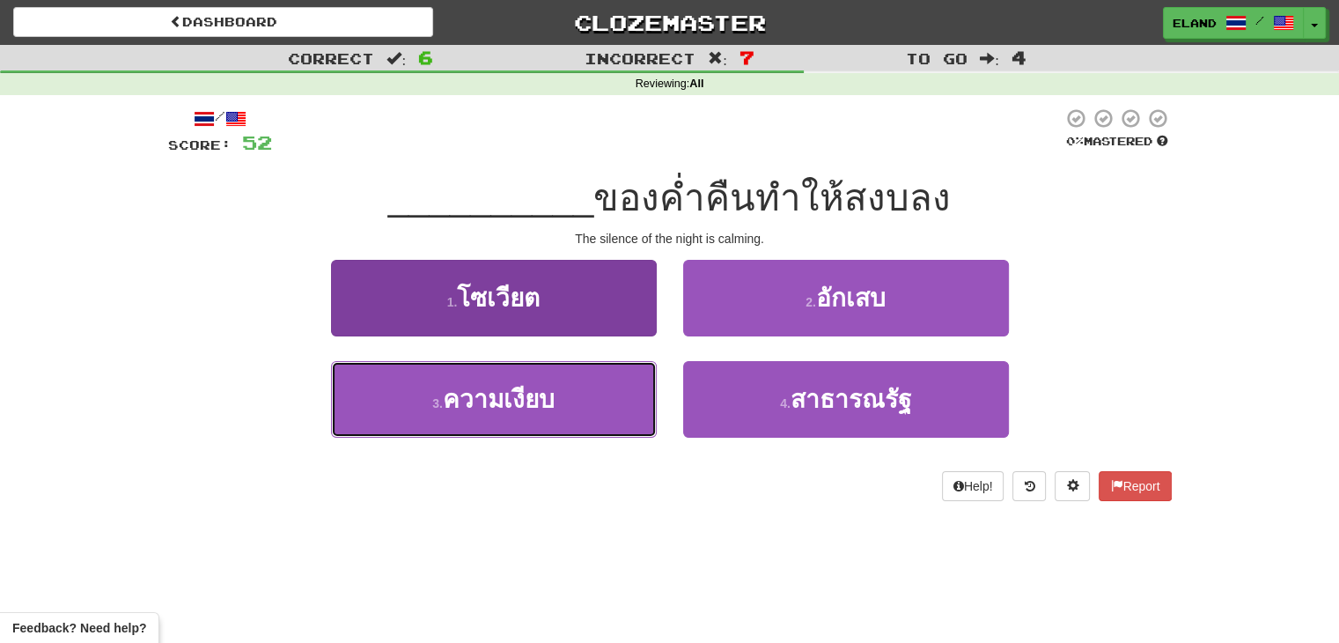
click at [608, 394] on button "3 . ความเงียบ" at bounding box center [494, 399] width 326 height 77
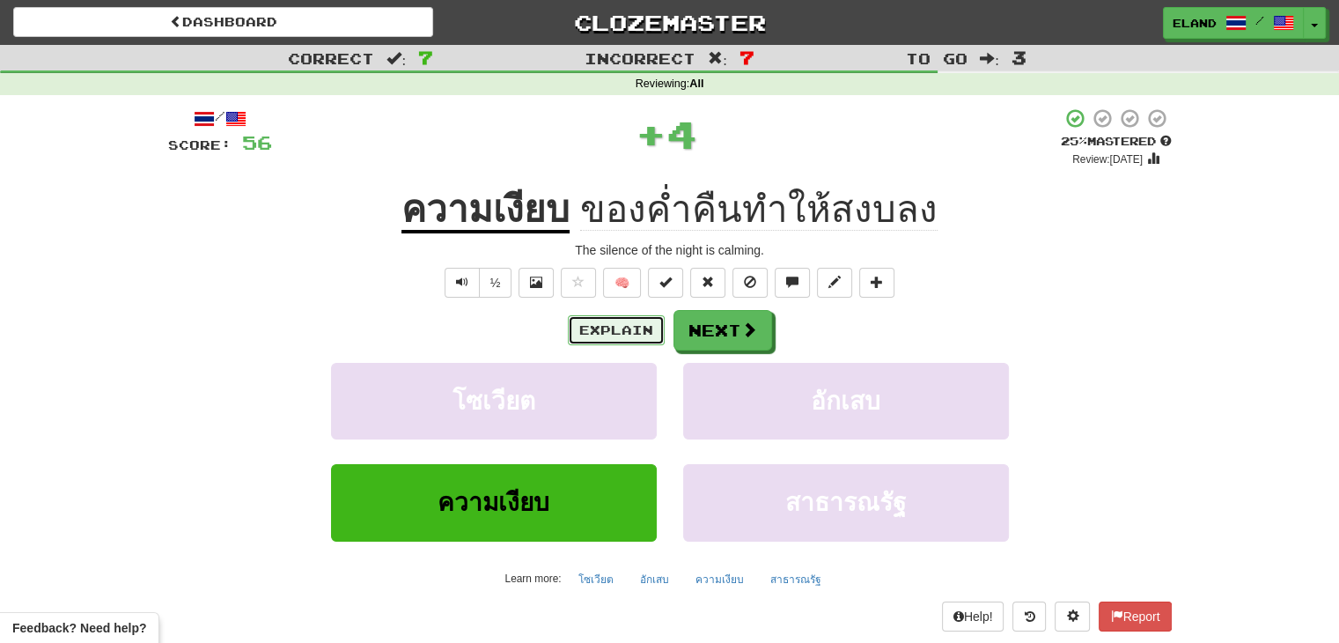
click at [631, 332] on button "Explain" at bounding box center [616, 330] width 97 height 30
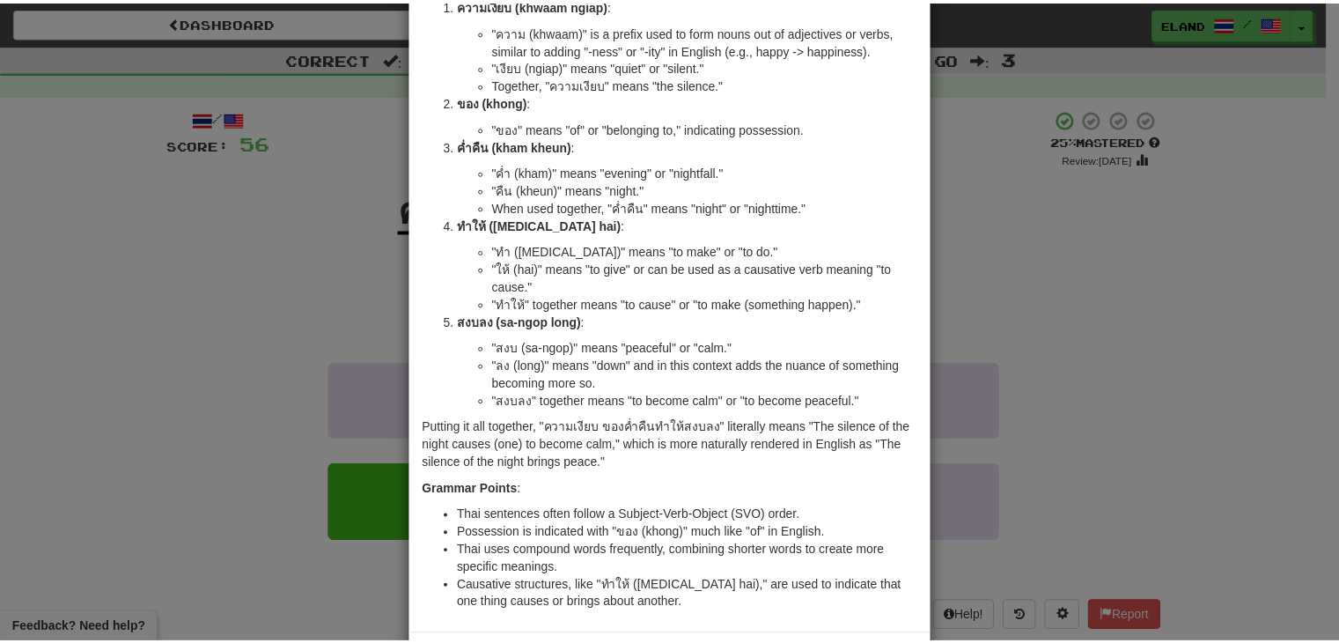
scroll to position [235, 0]
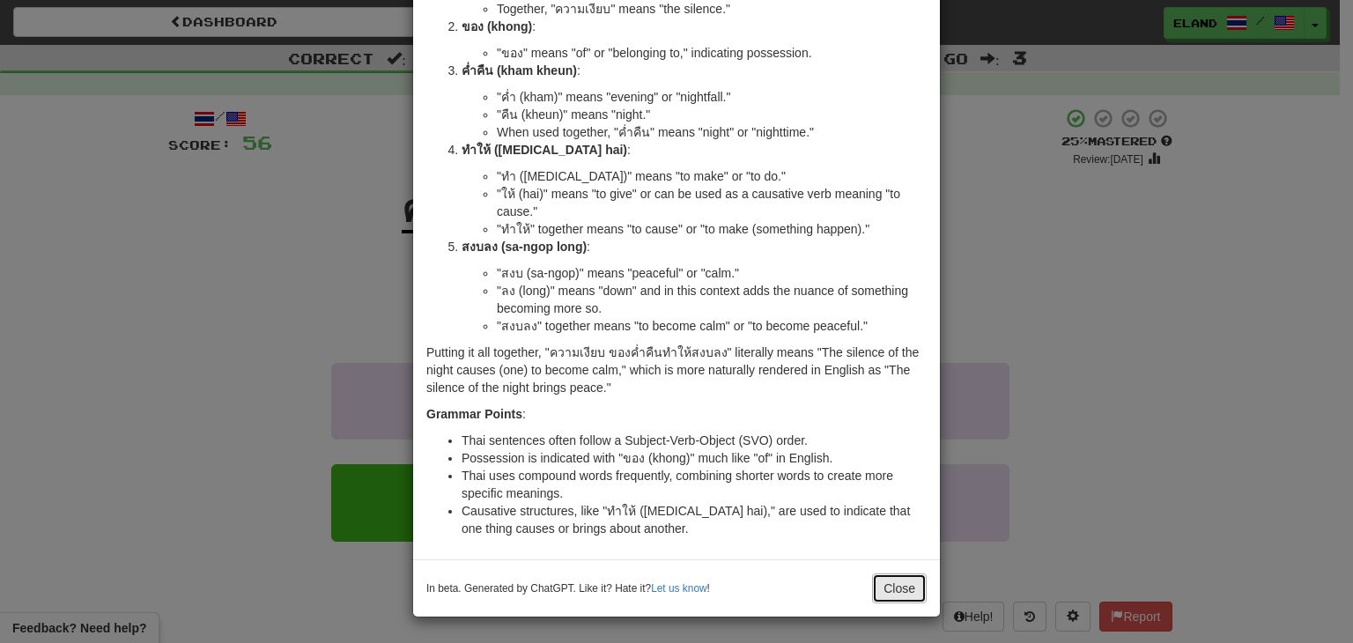
click at [891, 584] on button "Close" at bounding box center [899, 588] width 55 height 30
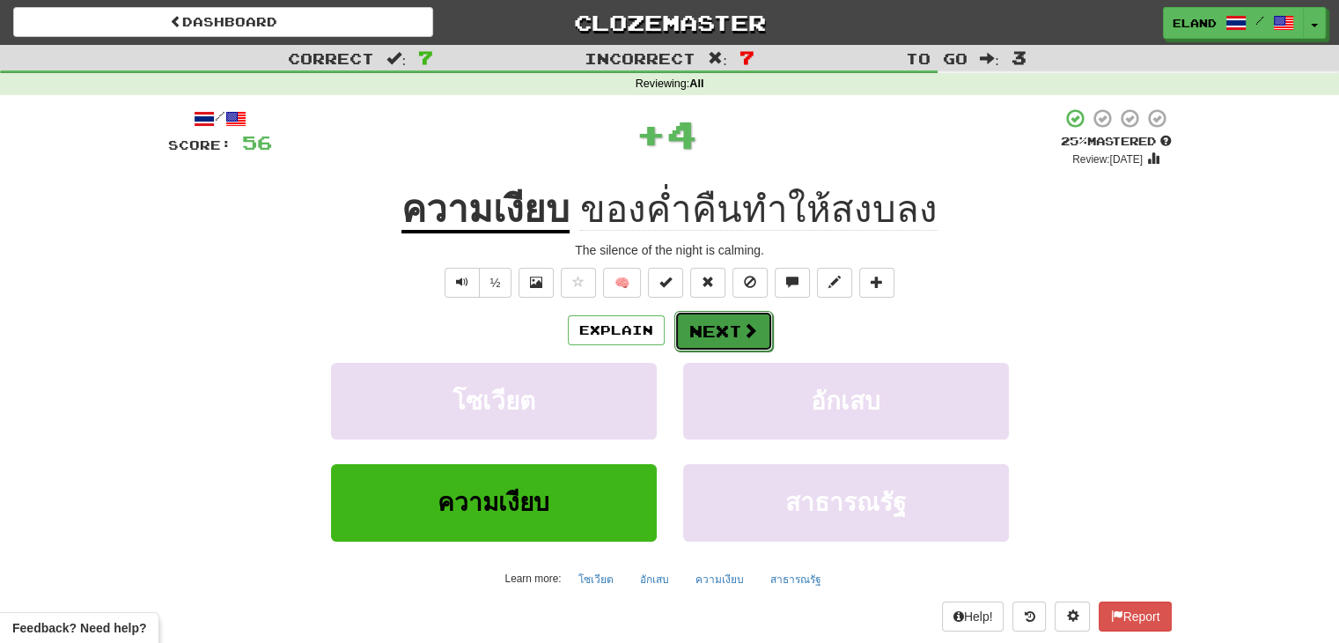
click at [743, 328] on span at bounding box center [750, 330] width 16 height 16
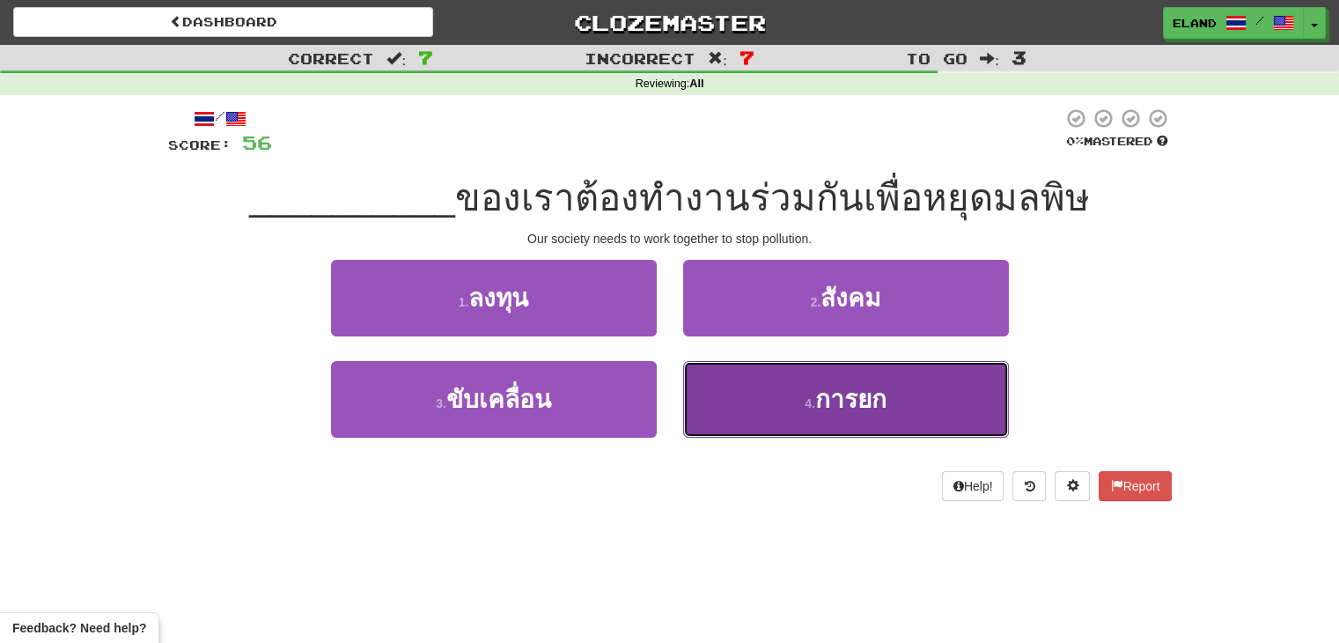
click at [747, 377] on button "4 . การยก" at bounding box center [846, 399] width 326 height 77
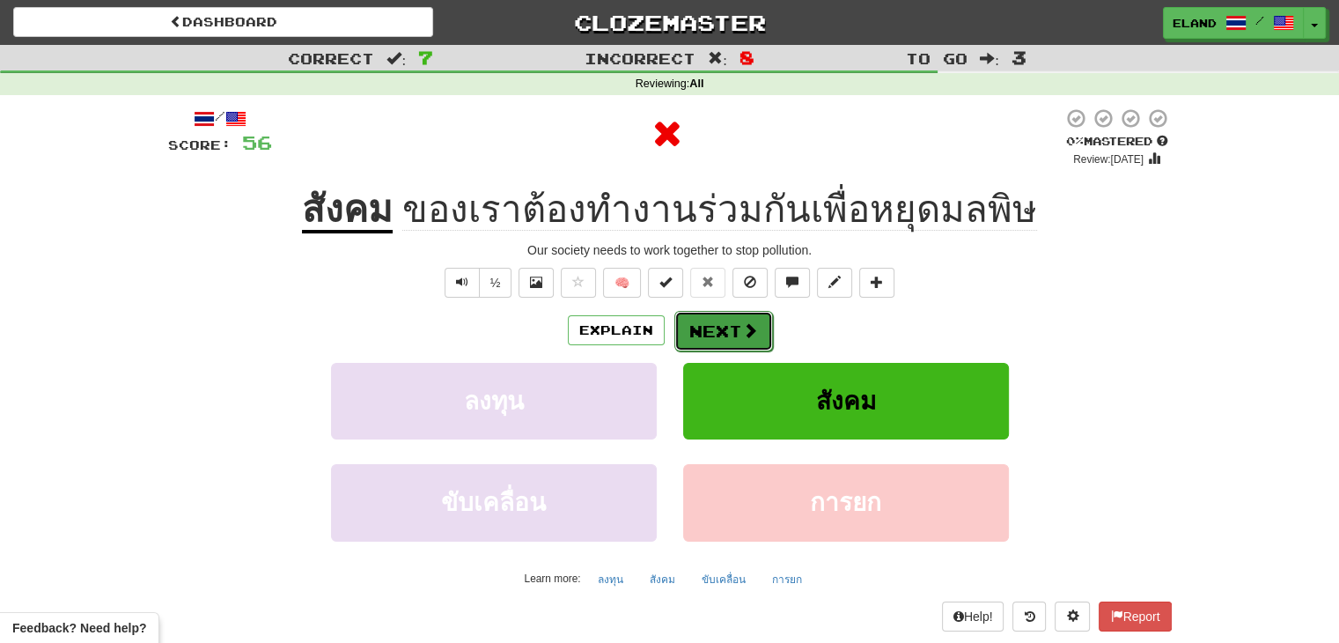
click at [712, 326] on button "Next" at bounding box center [724, 331] width 99 height 41
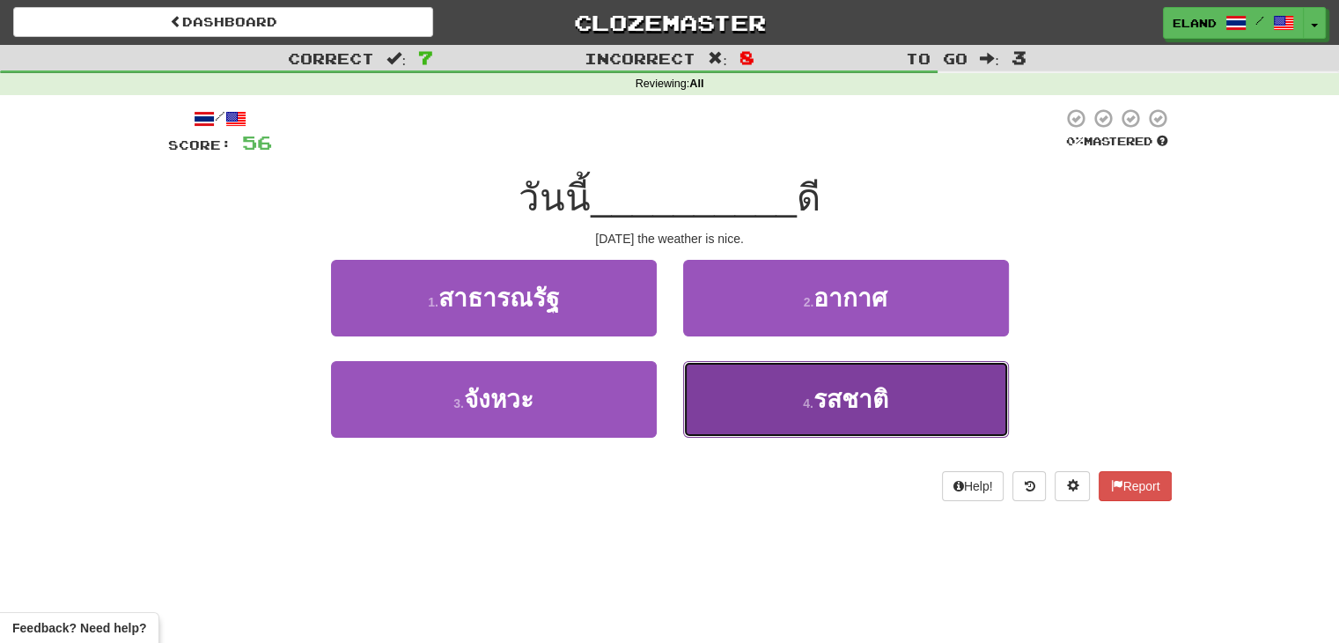
click at [775, 381] on button "4 . รสชาติ" at bounding box center [846, 399] width 326 height 77
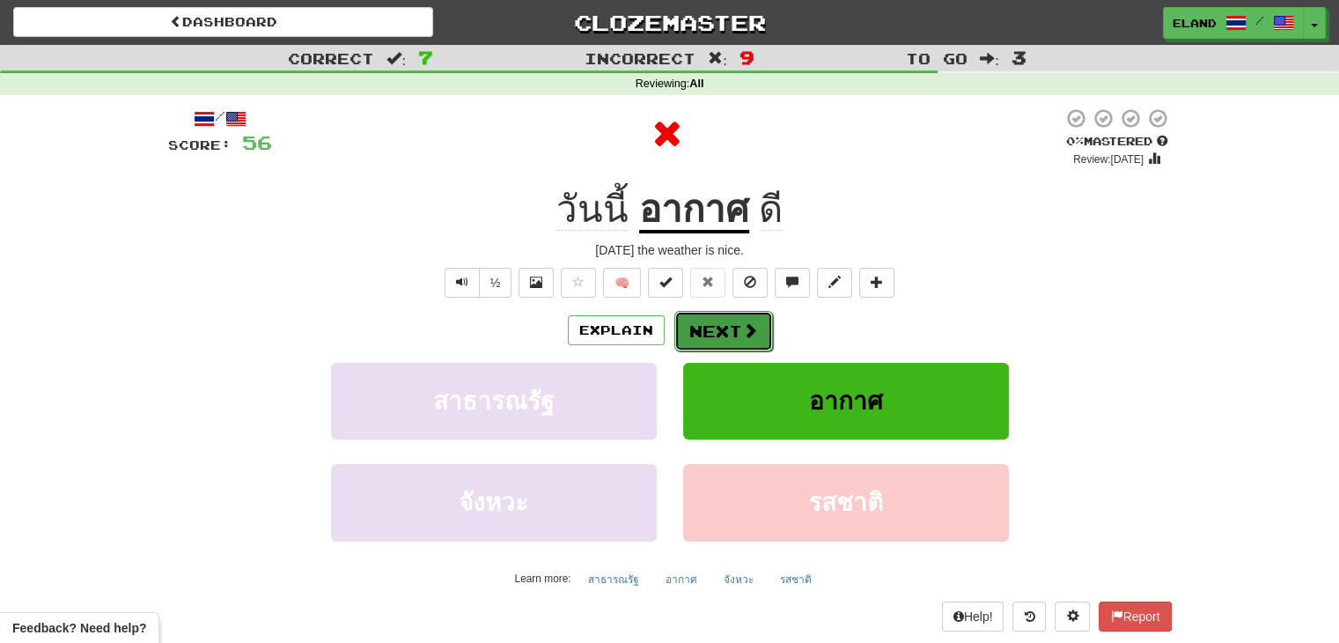
click at [734, 339] on button "Next" at bounding box center [724, 331] width 99 height 41
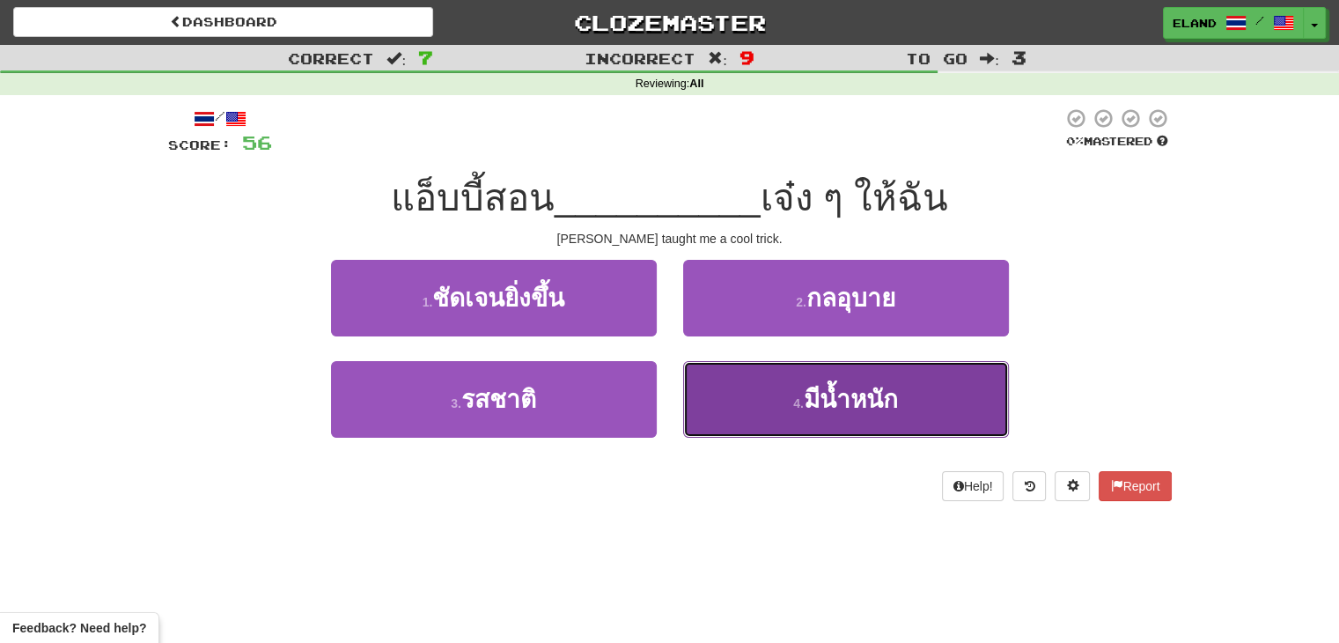
click at [801, 393] on button "4 . มีน้ำหนัก" at bounding box center [846, 399] width 326 height 77
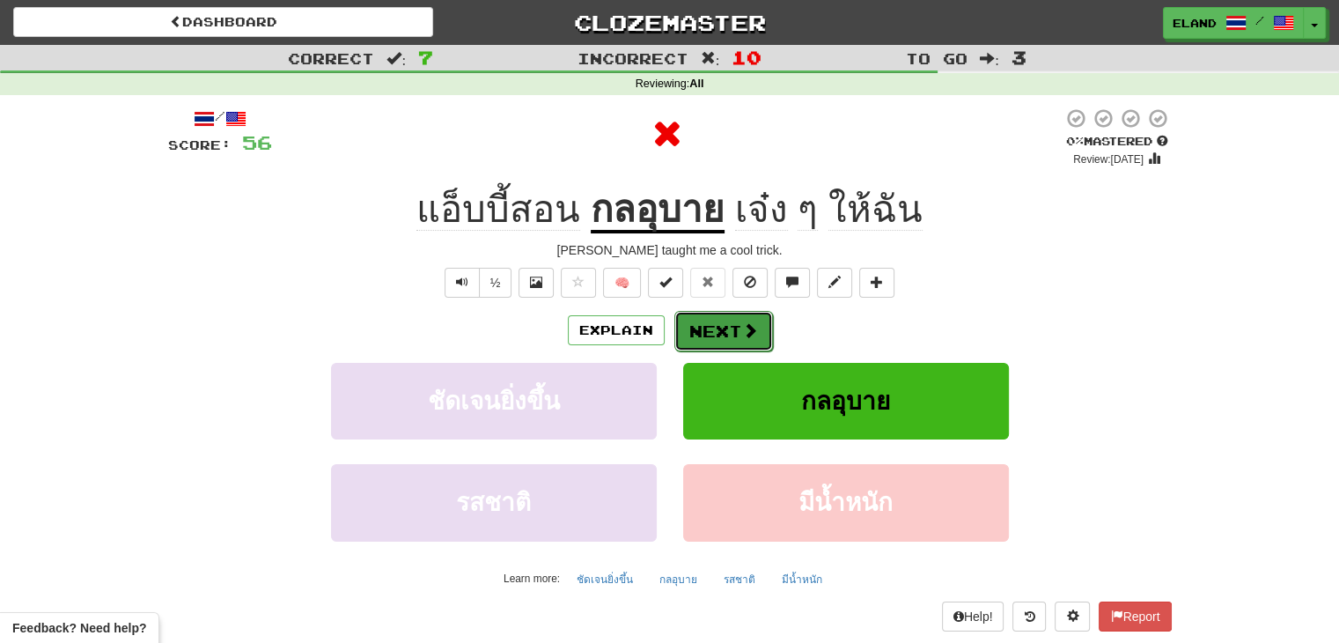
click at [735, 326] on button "Next" at bounding box center [724, 331] width 99 height 41
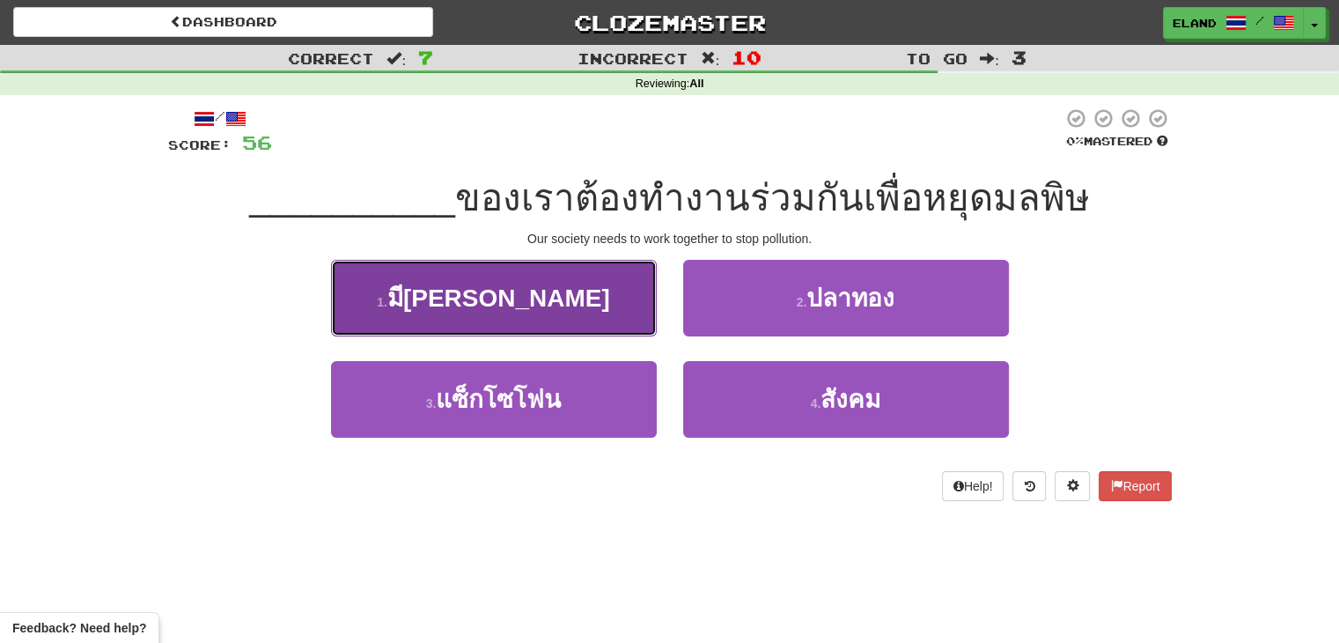
click at [557, 276] on button "1 . มี[PERSON_NAME]" at bounding box center [494, 298] width 326 height 77
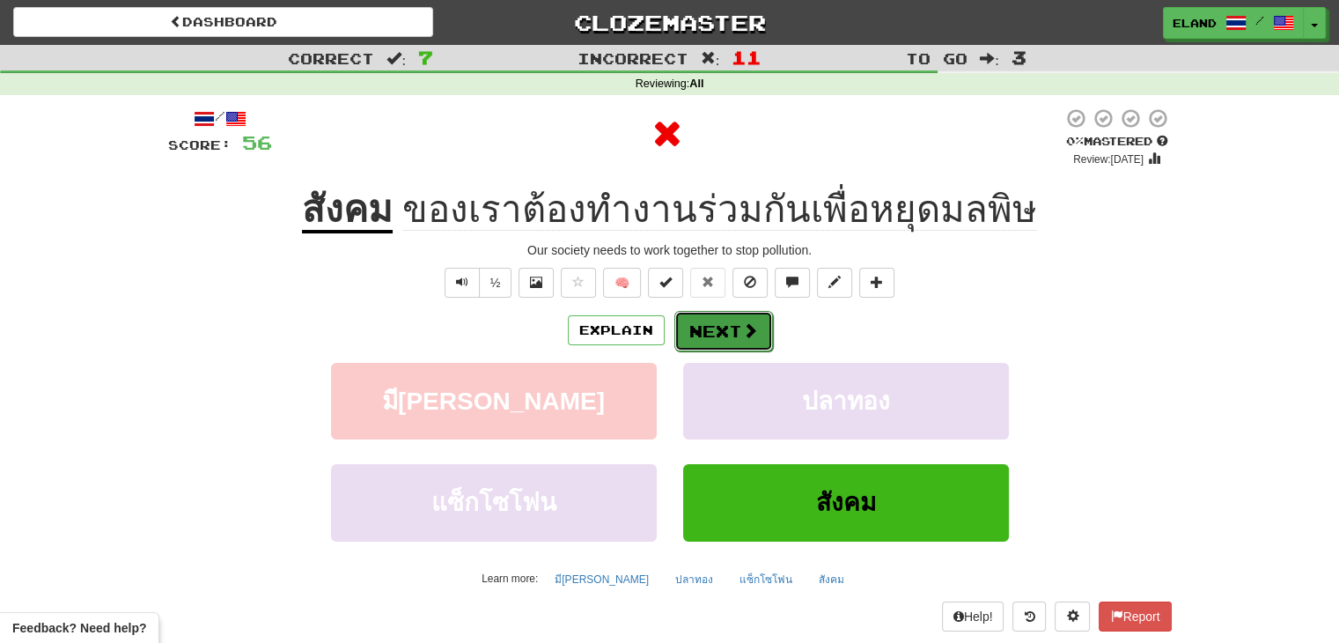
click at [743, 341] on button "Next" at bounding box center [724, 331] width 99 height 41
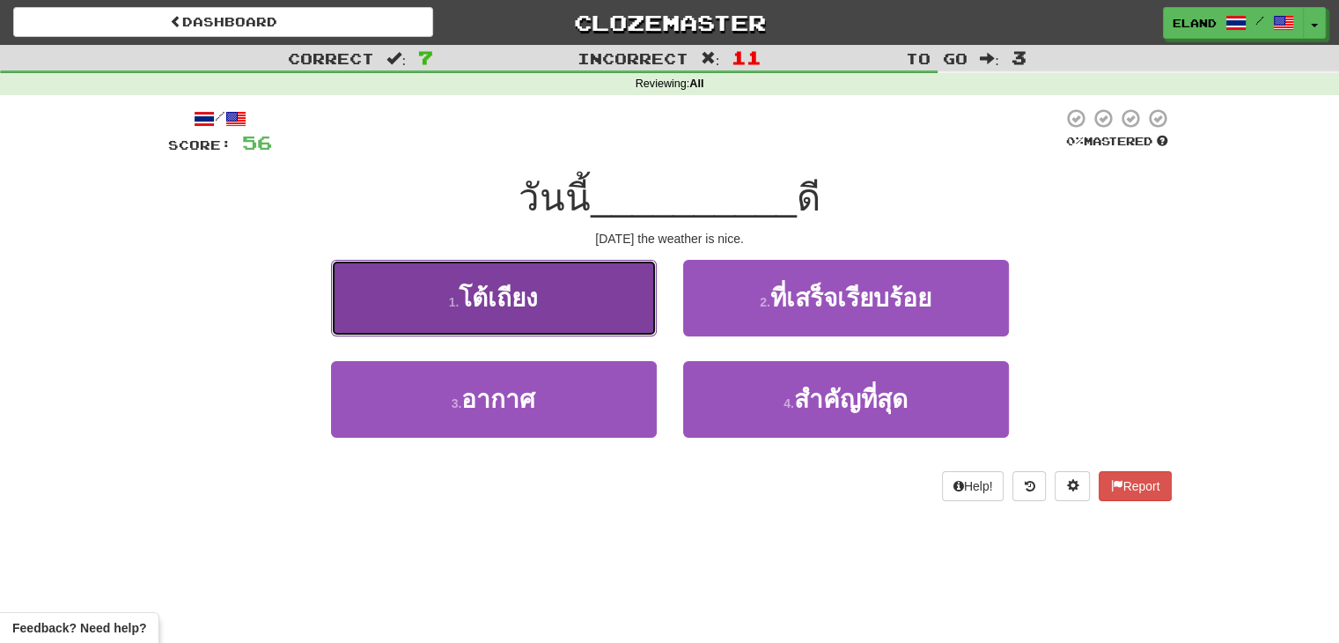
click at [578, 315] on button "1 . โต้เถียง" at bounding box center [494, 298] width 326 height 77
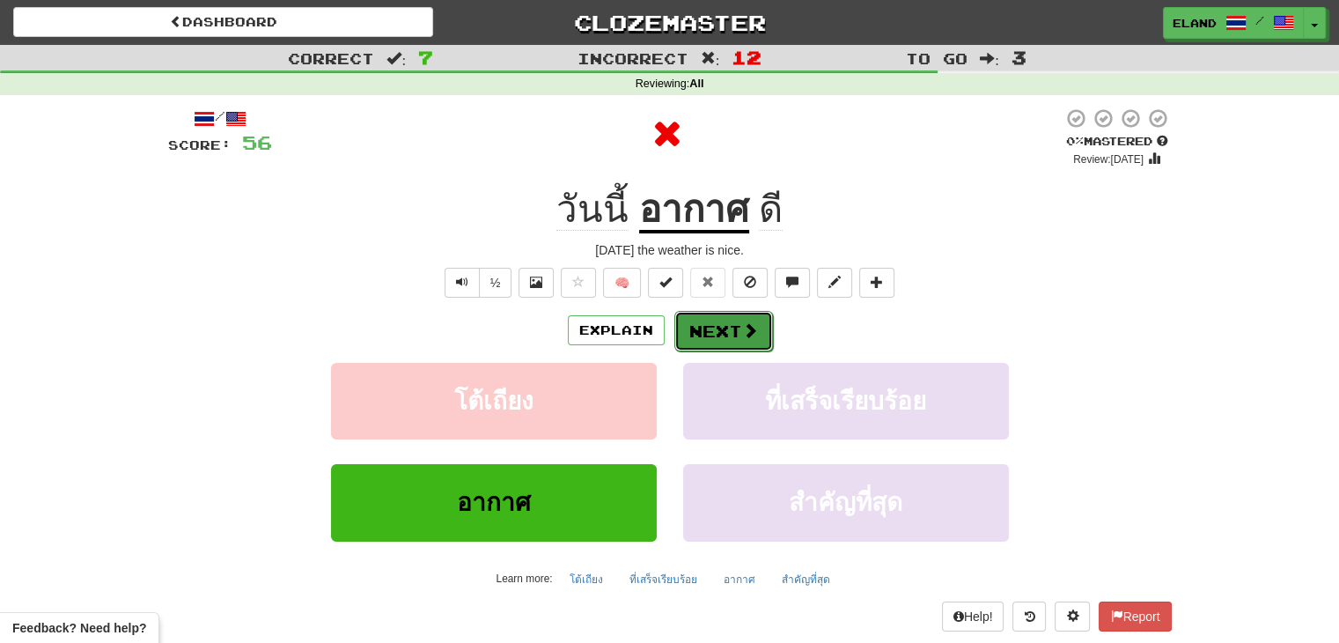
click at [728, 330] on button "Next" at bounding box center [724, 331] width 99 height 41
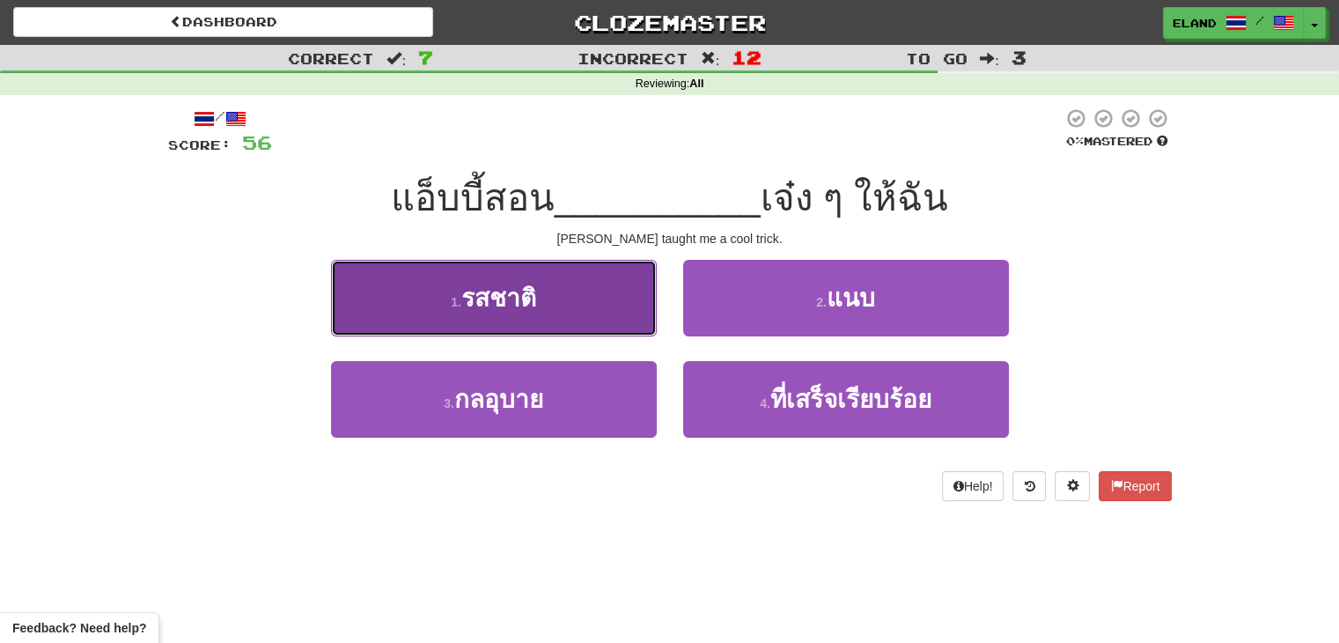
click at [559, 293] on button "1 . รสชาติ" at bounding box center [494, 298] width 326 height 77
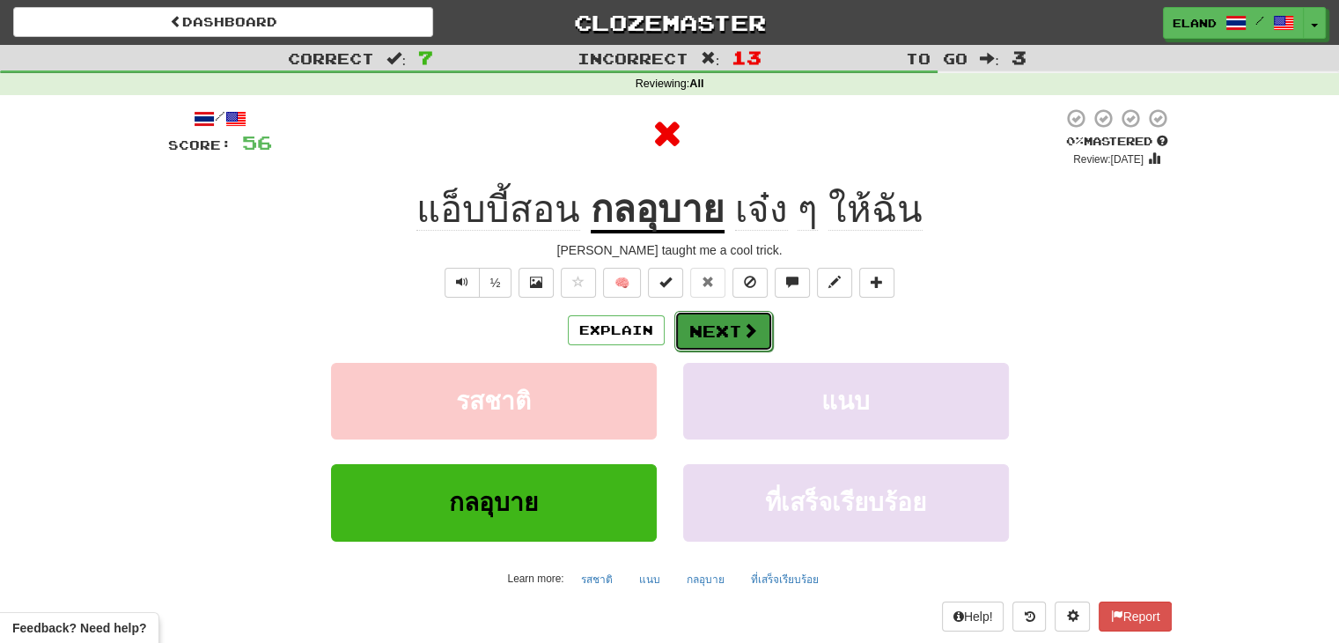
click at [727, 334] on button "Next" at bounding box center [724, 331] width 99 height 41
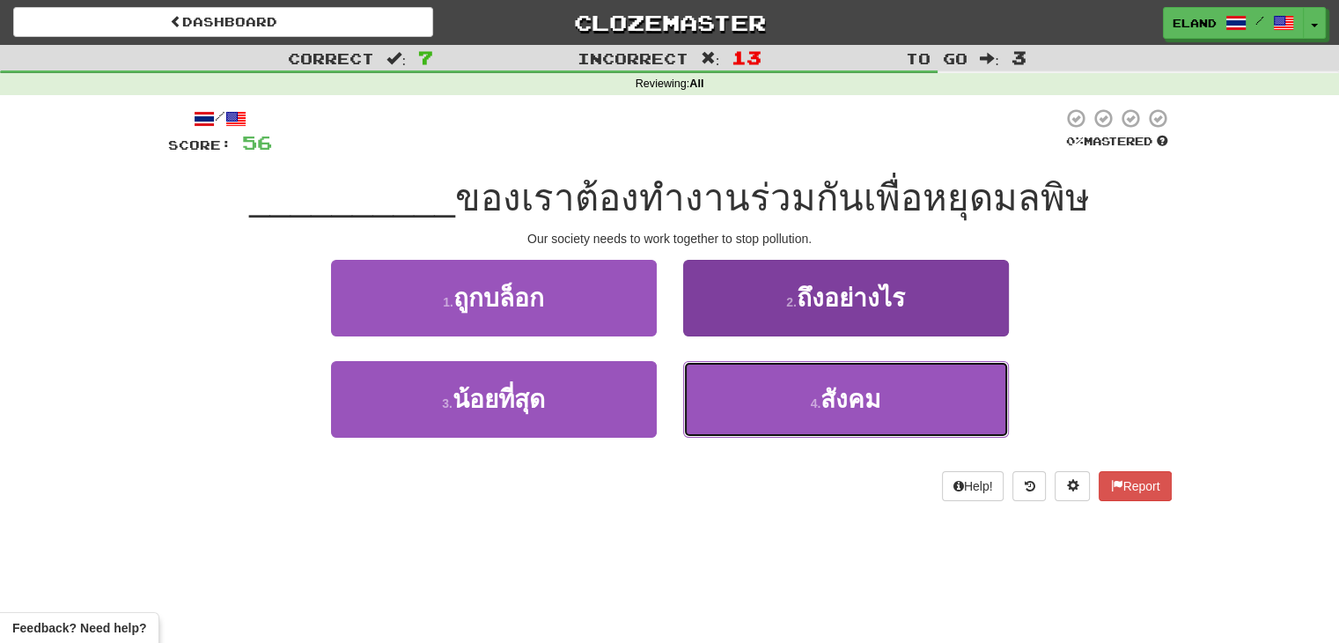
click at [807, 385] on button "4 . [GEOGRAPHIC_DATA]" at bounding box center [846, 399] width 326 height 77
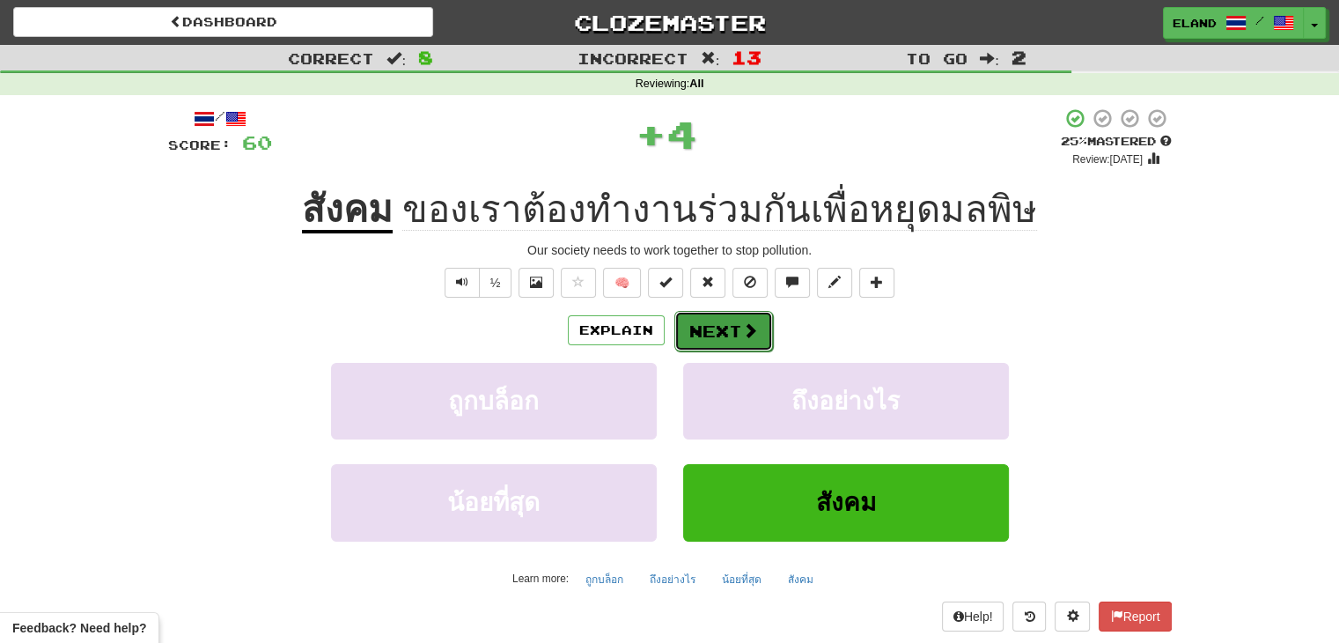
click at [724, 332] on button "Next" at bounding box center [724, 331] width 99 height 41
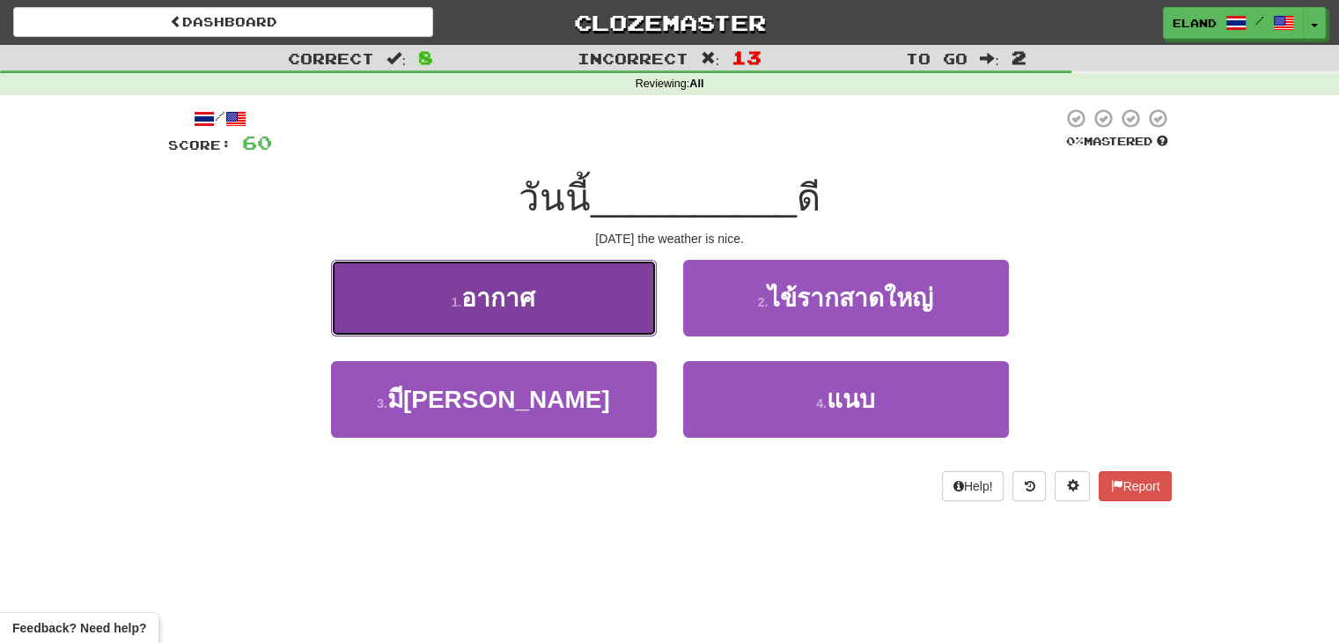
click at [595, 325] on button "1 . อากาศ" at bounding box center [494, 298] width 326 height 77
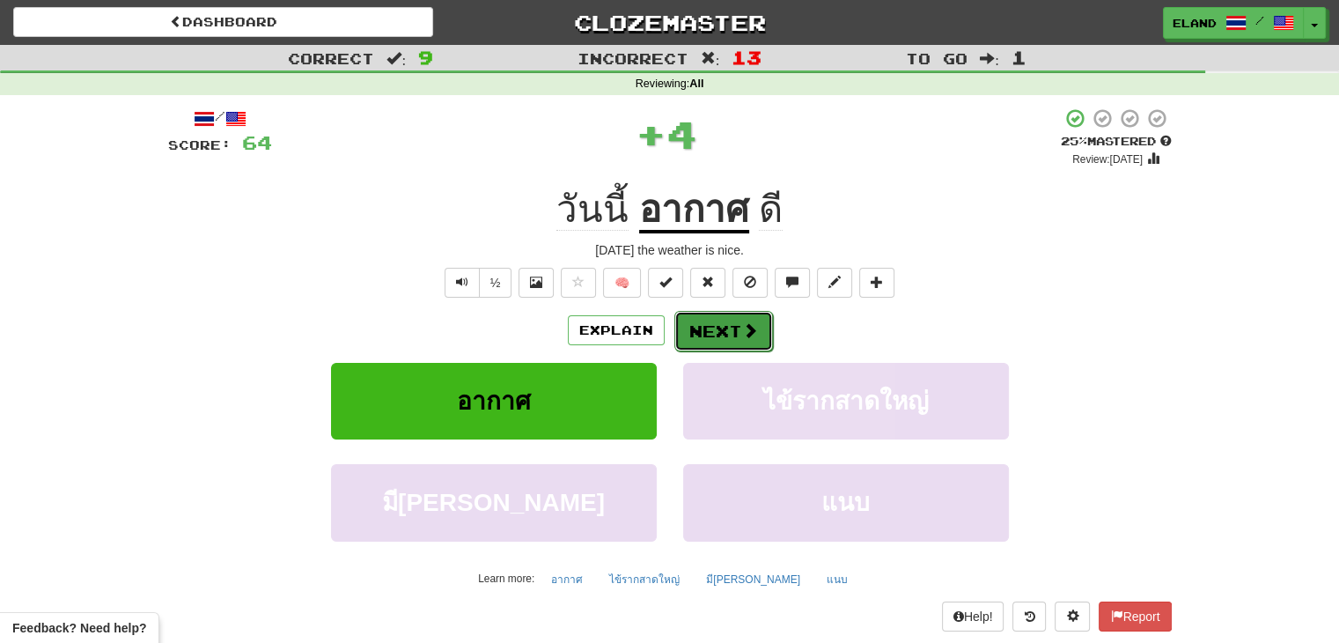
click at [720, 327] on button "Next" at bounding box center [724, 331] width 99 height 41
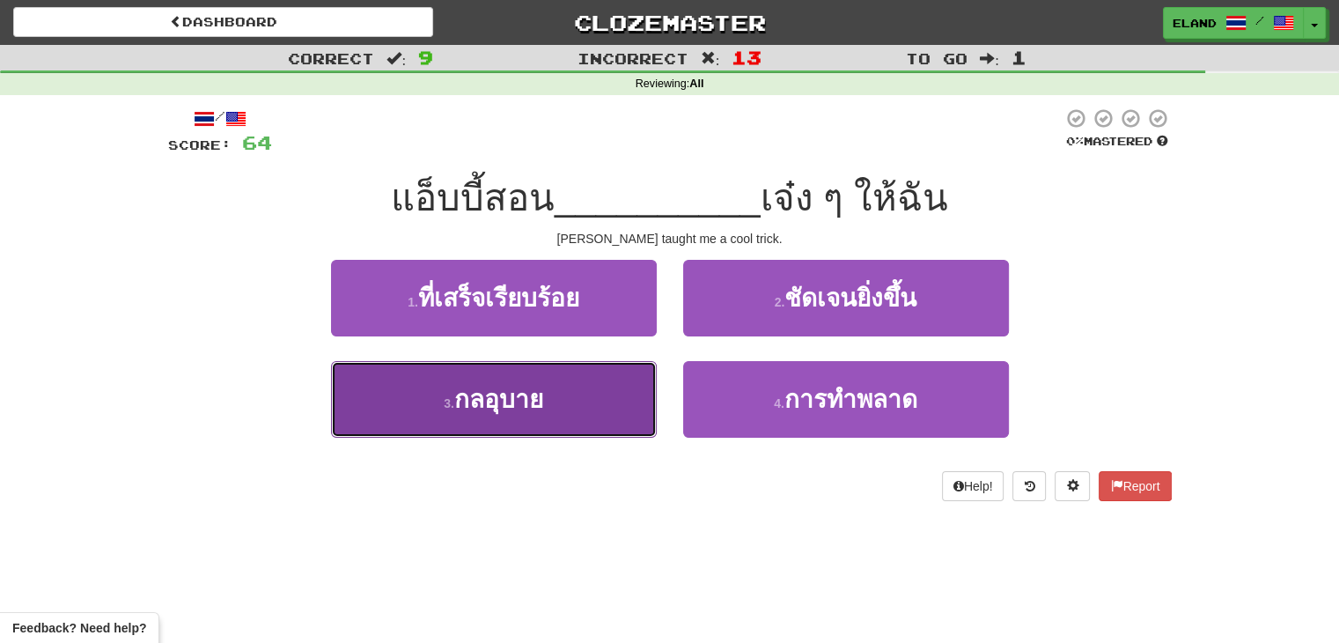
click at [599, 392] on button "3 . กลอุบาย" at bounding box center [494, 399] width 326 height 77
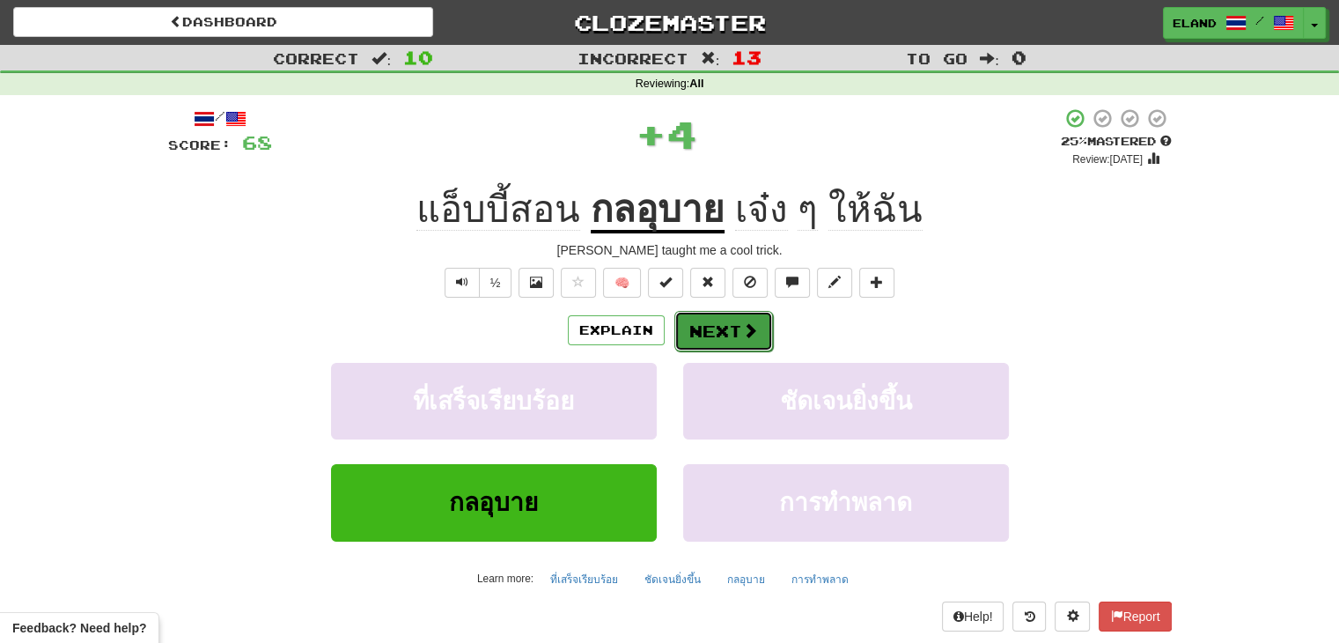
click at [734, 325] on button "Next" at bounding box center [724, 331] width 99 height 41
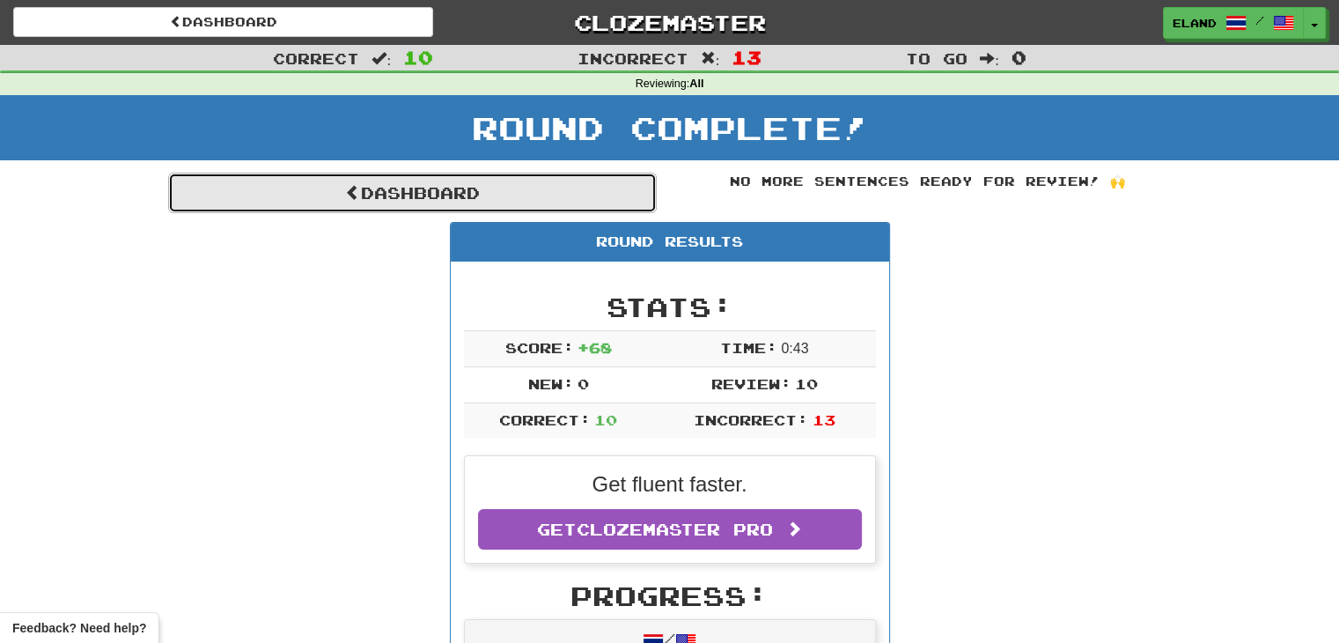
click at [513, 205] on link "Dashboard" at bounding box center [412, 193] width 489 height 41
